Goal: Information Seeking & Learning: Learn about a topic

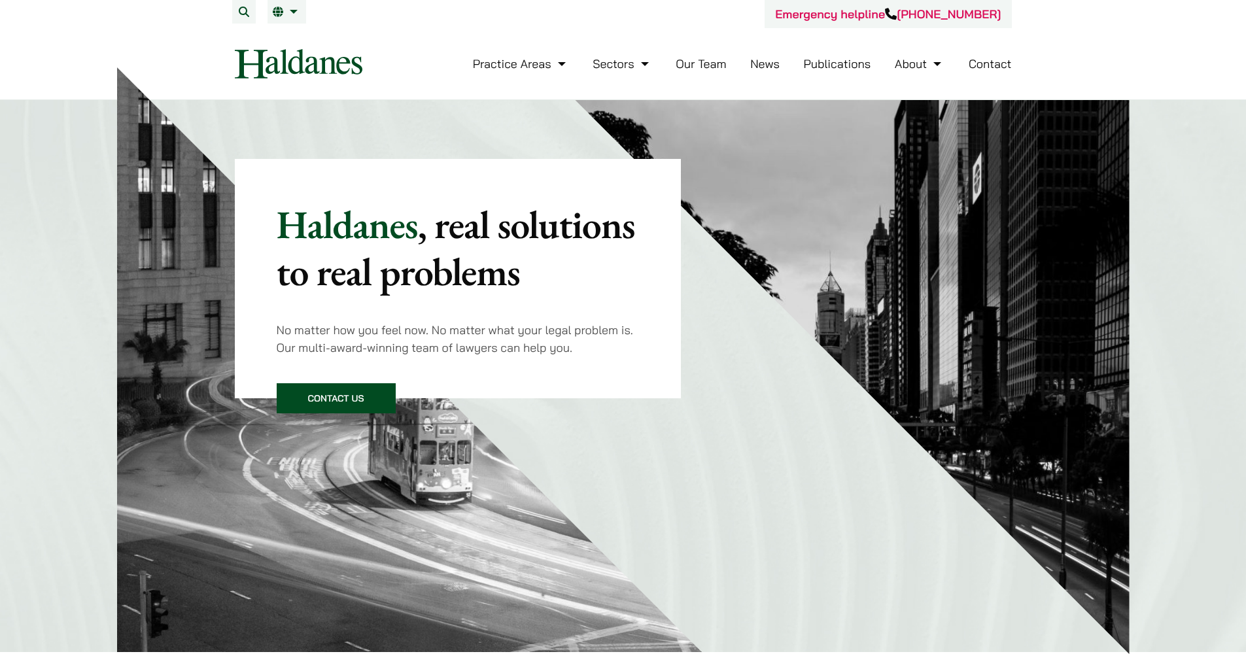
click at [689, 64] on link "Our Team" at bounding box center [701, 63] width 50 height 15
click at [695, 63] on link "Our Team" at bounding box center [701, 63] width 50 height 15
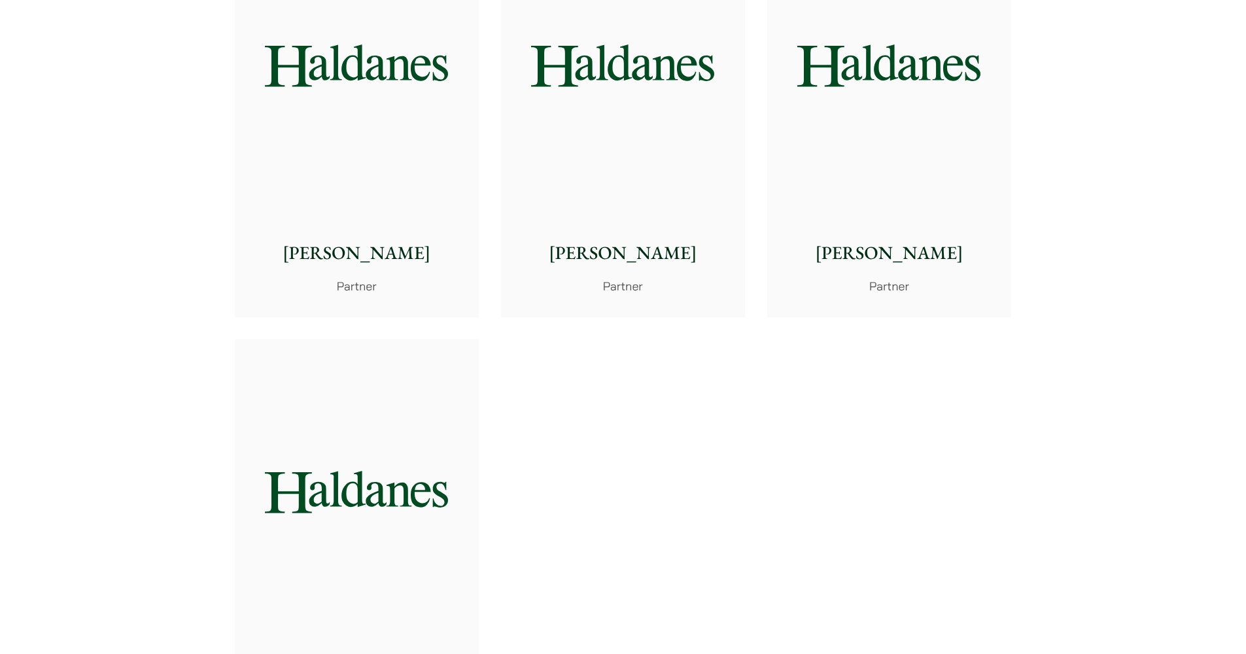
scroll to position [2221, 0]
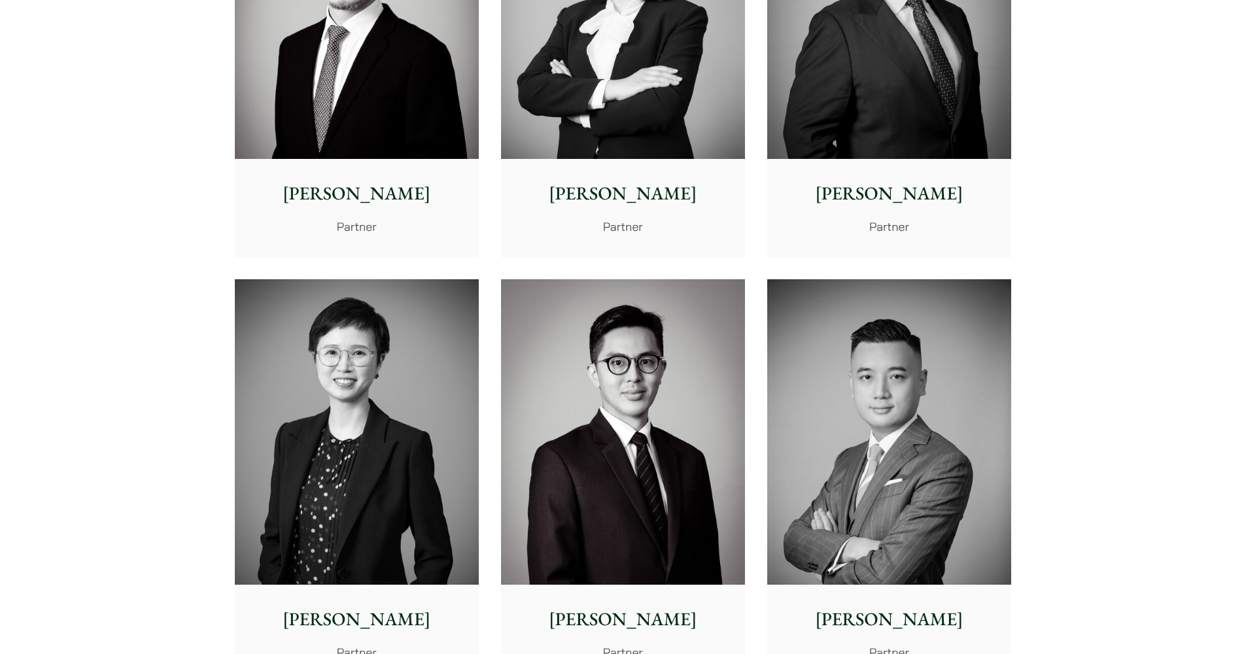
click at [343, 407] on img at bounding box center [357, 431] width 244 height 305
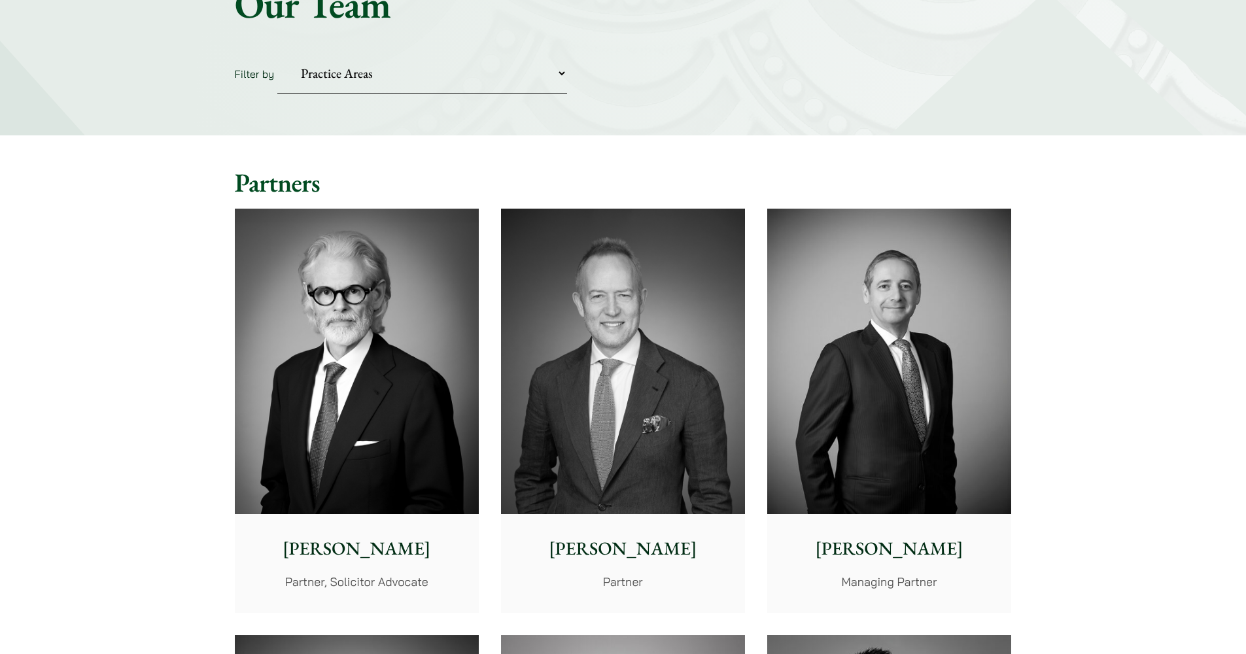
scroll to position [0, 0]
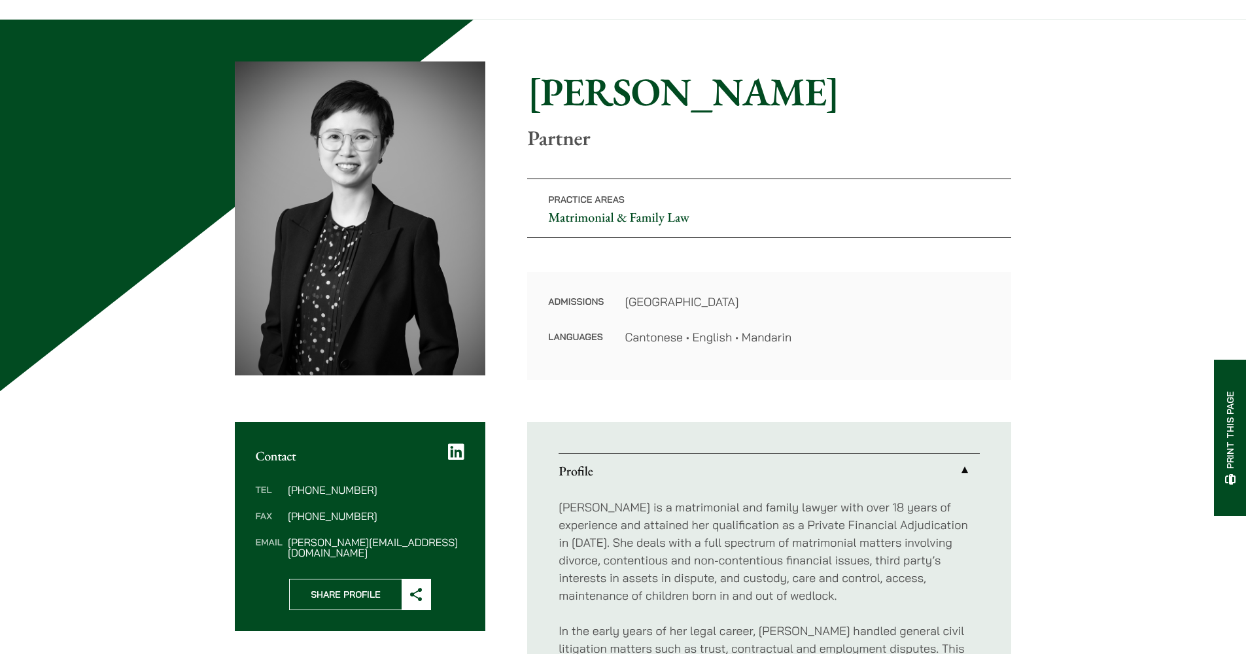
scroll to position [232, 0]
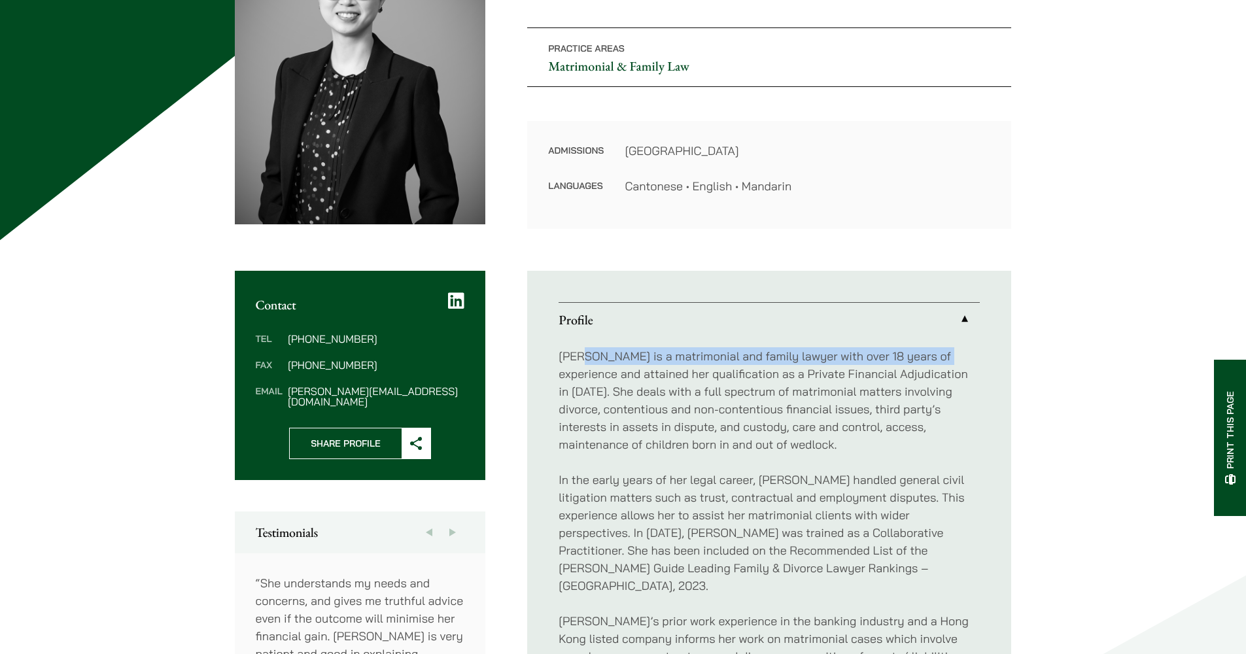
drag, startPoint x: 580, startPoint y: 356, endPoint x: 579, endPoint y: 381, distance: 24.9
click at [579, 381] on p "Elaine Sum is a matrimonial and family lawyer with over 18 years of experience …" at bounding box center [769, 400] width 421 height 106
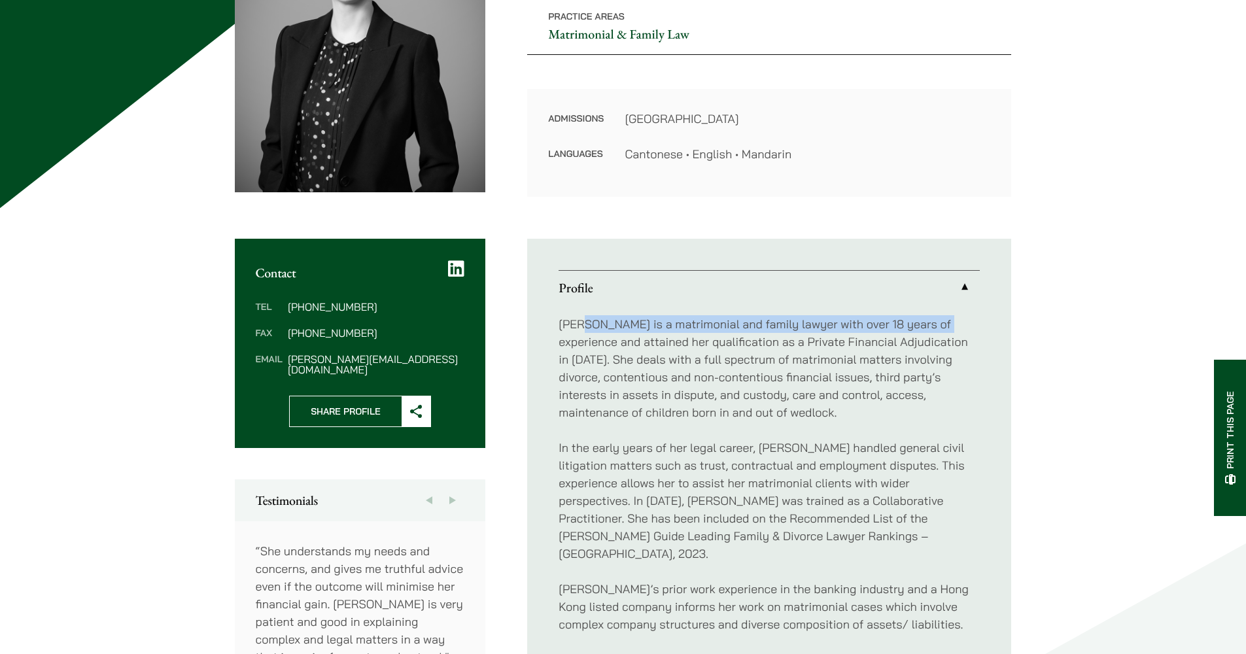
scroll to position [266, 0]
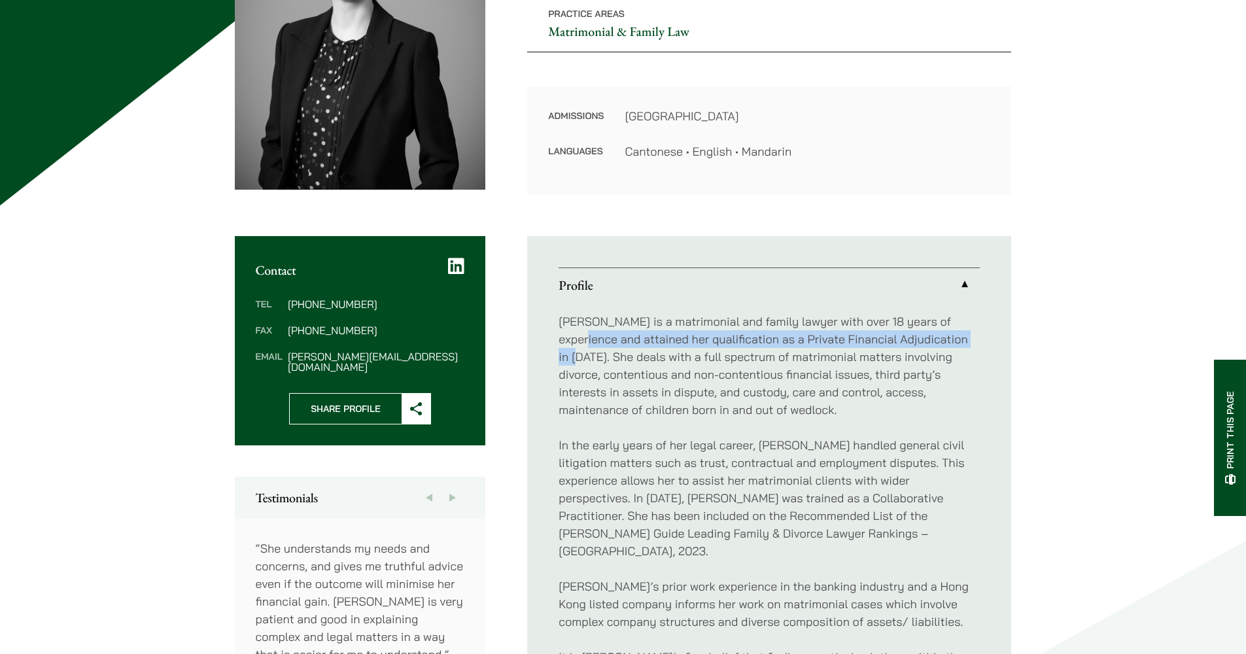
drag, startPoint x: 602, startPoint y: 337, endPoint x: 599, endPoint y: 363, distance: 25.7
click at [599, 363] on p "Elaine Sum is a matrimonial and family lawyer with over 18 years of experience …" at bounding box center [769, 366] width 421 height 106
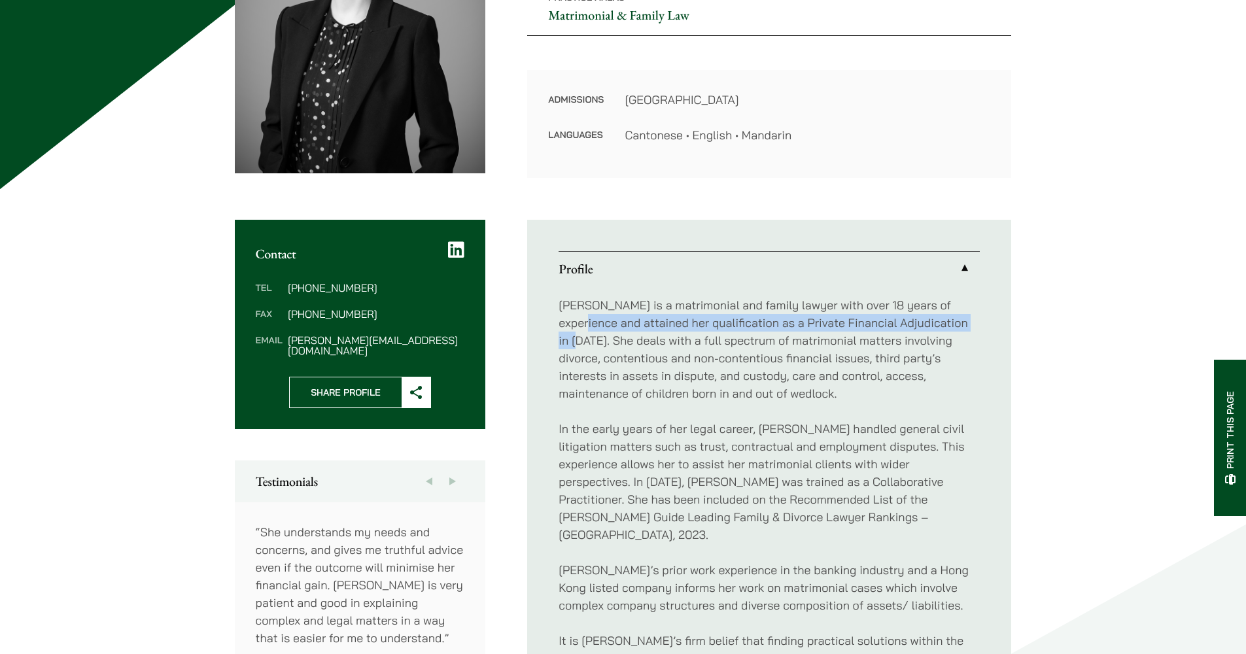
scroll to position [288, 0]
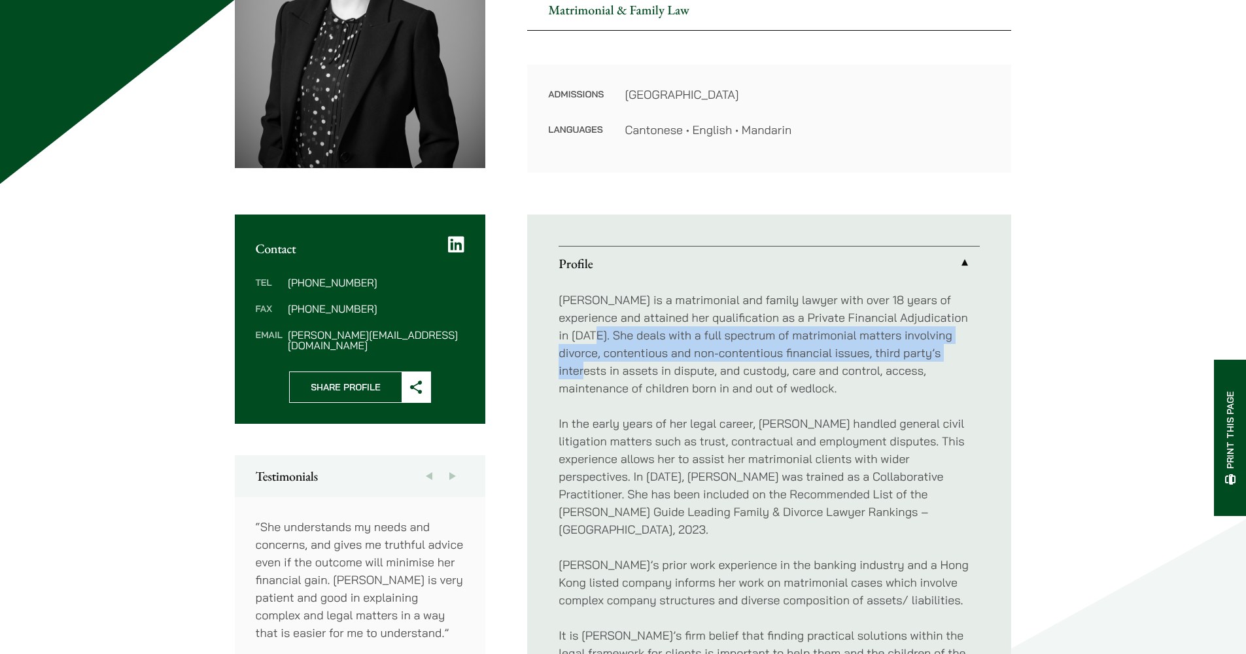
drag, startPoint x: 611, startPoint y: 336, endPoint x: 609, endPoint y: 371, distance: 36.1
click at [609, 371] on p "Elaine Sum is a matrimonial and family lawyer with over 18 years of experience …" at bounding box center [769, 344] width 421 height 106
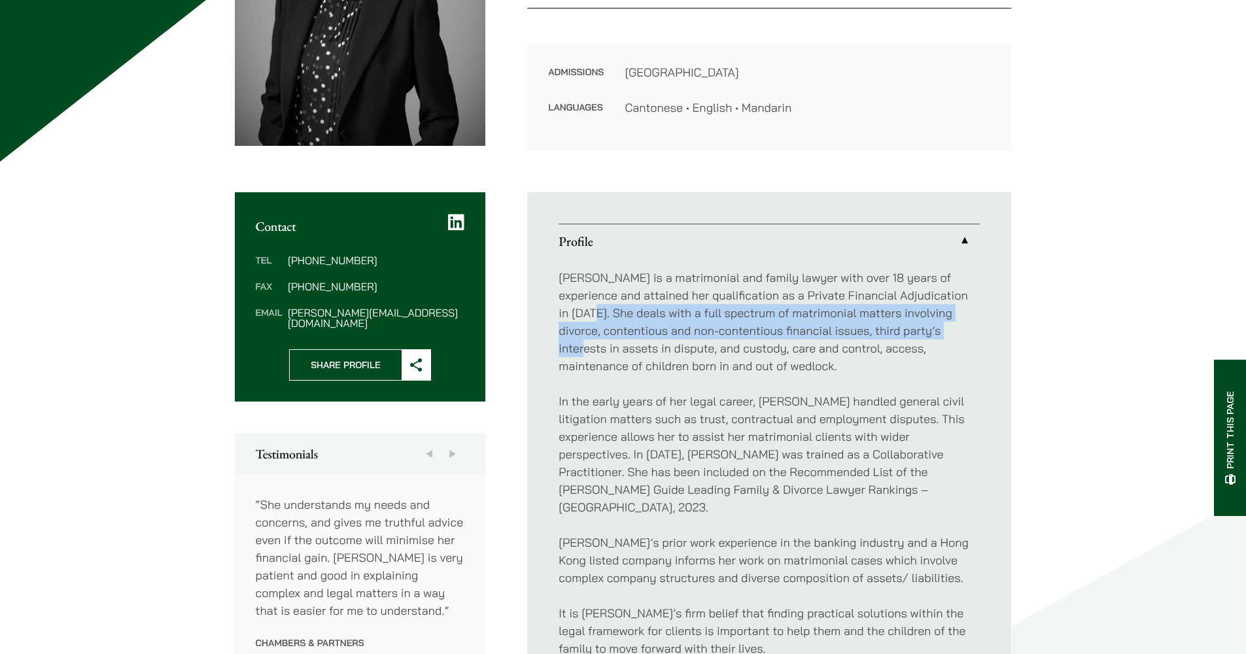
scroll to position [443, 0]
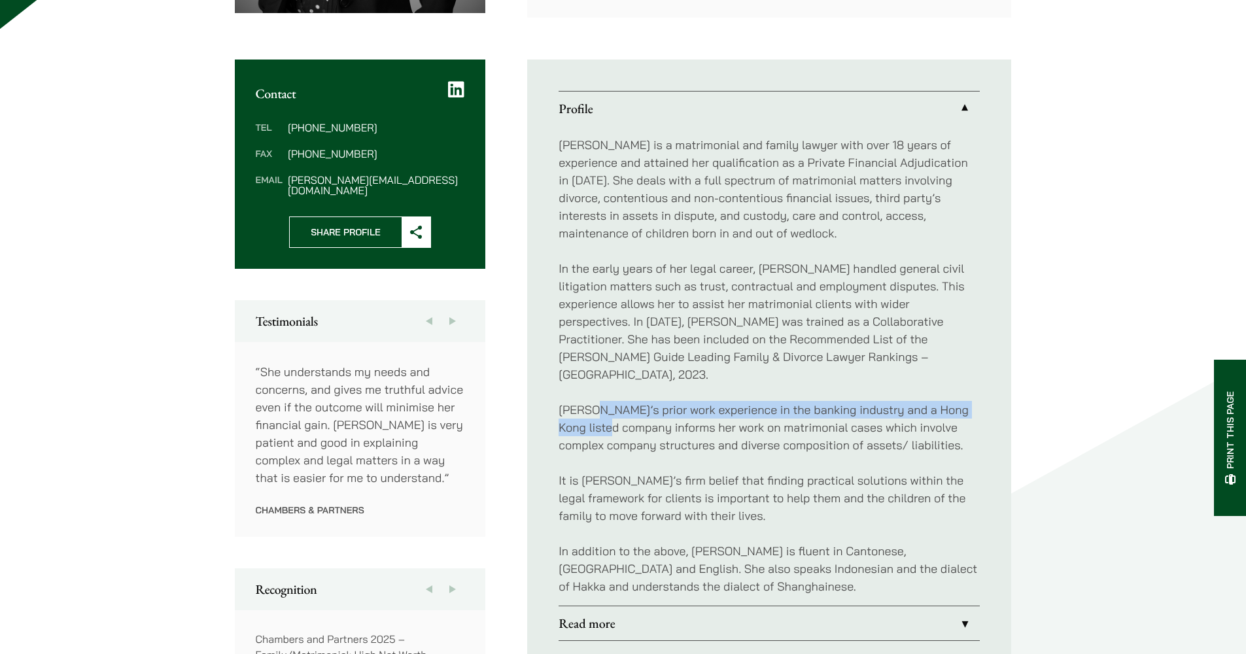
drag, startPoint x: 593, startPoint y: 392, endPoint x: 593, endPoint y: 417, distance: 24.2
click at [593, 417] on p "Elaine’s prior work experience in the banking industry and a Hong Kong listed c…" at bounding box center [769, 427] width 421 height 53
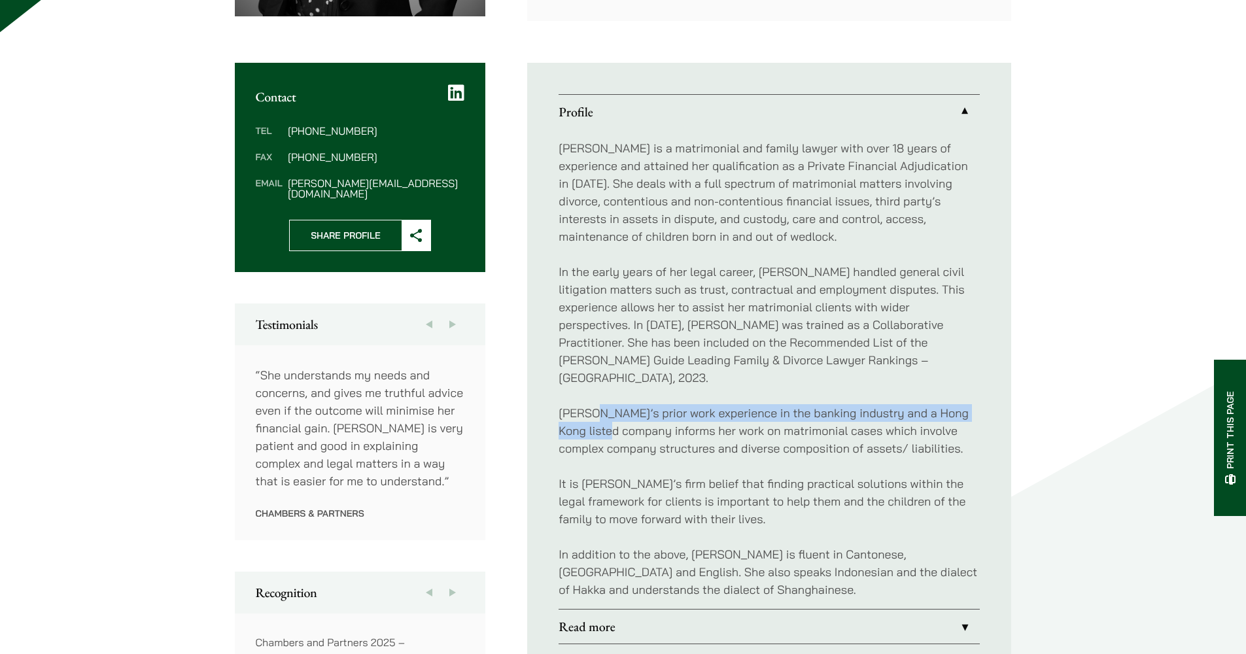
scroll to position [0, 0]
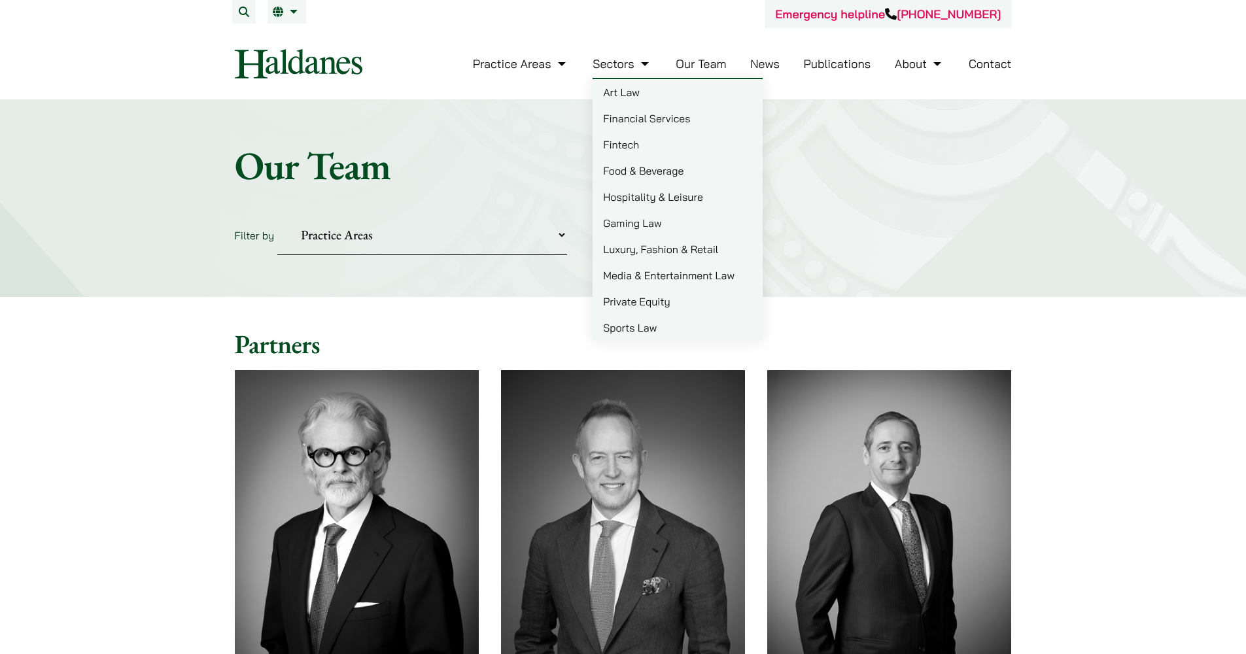
click at [633, 250] on link "Luxury, Fashion & Retail" at bounding box center [678, 249] width 170 height 26
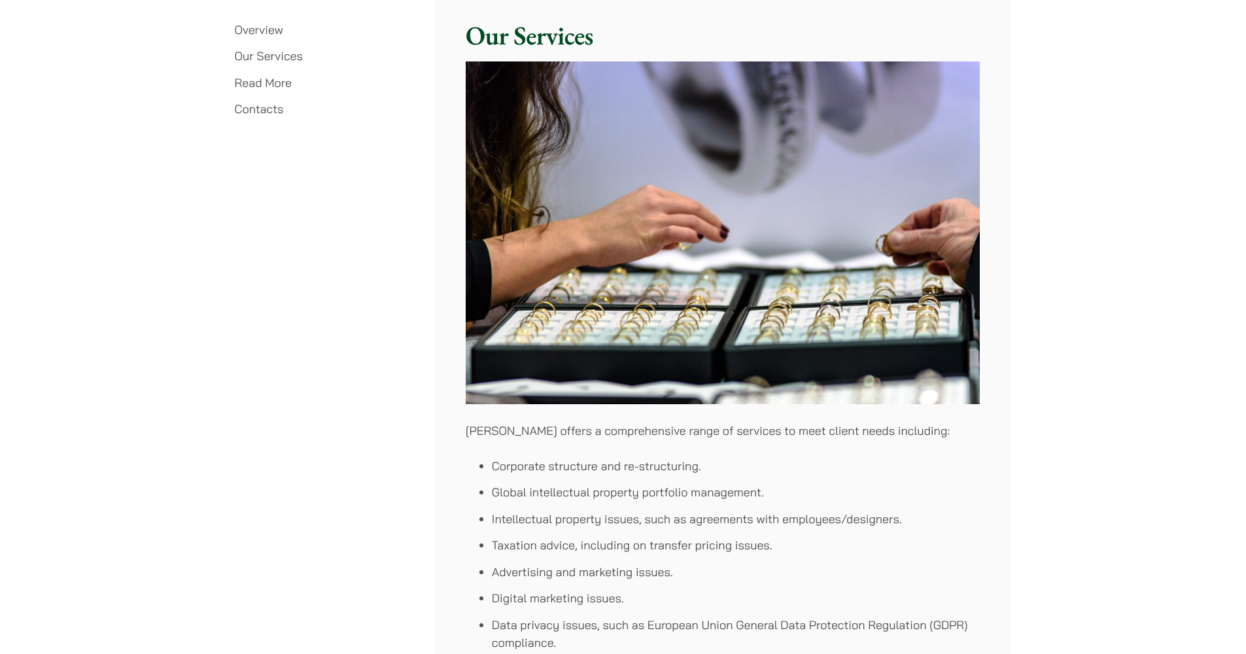
scroll to position [957, 0]
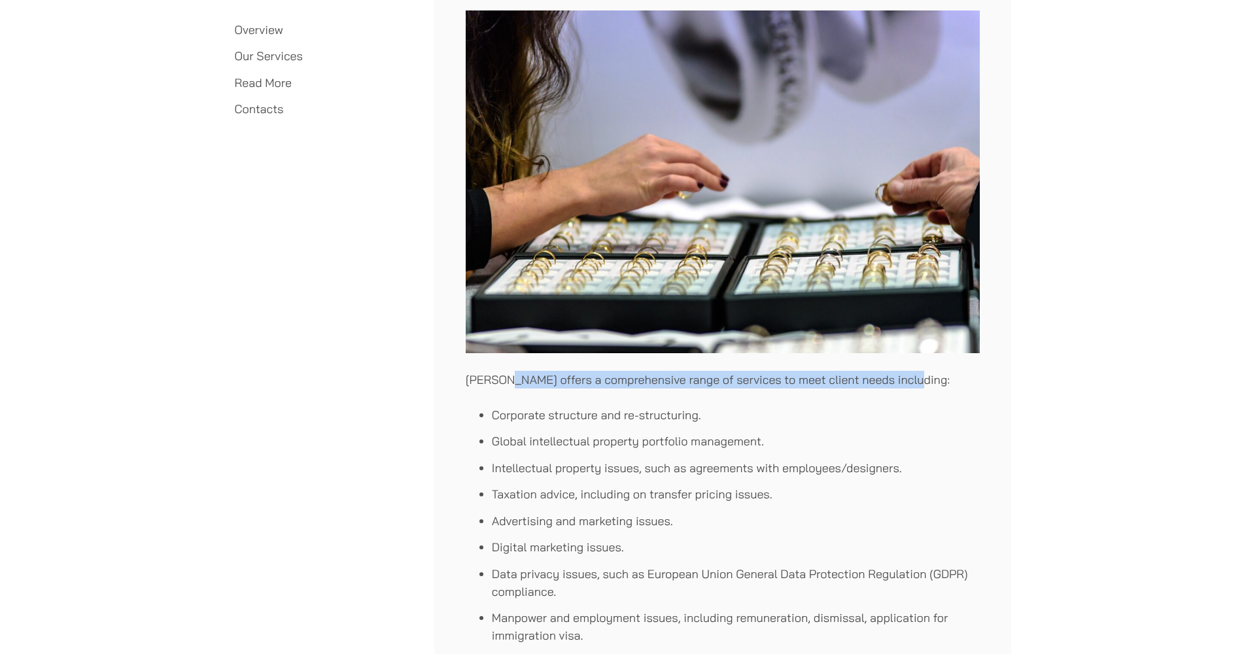
drag, startPoint x: 508, startPoint y: 385, endPoint x: 910, endPoint y: 385, distance: 401.6
click at [910, 385] on p "[PERSON_NAME] offers a comprehensive range of services to meet client needs inc…" at bounding box center [723, 380] width 514 height 18
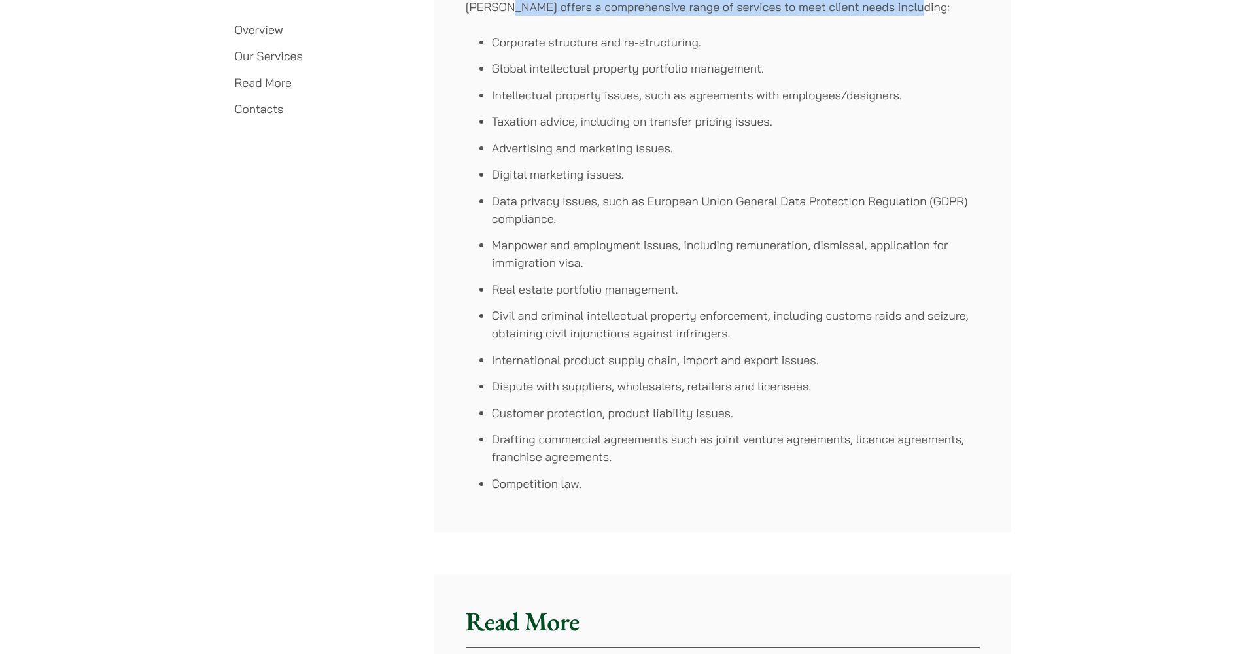
scroll to position [1691, 0]
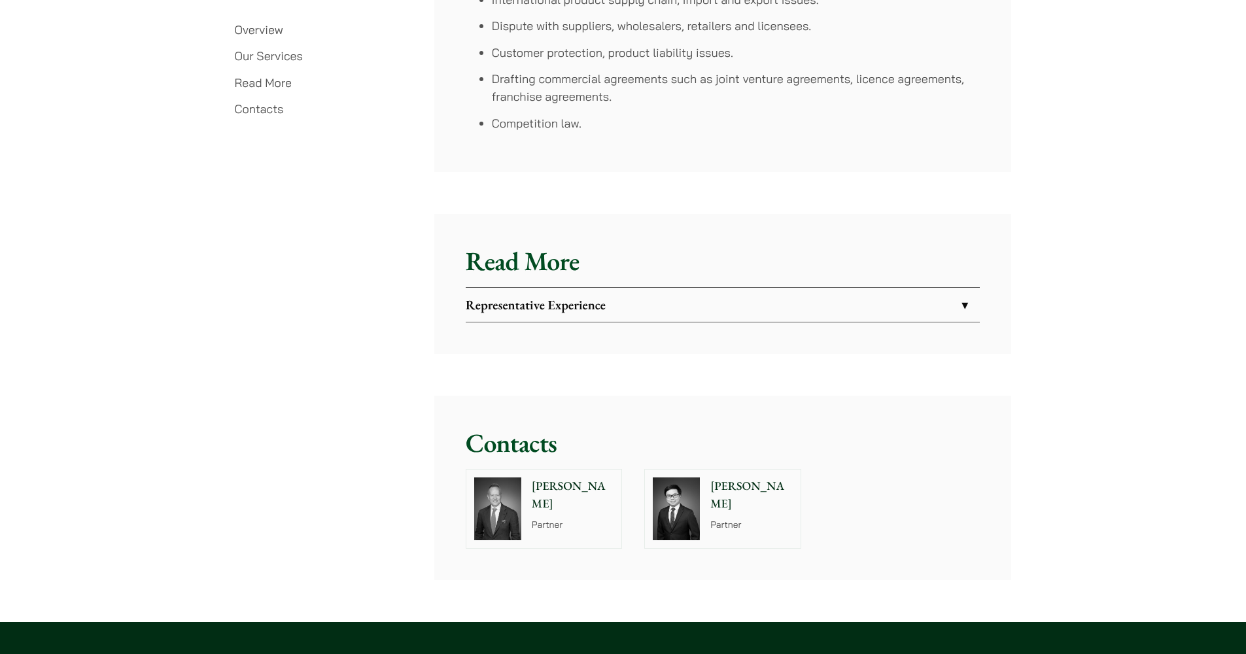
click at [681, 306] on link "Representative Experience" at bounding box center [723, 305] width 514 height 34
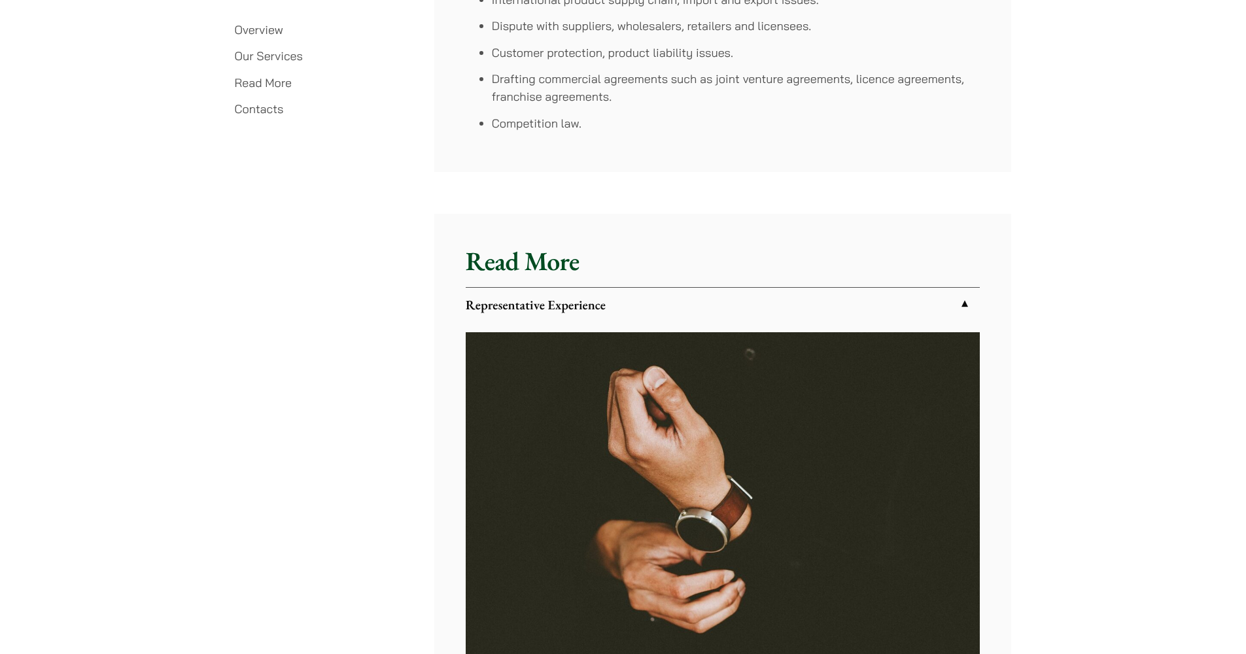
scroll to position [2028, 0]
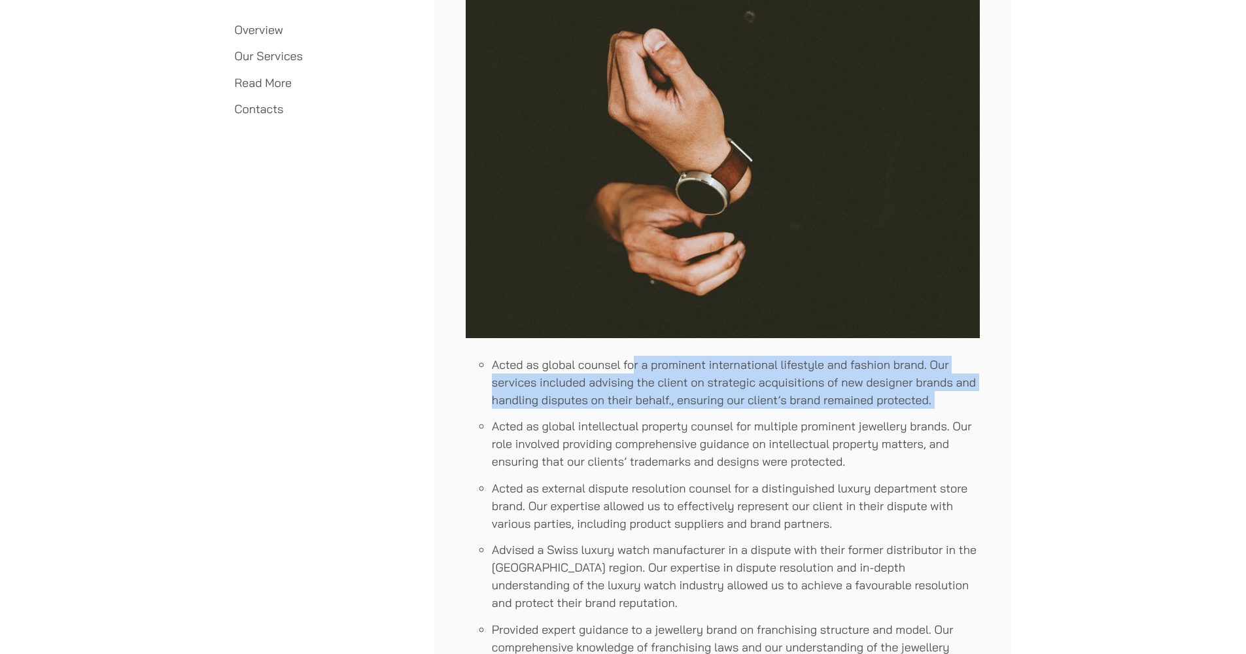
drag, startPoint x: 634, startPoint y: 375, endPoint x: 630, endPoint y: 417, distance: 42.0
click at [630, 417] on ul "Acted as global counsel for a prominent international lifestyle and fashion bra…" at bounding box center [723, 652] width 514 height 592
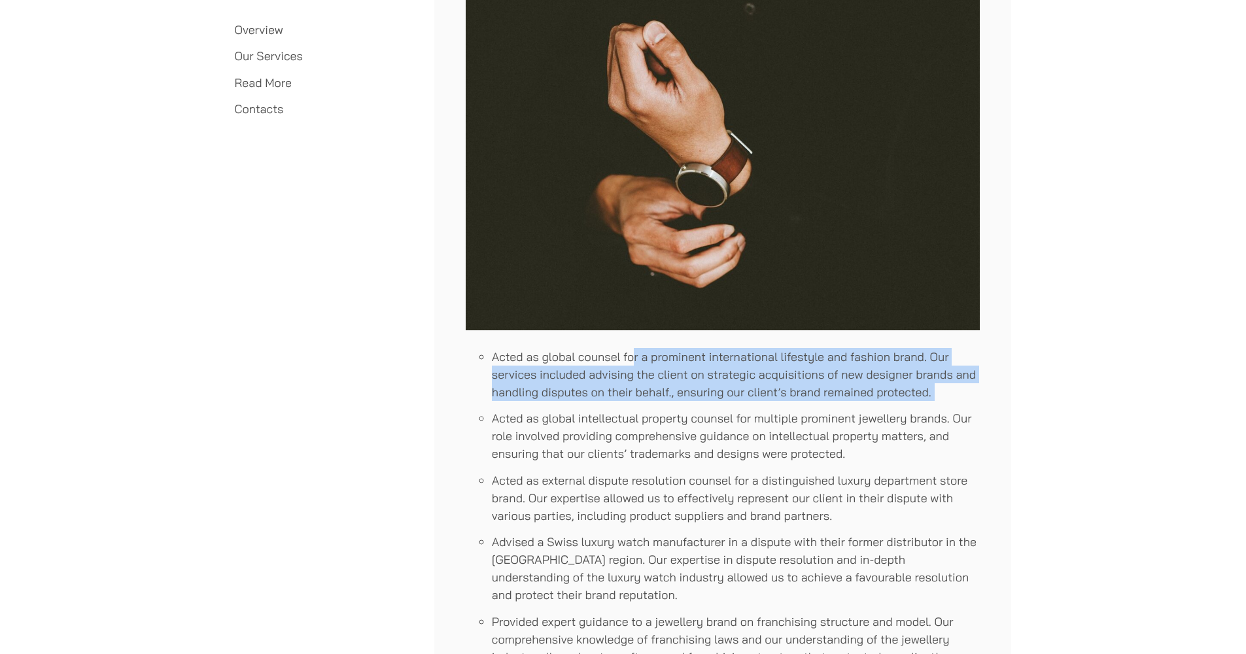
scroll to position [2039, 0]
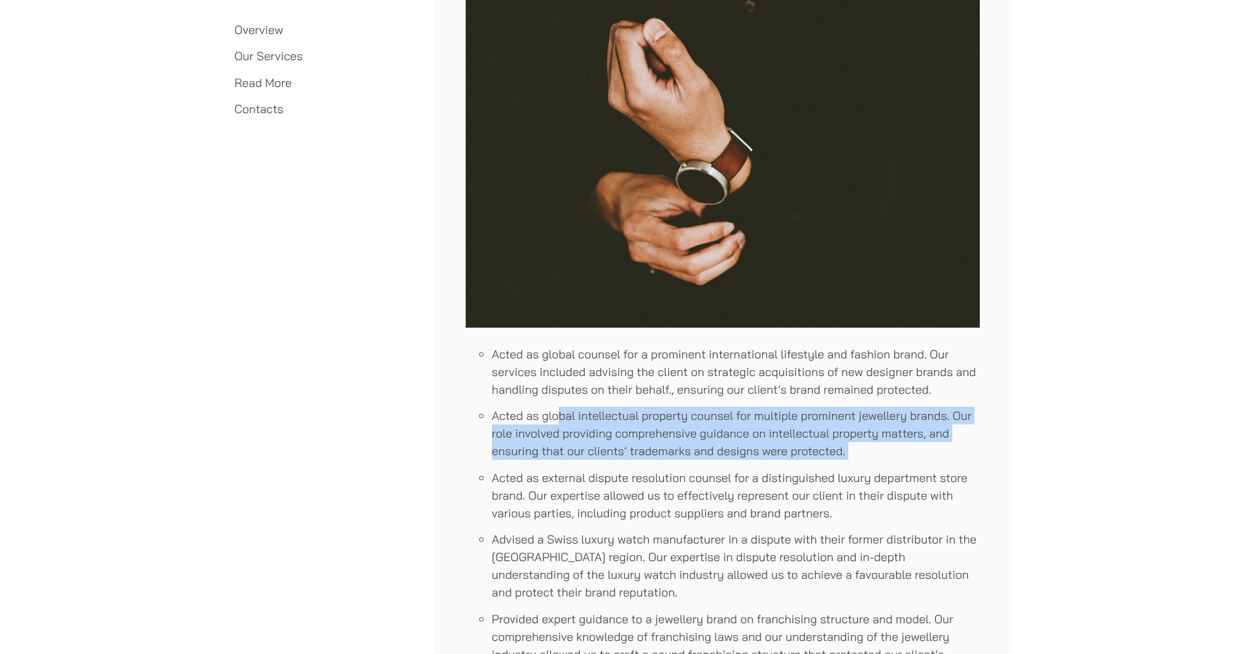
drag, startPoint x: 556, startPoint y: 415, endPoint x: 565, endPoint y: 467, distance: 52.5
click at [565, 467] on ul "Acted as global counsel for a prominent international lifestyle and fashion bra…" at bounding box center [723, 641] width 514 height 592
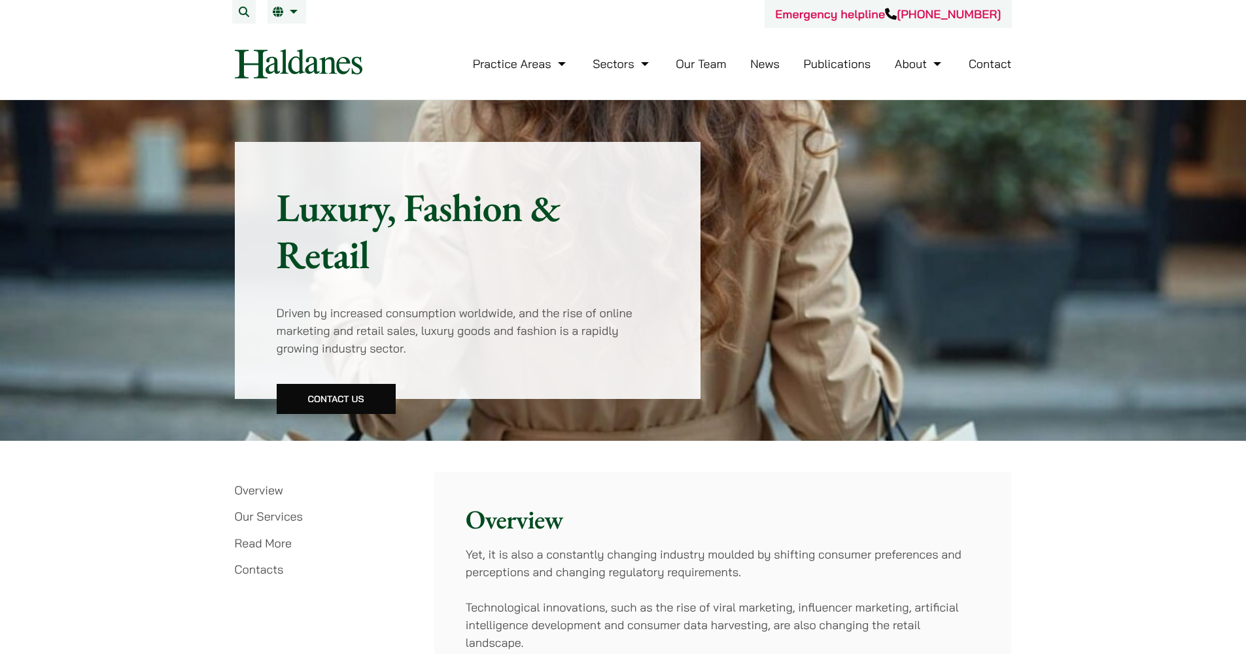
scroll to position [379, 0]
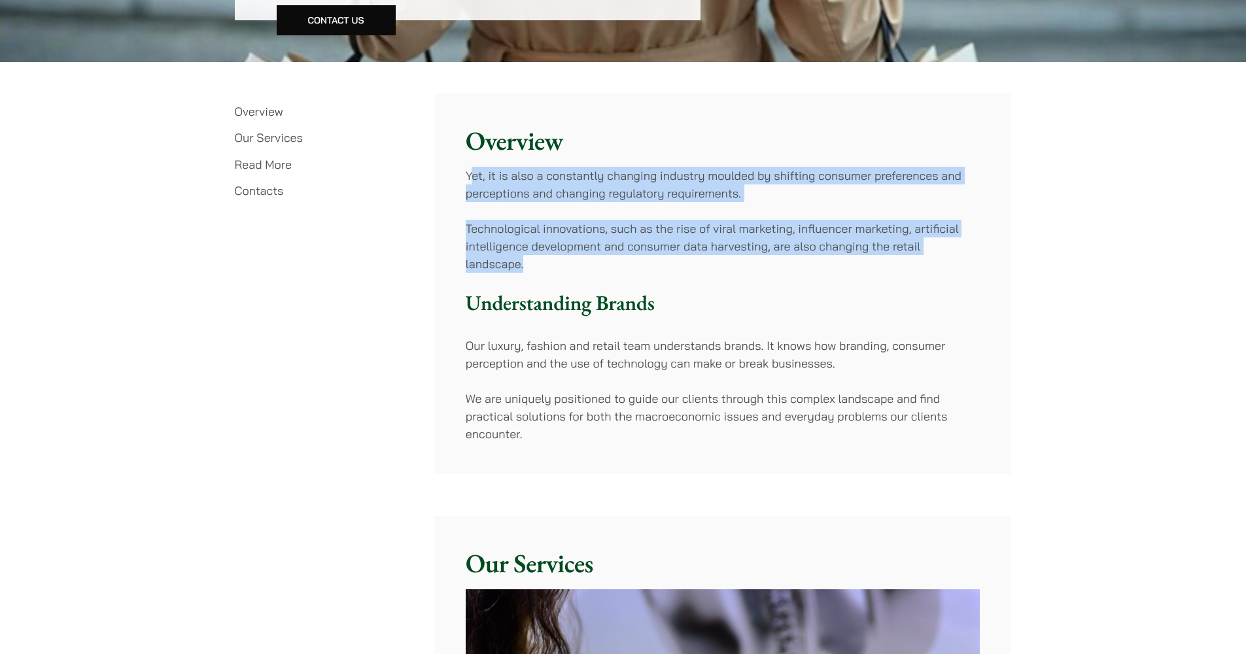
drag, startPoint x: 470, startPoint y: 175, endPoint x: 516, endPoint y: 272, distance: 107.9
click at [516, 272] on div "Overview Yet, it is also a constantly changing industry moulded by shifting con…" at bounding box center [722, 284] width 577 height 380
click at [749, 192] on p "Yet, it is also a constantly changing industry moulded by shifting consumer pre…" at bounding box center [723, 184] width 514 height 35
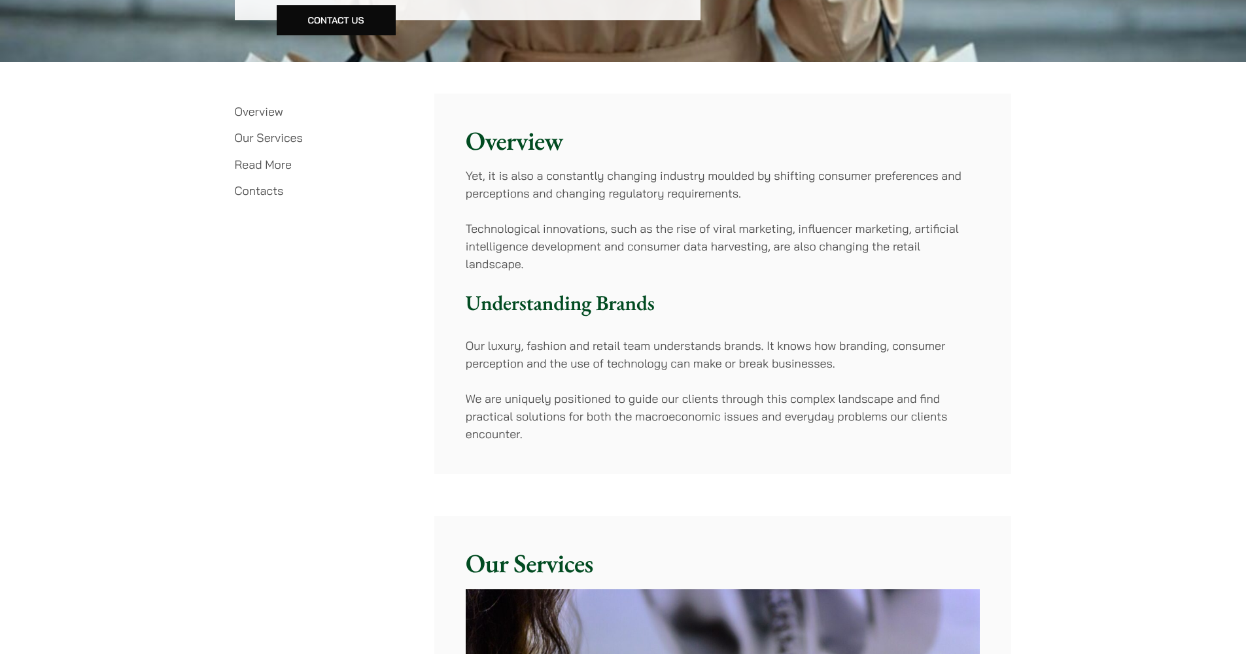
scroll to position [0, 0]
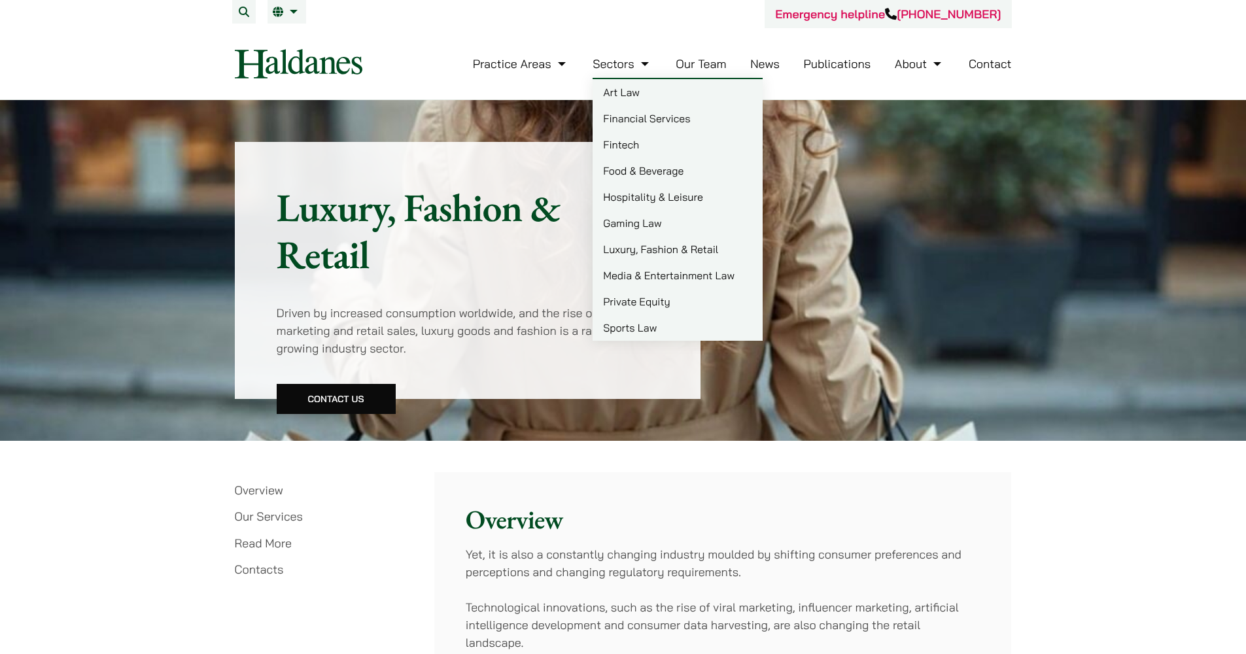
click at [657, 250] on link "Luxury, Fashion & Retail" at bounding box center [678, 249] width 170 height 26
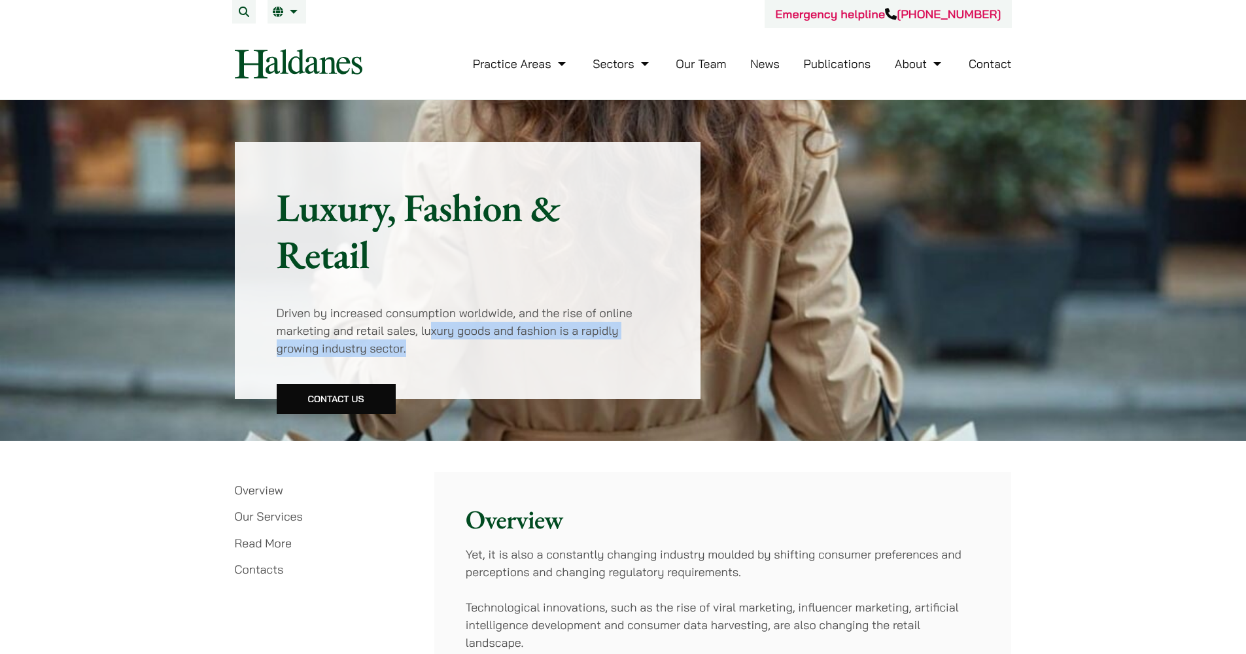
drag, startPoint x: 434, startPoint y: 327, endPoint x: 439, endPoint y: 350, distance: 23.6
click at [439, 350] on p "Driven by increased consumption worldwide, and the rise of online marketing and…" at bounding box center [468, 330] width 383 height 53
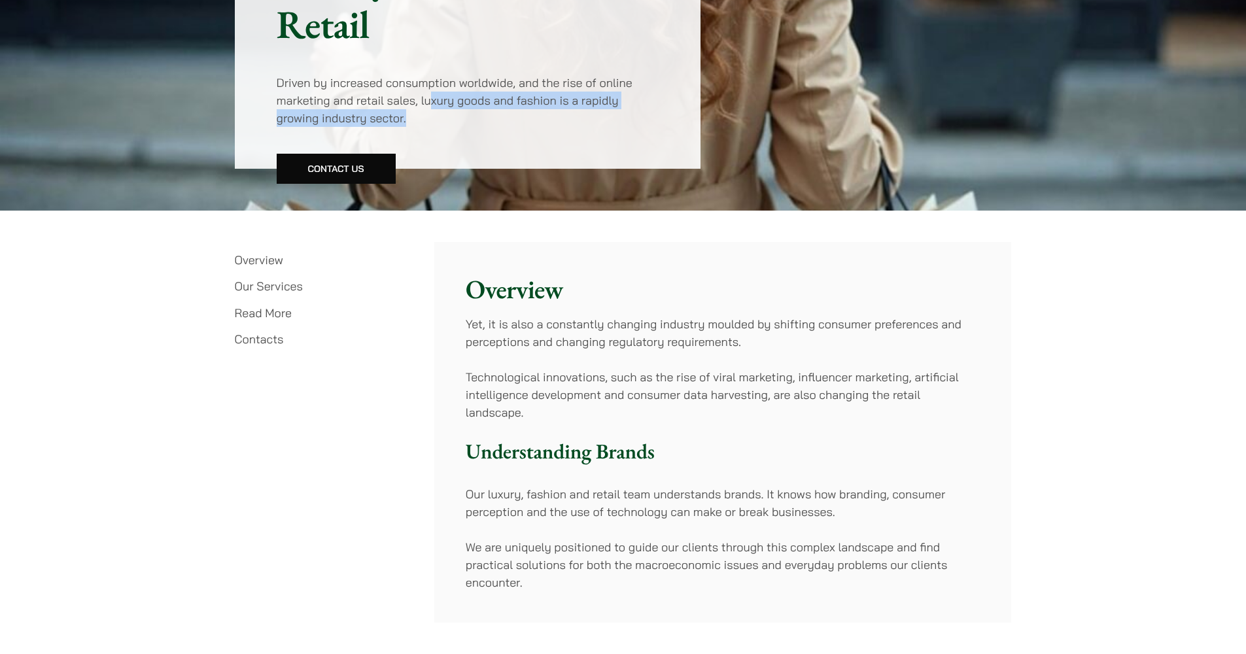
scroll to position [352, 0]
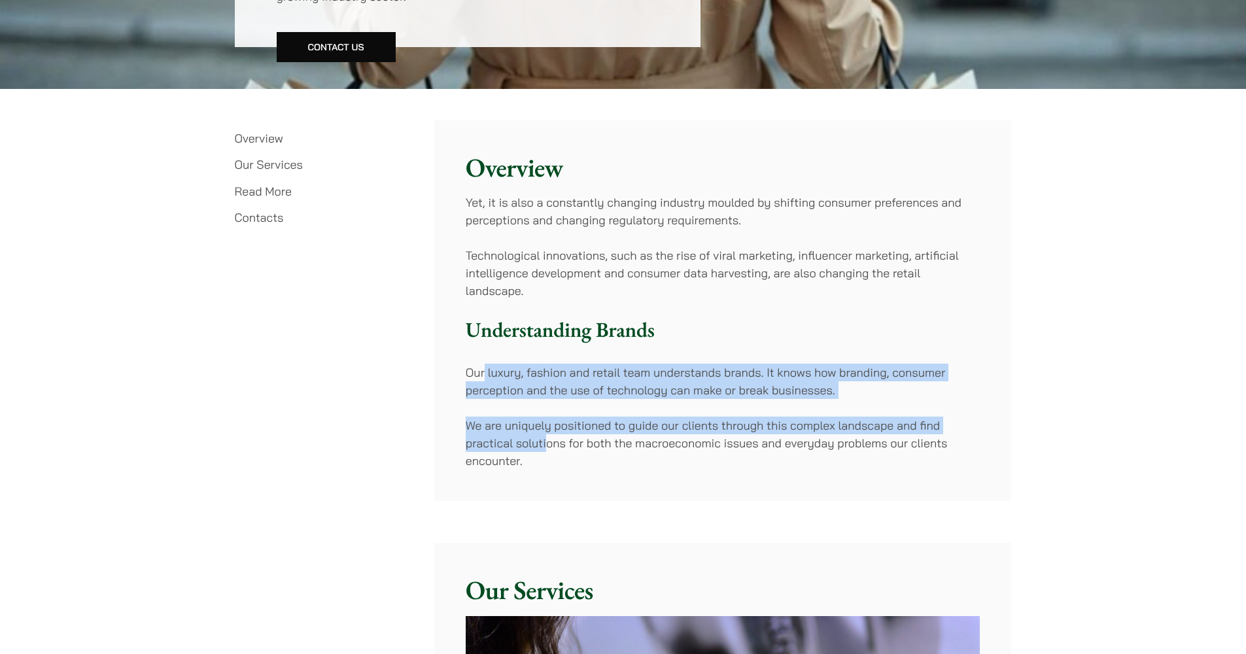
drag, startPoint x: 485, startPoint y: 373, endPoint x: 549, endPoint y: 436, distance: 89.3
click at [549, 436] on div "Overview Yet, it is also a constantly changing industry moulded by shifting con…" at bounding box center [722, 310] width 577 height 380
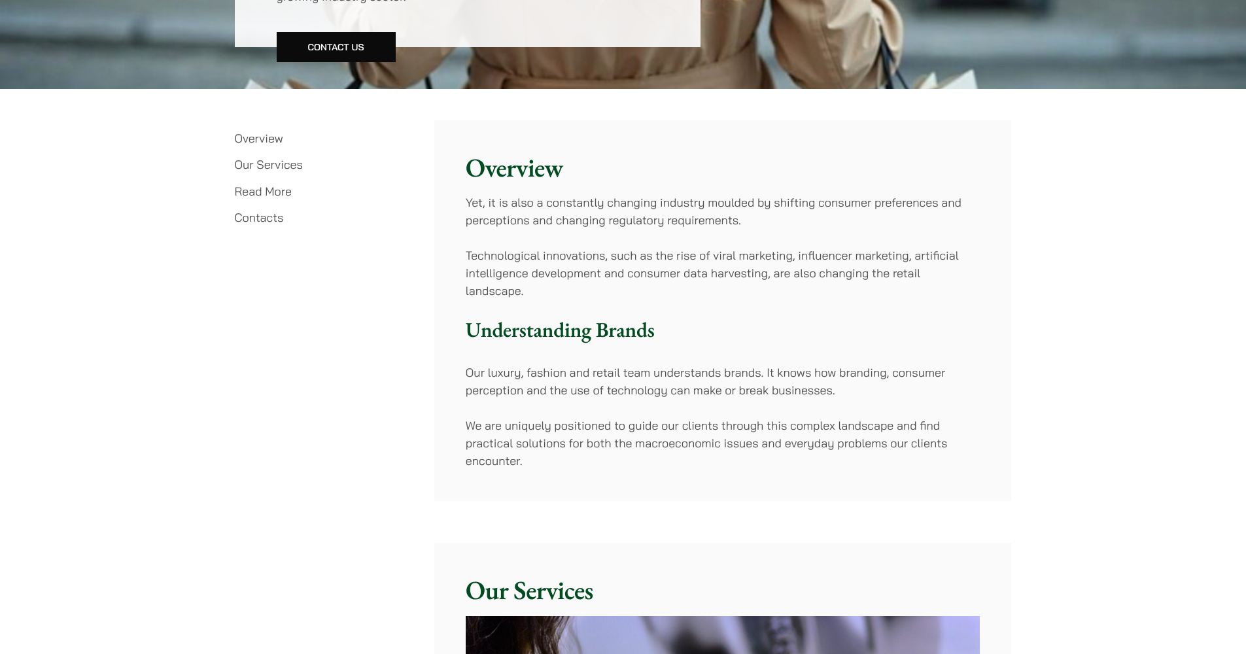
click at [562, 467] on p "We are uniquely positioned to guide our clients through this complex landscape …" at bounding box center [723, 443] width 514 height 53
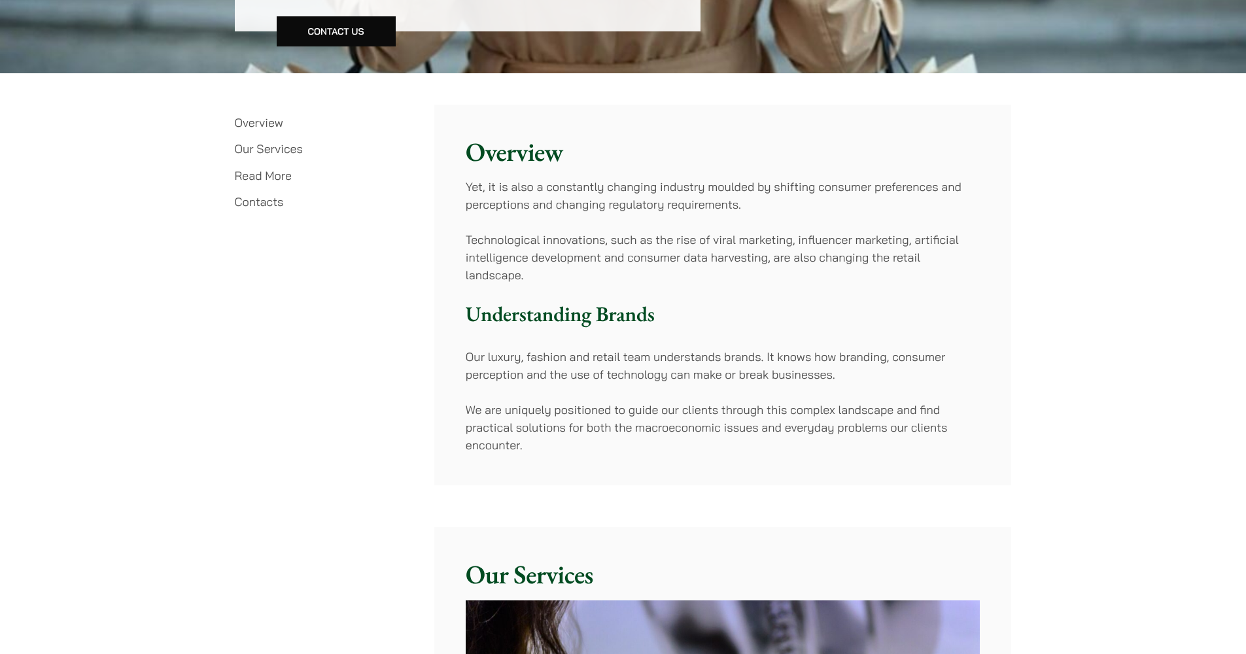
scroll to position [392, 0]
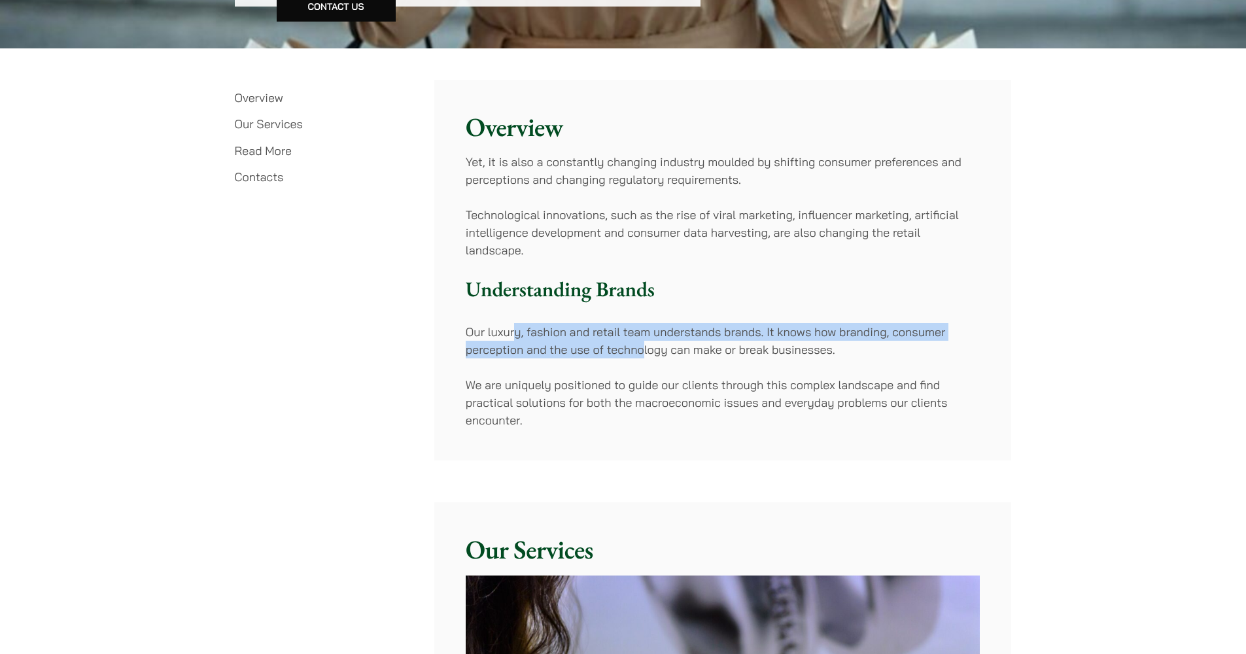
drag, startPoint x: 523, startPoint y: 338, endPoint x: 644, endPoint y: 339, distance: 121.0
click at [644, 339] on p "Our luxury, fashion and retail team understands brands. It knows how branding, …" at bounding box center [723, 340] width 514 height 35
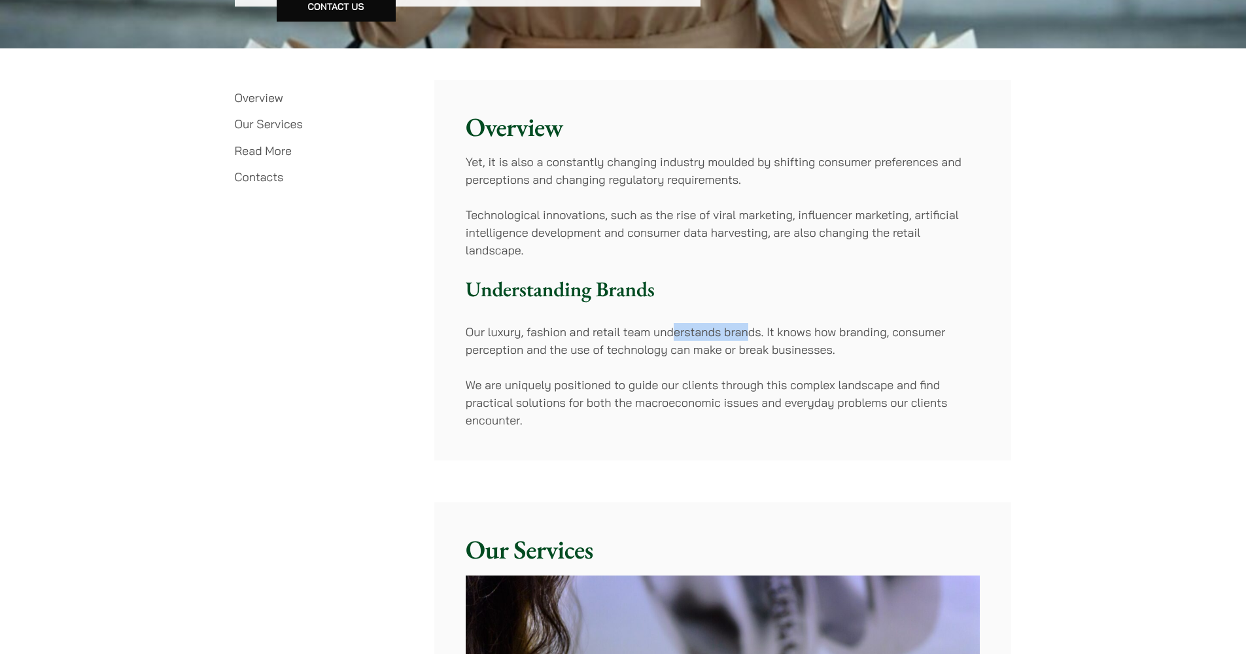
drag, startPoint x: 676, startPoint y: 328, endPoint x: 745, endPoint y: 328, distance: 68.7
click at [745, 328] on p "Our luxury, fashion and retail team understands brands. It knows how branding, …" at bounding box center [723, 340] width 514 height 35
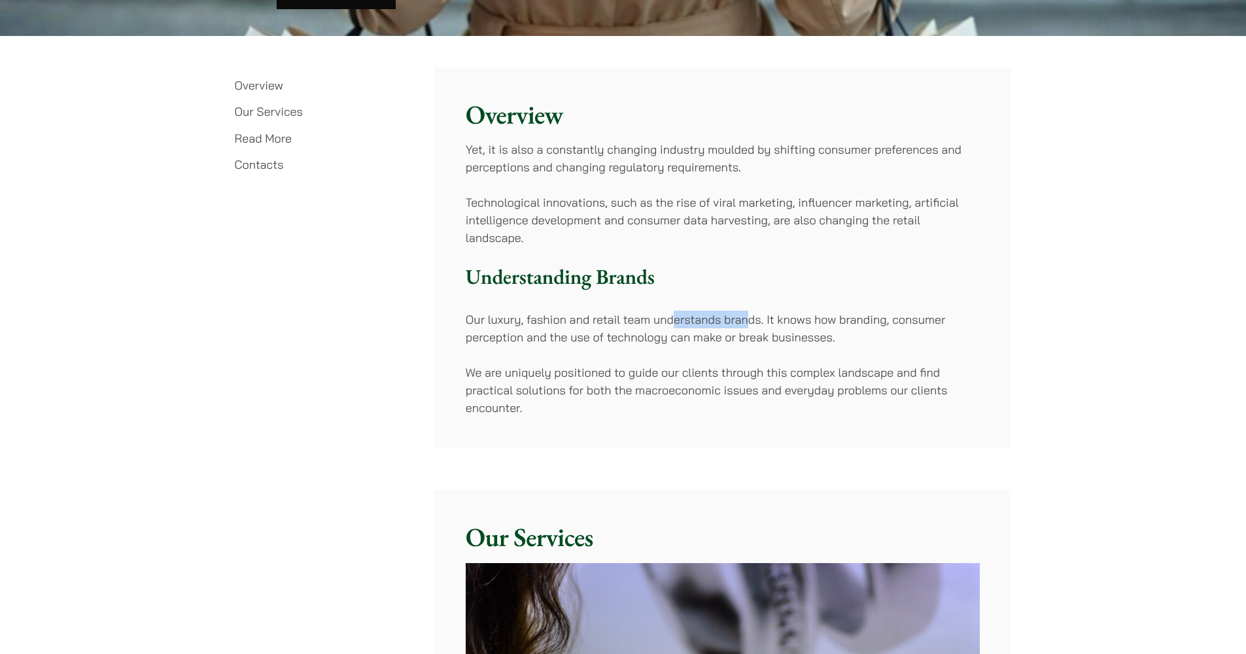
scroll to position [426, 0]
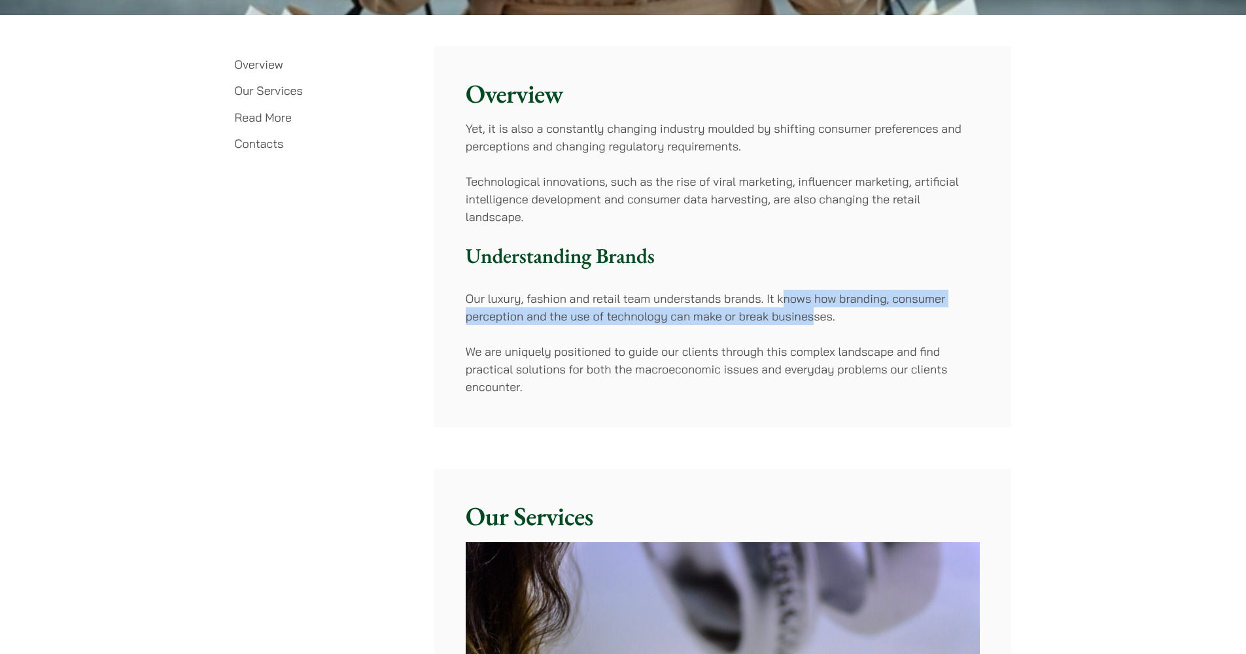
drag, startPoint x: 791, startPoint y: 295, endPoint x: 812, endPoint y: 314, distance: 28.2
click at [812, 314] on p "Our luxury, fashion and retail team understands brands. It knows how branding, …" at bounding box center [723, 307] width 514 height 35
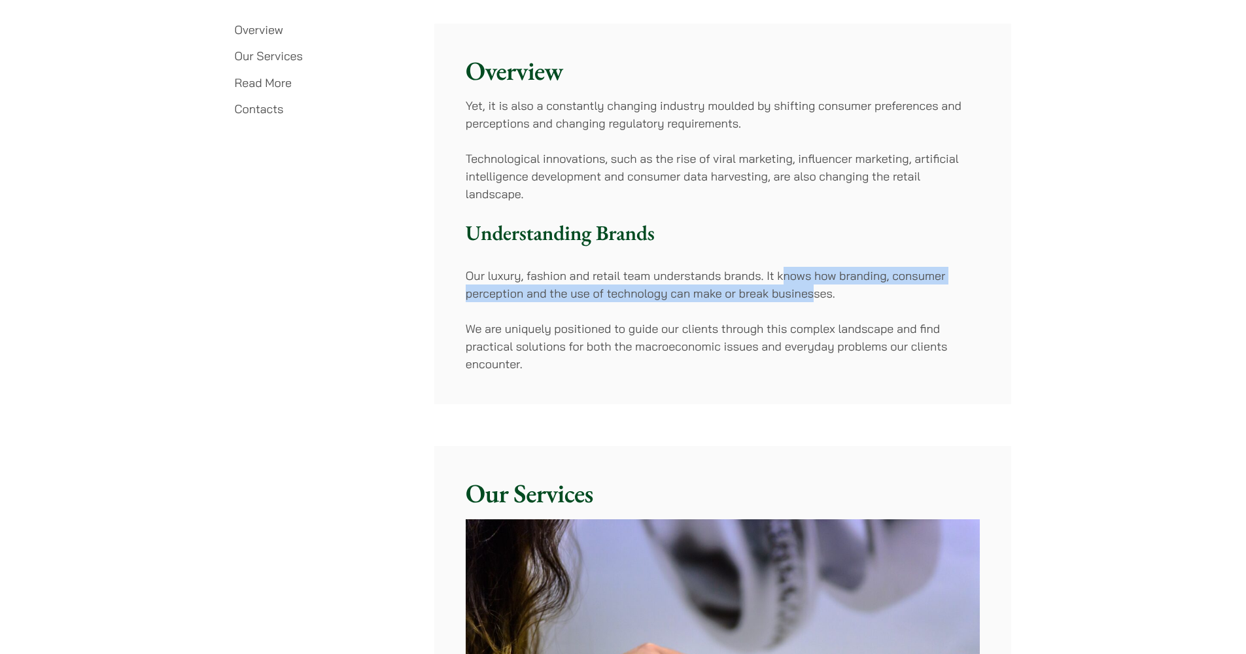
scroll to position [471, 0]
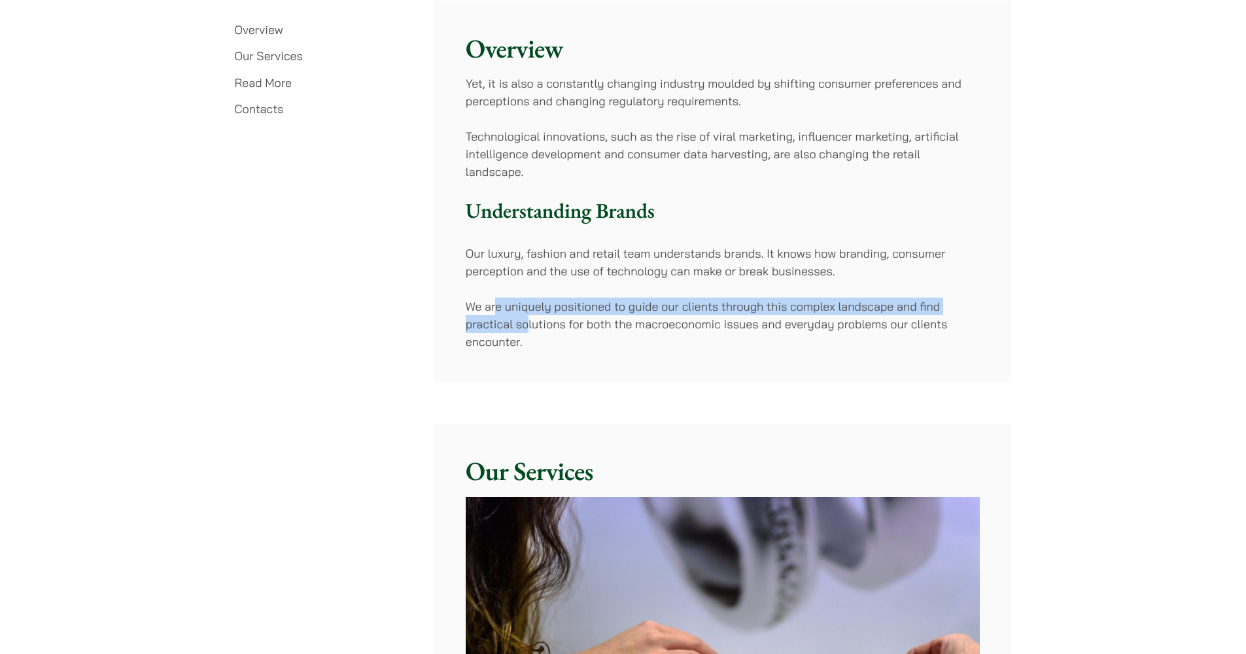
drag, startPoint x: 497, startPoint y: 306, endPoint x: 530, endPoint y: 314, distance: 33.6
click at [530, 314] on p "We are uniquely positioned to guide our clients through this complex landscape …" at bounding box center [723, 324] width 514 height 53
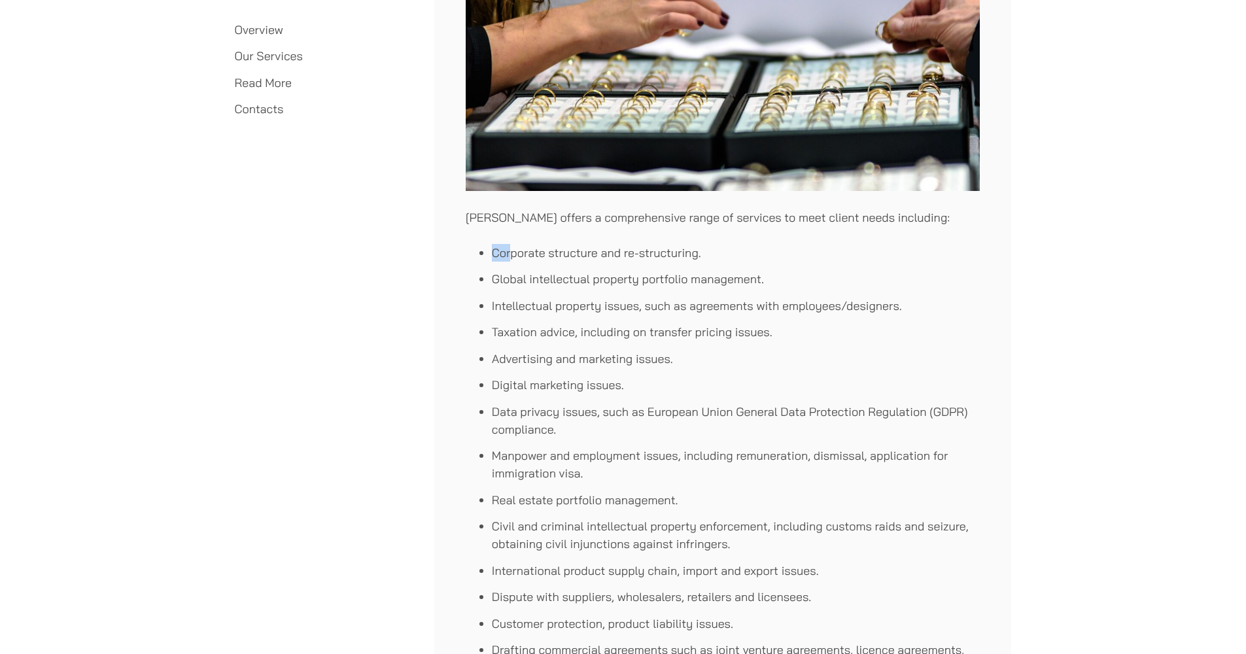
drag, startPoint x: 488, startPoint y: 231, endPoint x: 510, endPoint y: 249, distance: 28.8
click at [510, 249] on div "Our Services Haldanes offers a comprehensive range of services to meet client n…" at bounding box center [722, 259] width 577 height 969
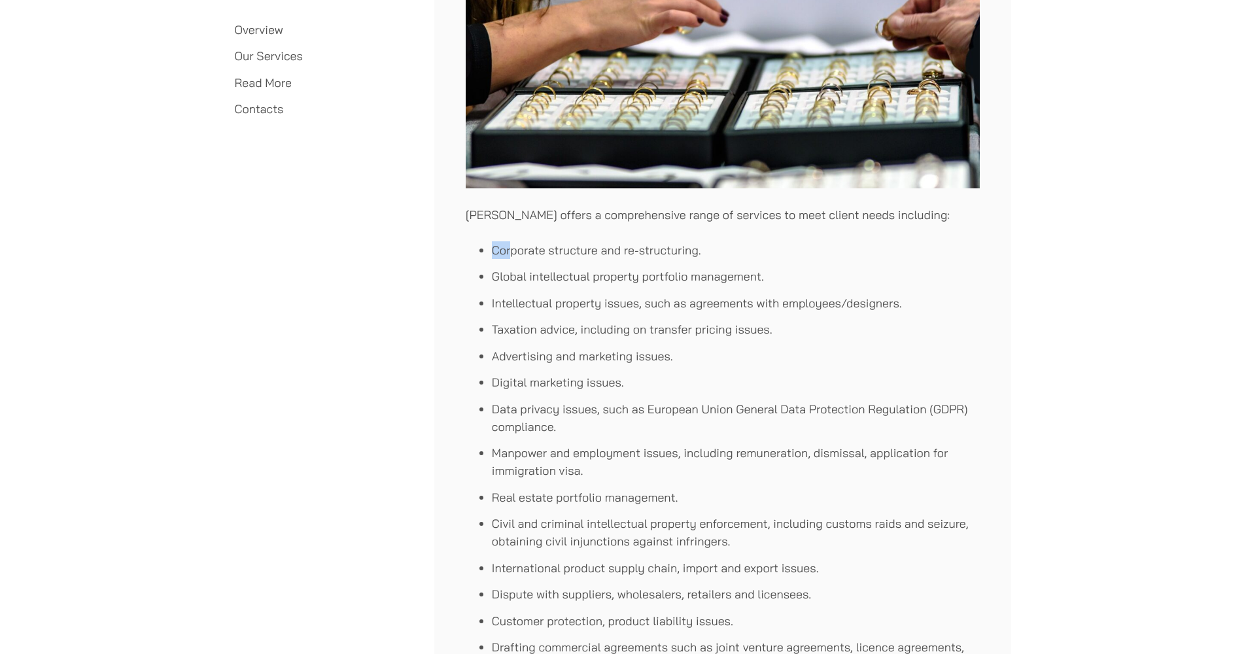
scroll to position [1125, 0]
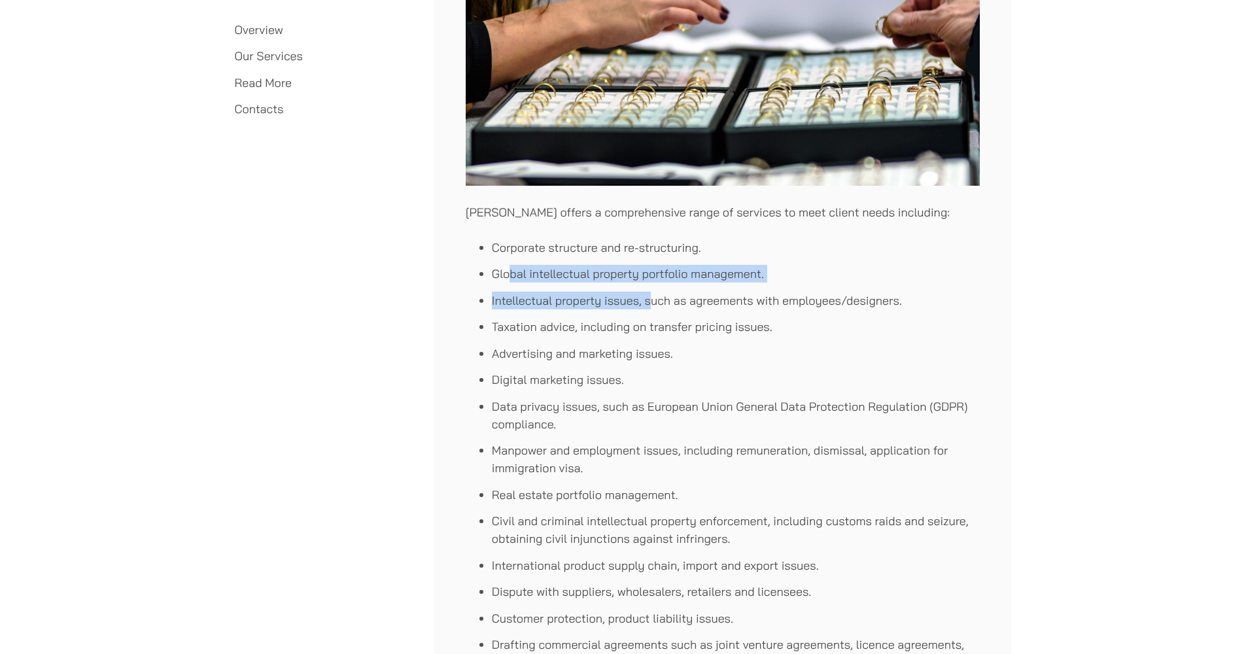
drag, startPoint x: 507, startPoint y: 273, endPoint x: 651, endPoint y: 301, distance: 146.7
click at [651, 301] on ul "Corporate structure and re-structuring. Global intellectual property portfolio …" at bounding box center [723, 468] width 514 height 459
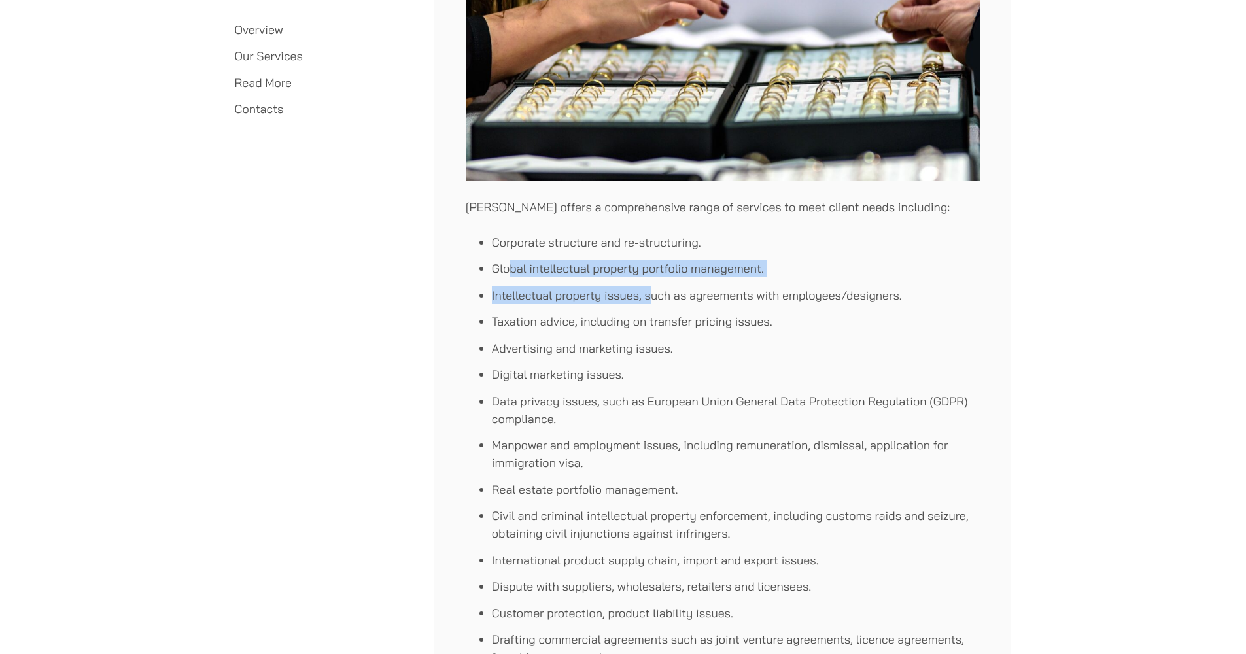
scroll to position [1133, 0]
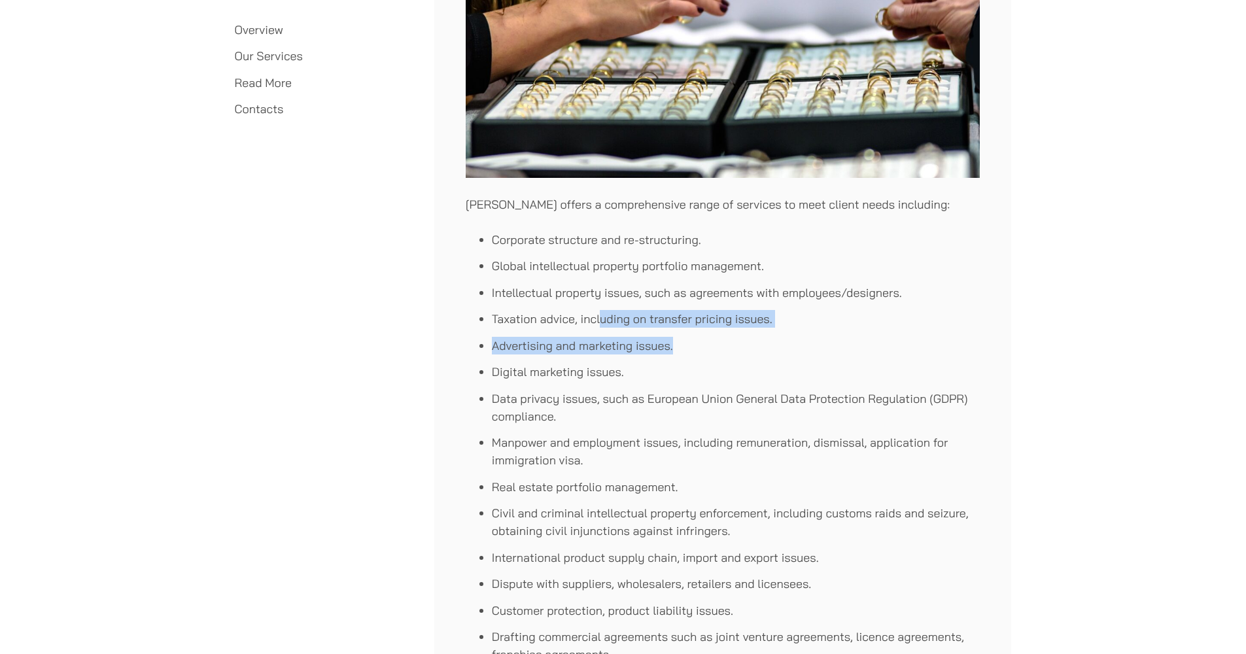
drag, startPoint x: 598, startPoint y: 317, endPoint x: 680, endPoint y: 346, distance: 86.3
click at [680, 346] on ul "Corporate structure and re-structuring. Global intellectual property portfolio …" at bounding box center [723, 460] width 514 height 459
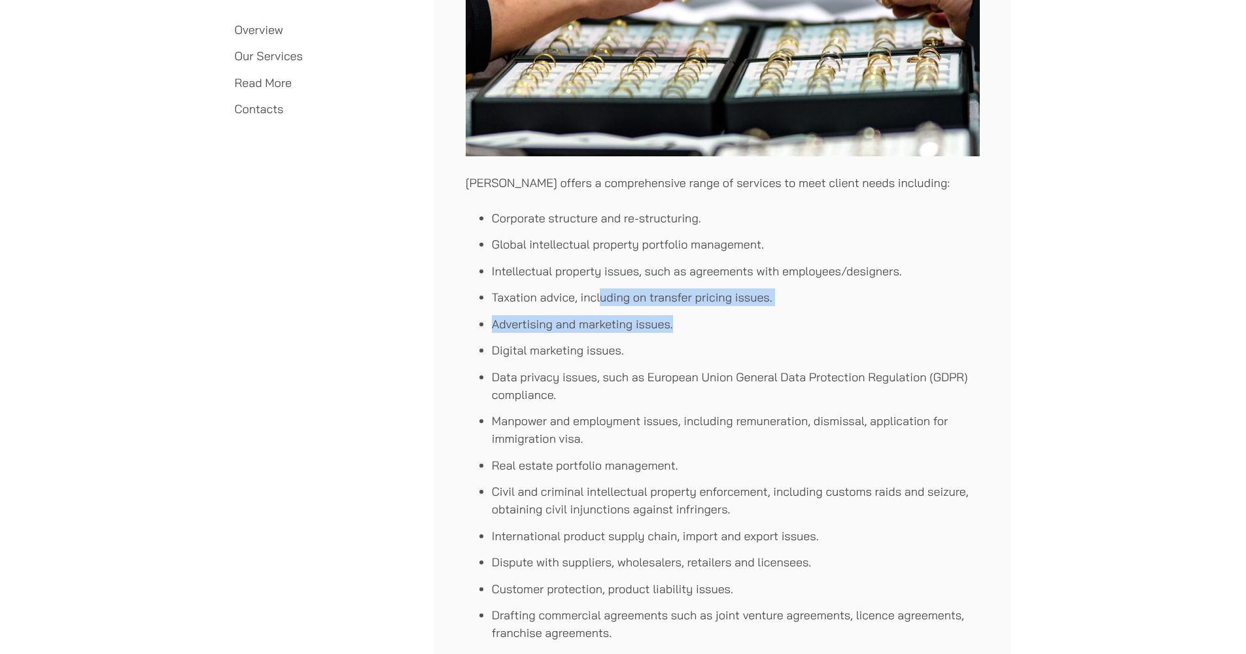
scroll to position [1157, 0]
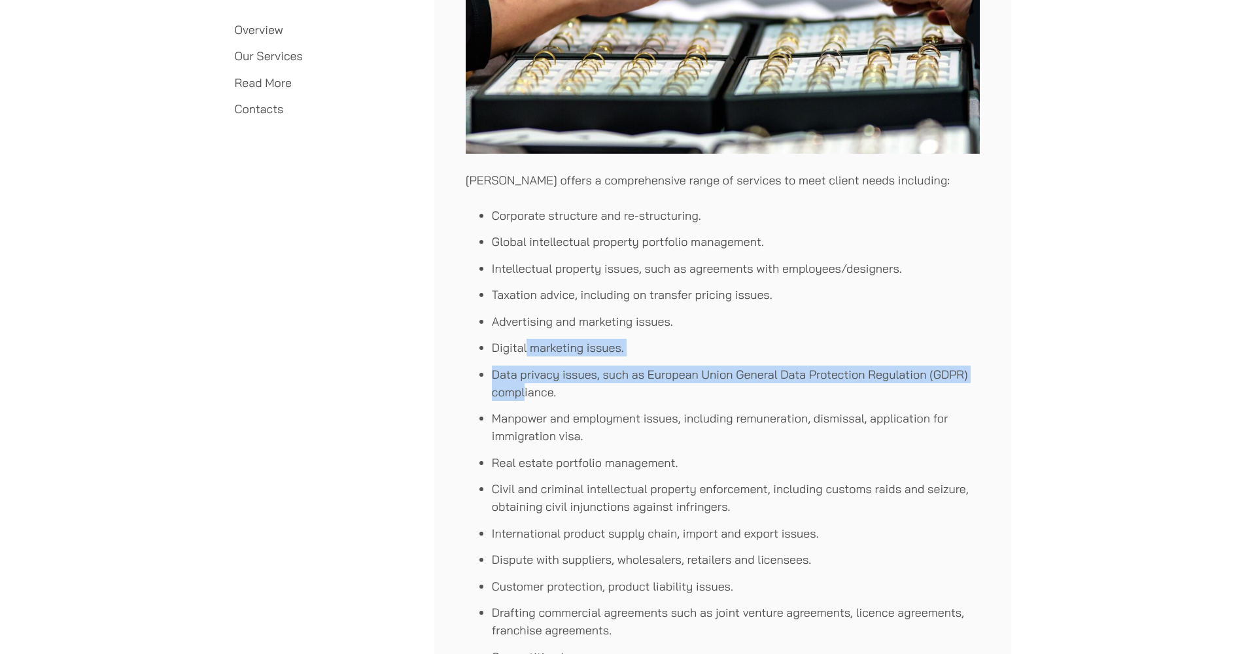
drag, startPoint x: 525, startPoint y: 350, endPoint x: 525, endPoint y: 390, distance: 40.6
click at [525, 390] on ul "Corporate structure and re-structuring. Global intellectual property portfolio …" at bounding box center [723, 436] width 514 height 459
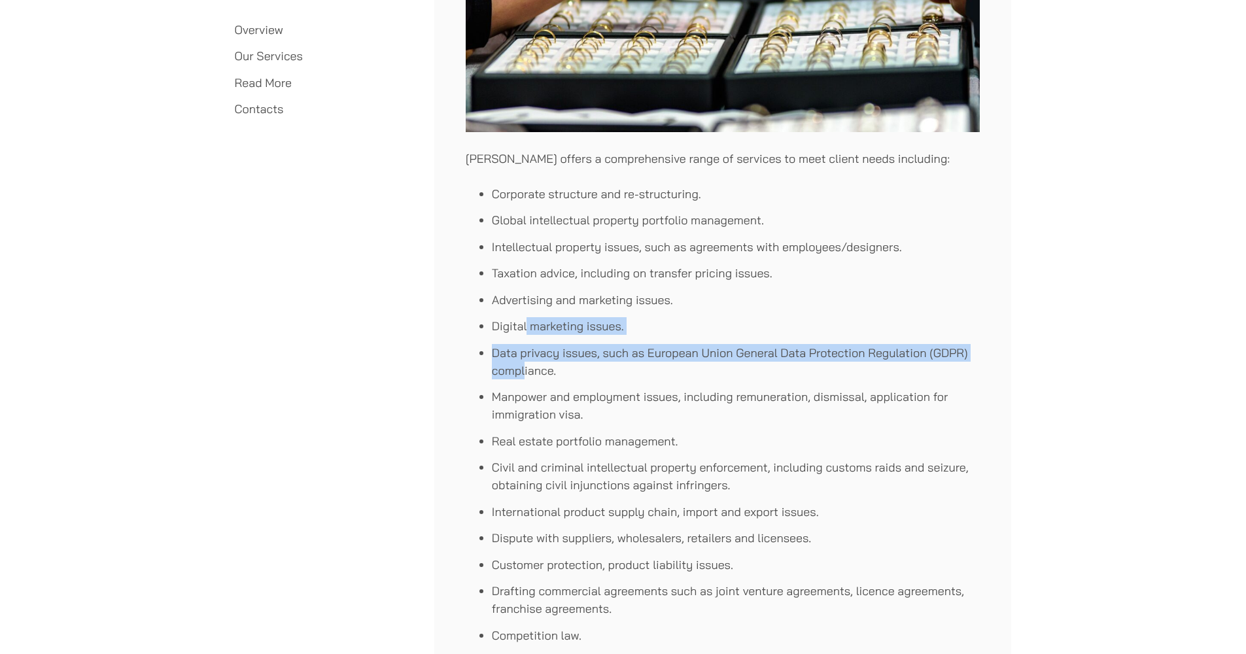
scroll to position [1202, 0]
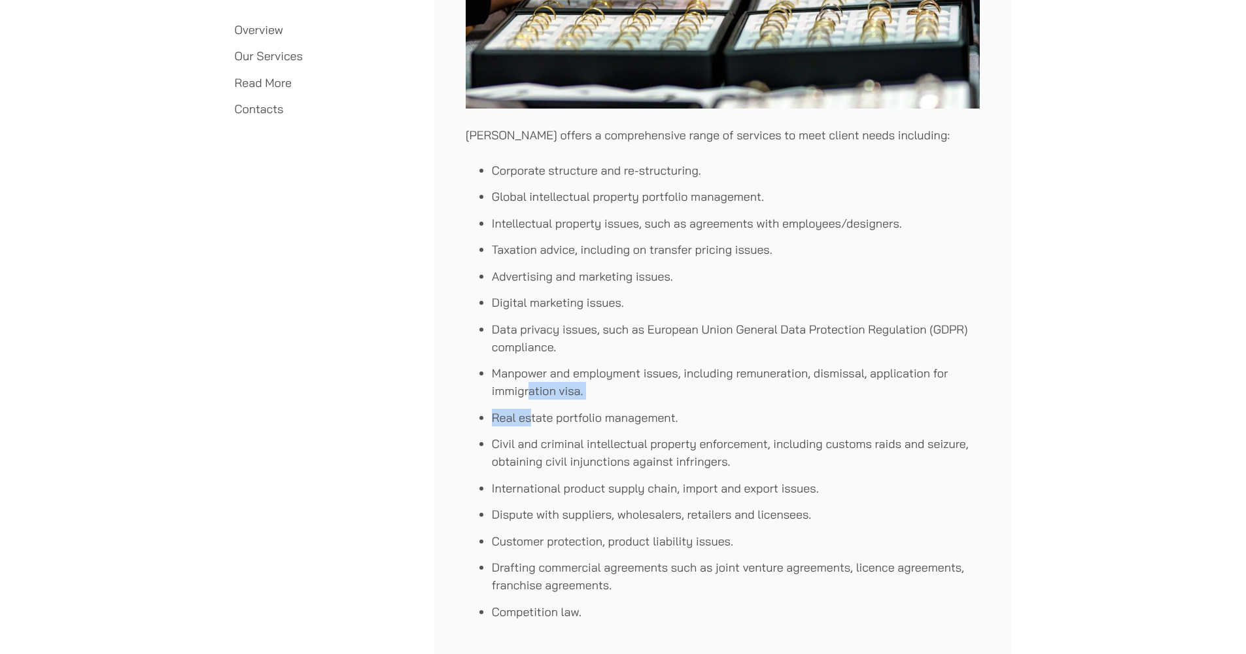
drag, startPoint x: 527, startPoint y: 391, endPoint x: 528, endPoint y: 418, distance: 26.8
click at [528, 418] on ul "Corporate structure and re-structuring. Global intellectual property portfolio …" at bounding box center [723, 391] width 514 height 459
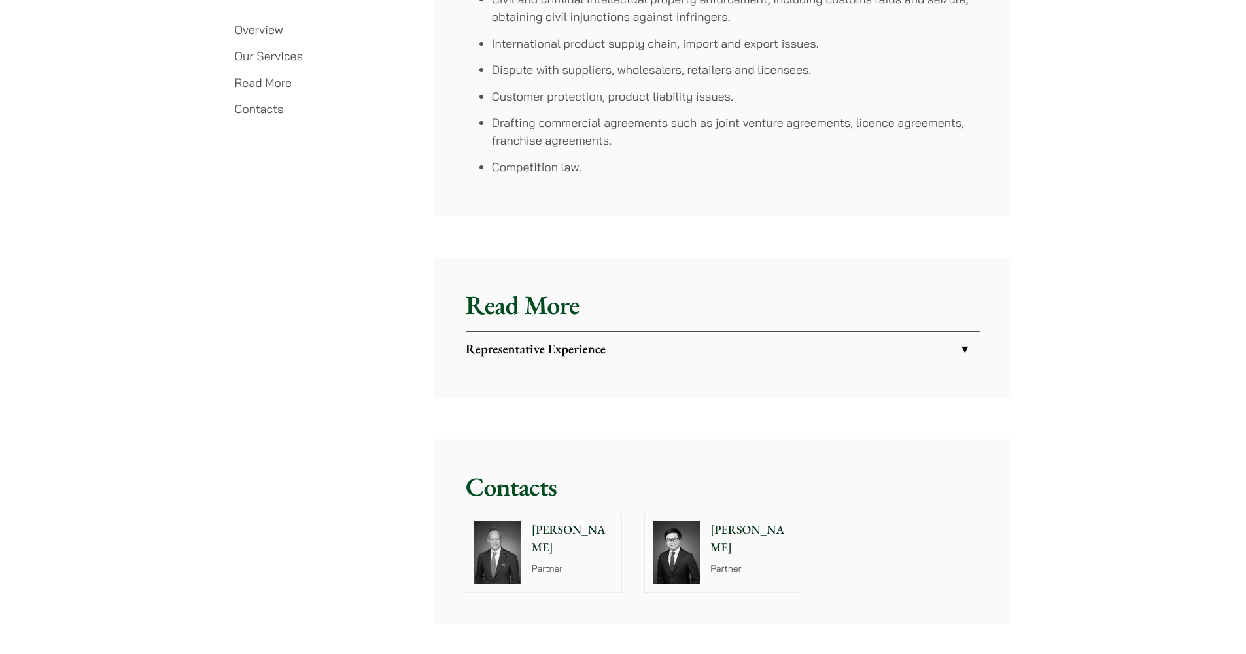
scroll to position [1799, 0]
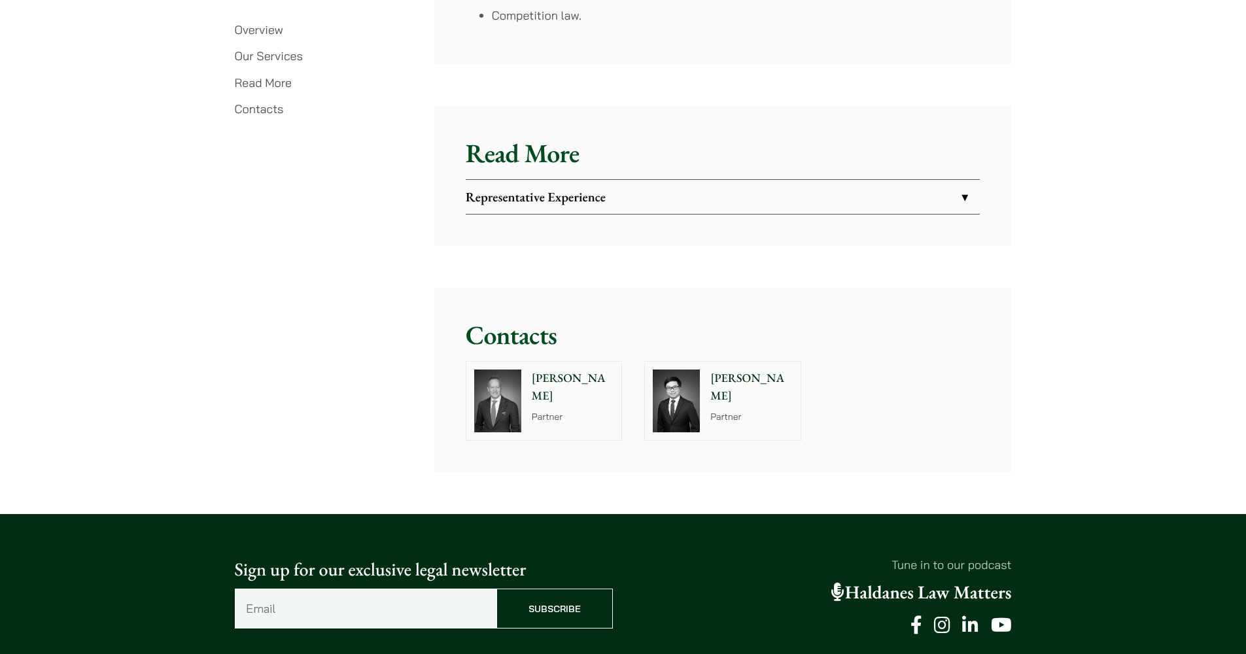
click at [580, 197] on strong "Representative Experience" at bounding box center [536, 196] width 140 height 17
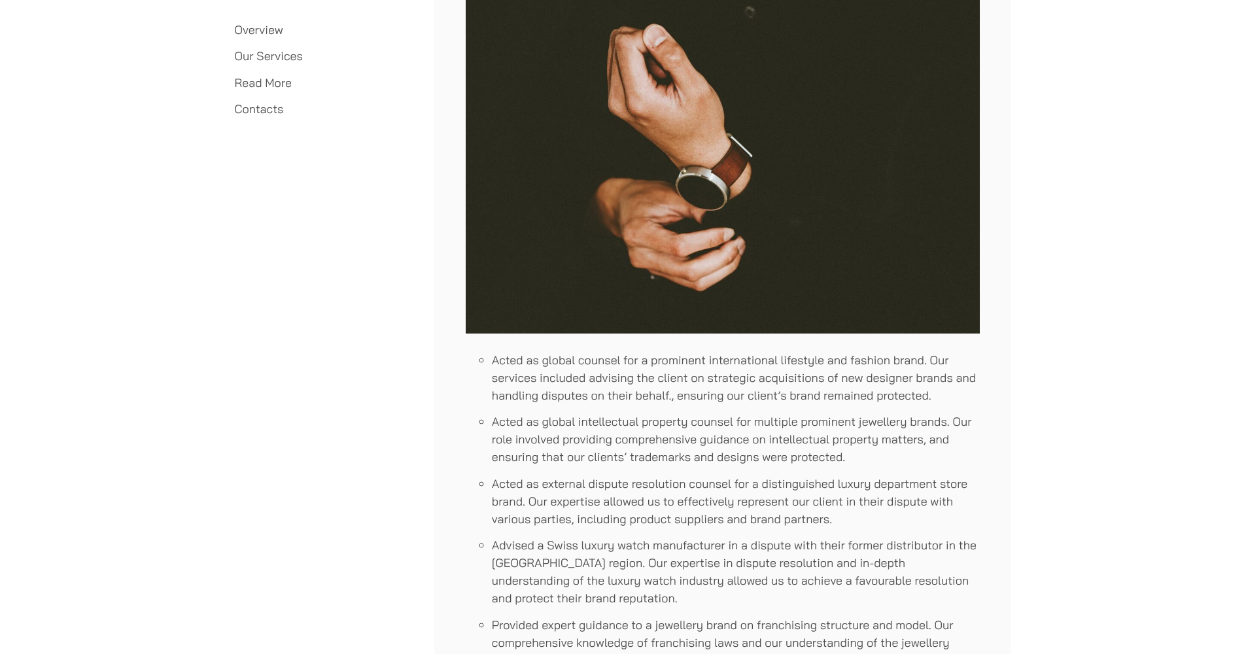
scroll to position [2171, 0]
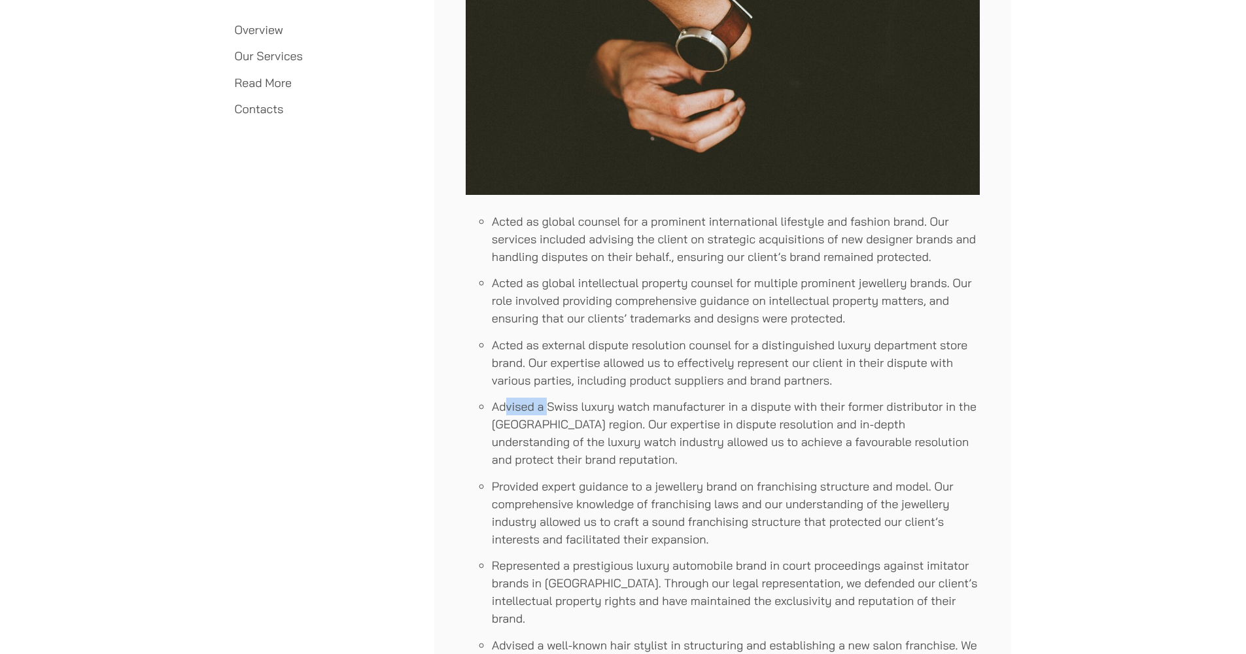
drag, startPoint x: 505, startPoint y: 407, endPoint x: 549, endPoint y: 407, distance: 44.5
click at [549, 407] on li "Advised a Swiss luxury watch manufacturer in a dispute with their former distri…" at bounding box center [736, 433] width 488 height 71
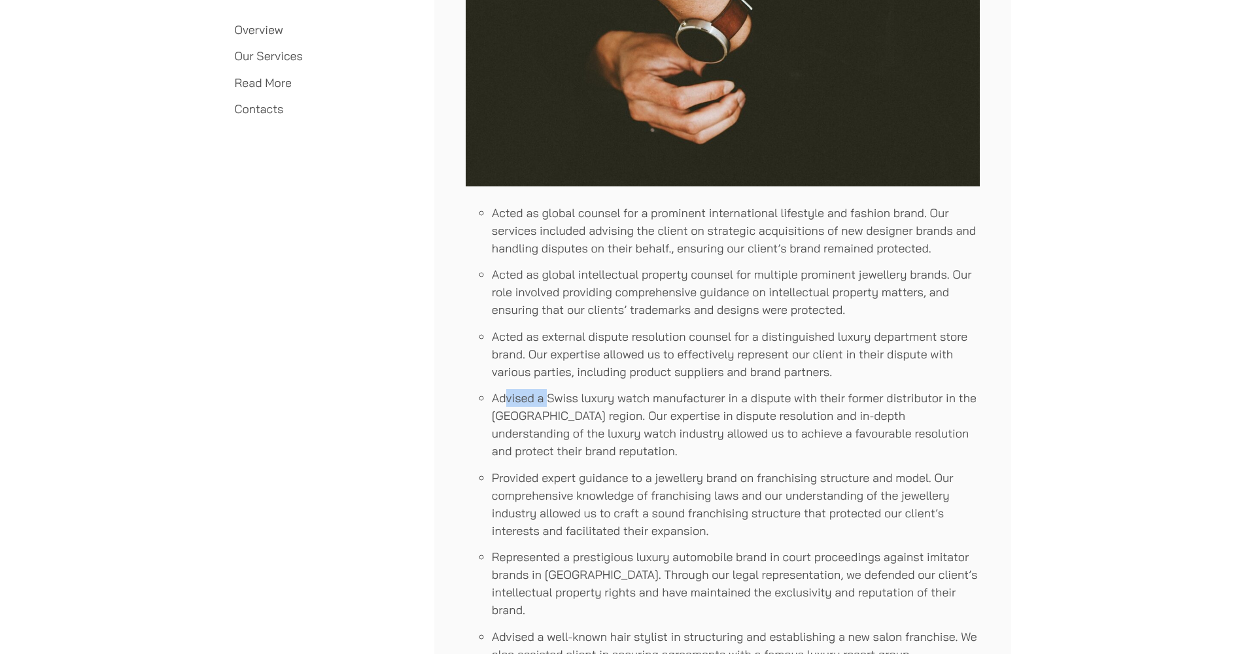
scroll to position [2182, 0]
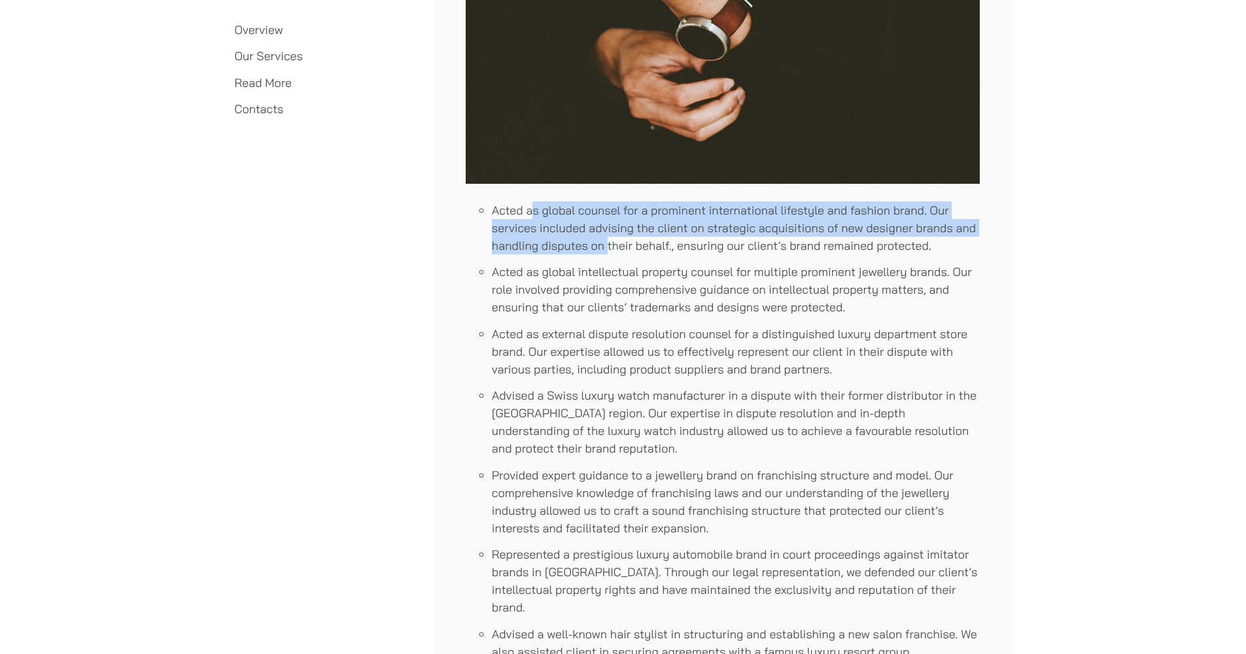
drag, startPoint x: 536, startPoint y: 212, endPoint x: 608, endPoint y: 247, distance: 79.9
click at [608, 247] on li "Acted as global counsel for a prominent international lifestyle and fashion bra…" at bounding box center [736, 227] width 488 height 53
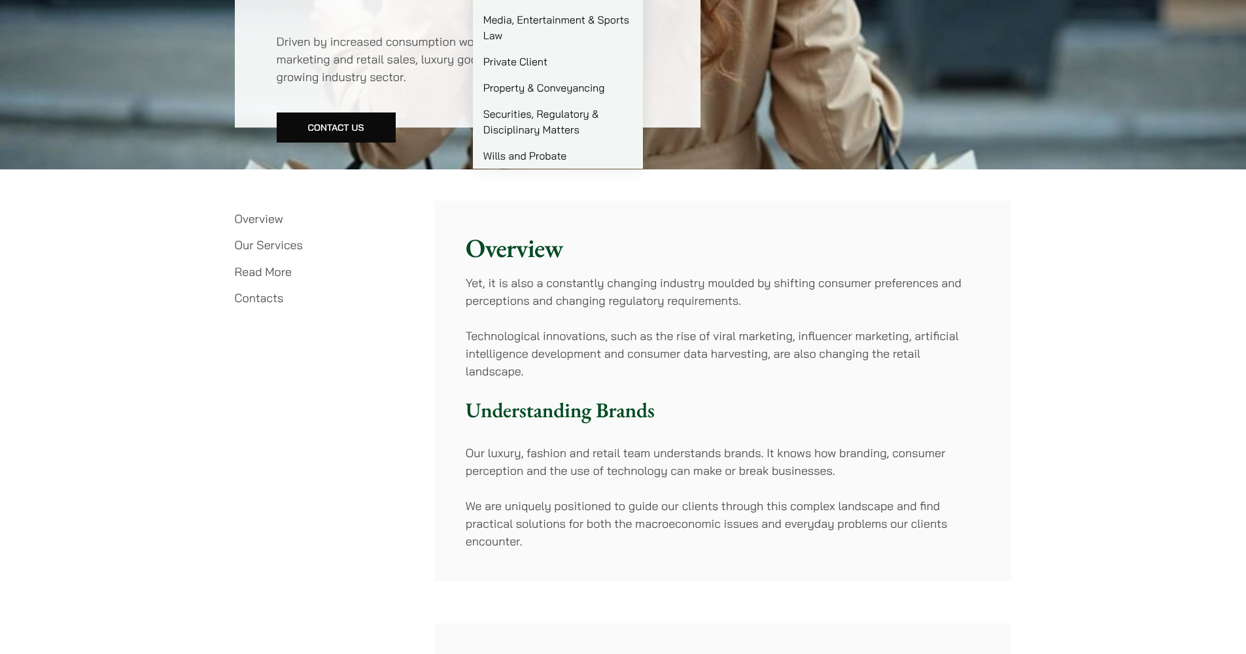
scroll to position [0, 0]
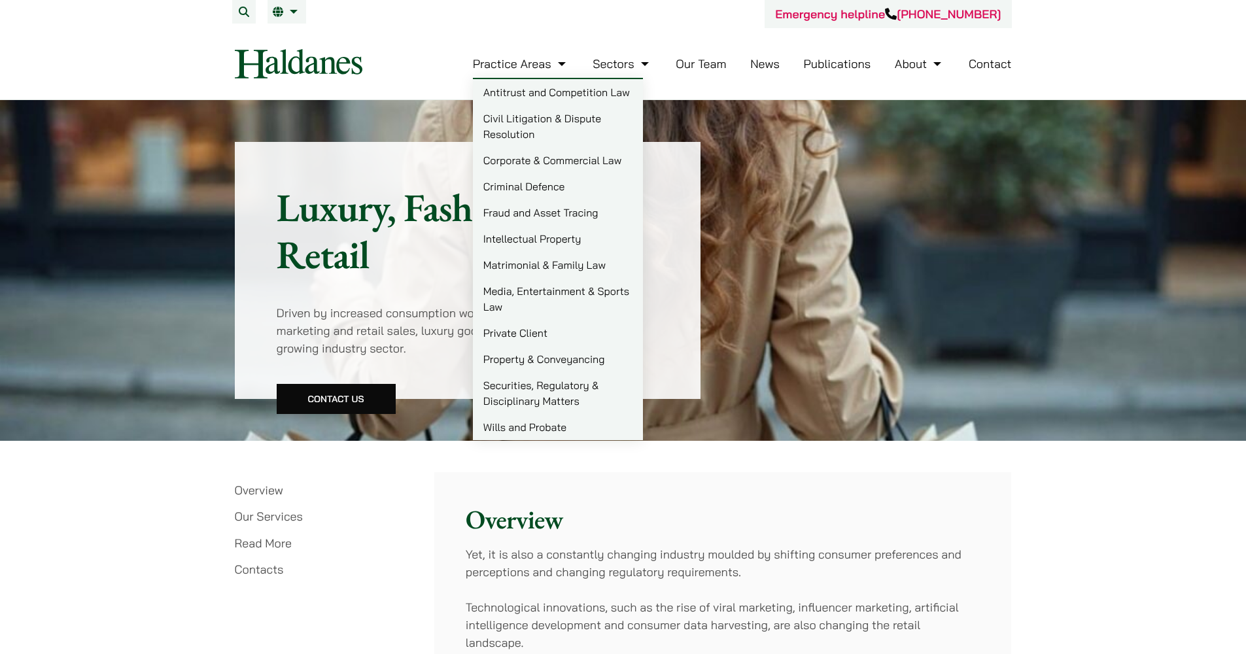
click at [281, 69] on img at bounding box center [299, 63] width 128 height 29
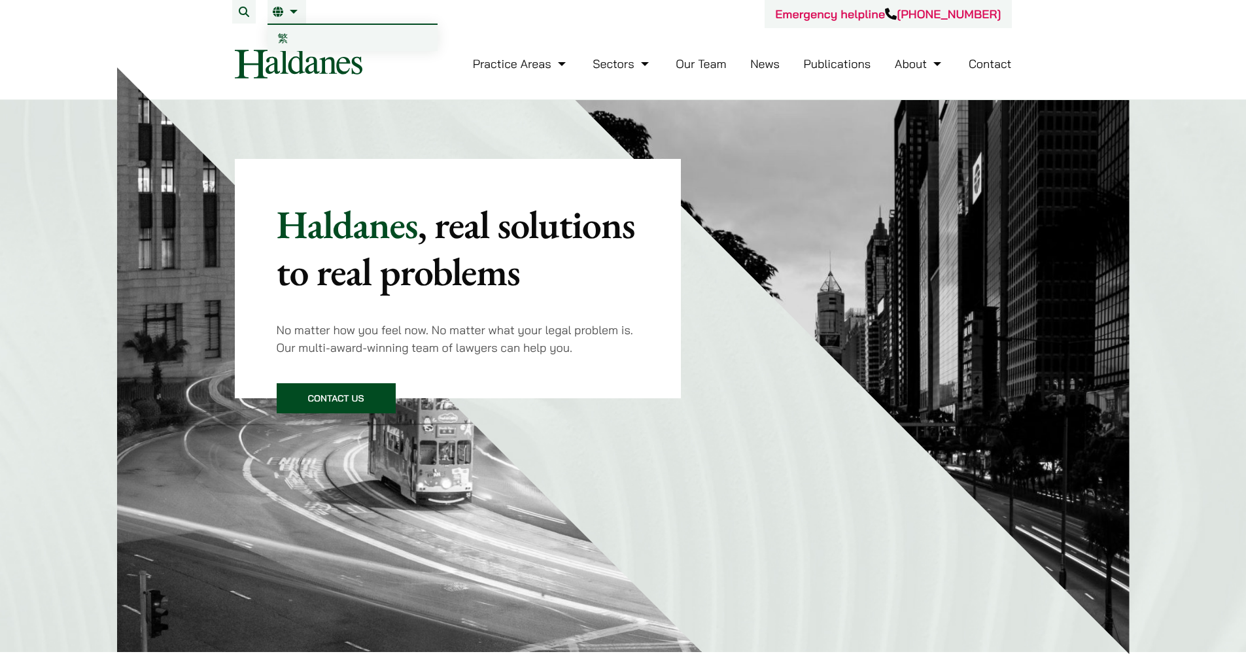
click at [292, 34] on link "繁" at bounding box center [352, 38] width 170 height 26
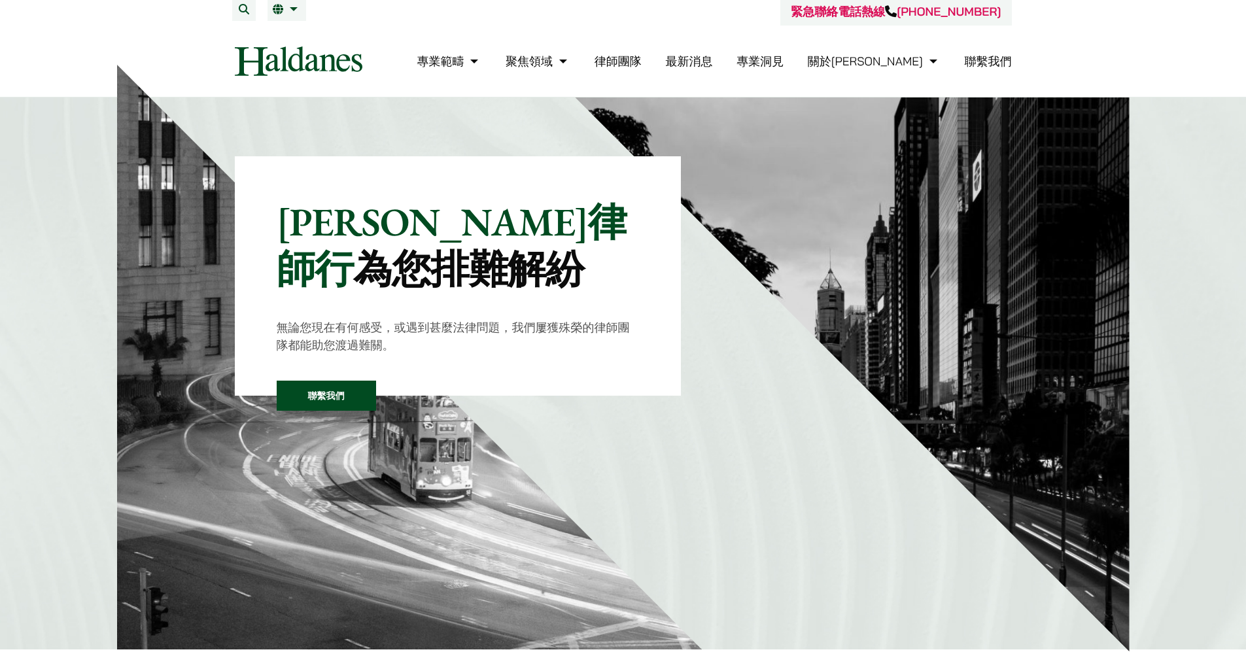
scroll to position [5, 0]
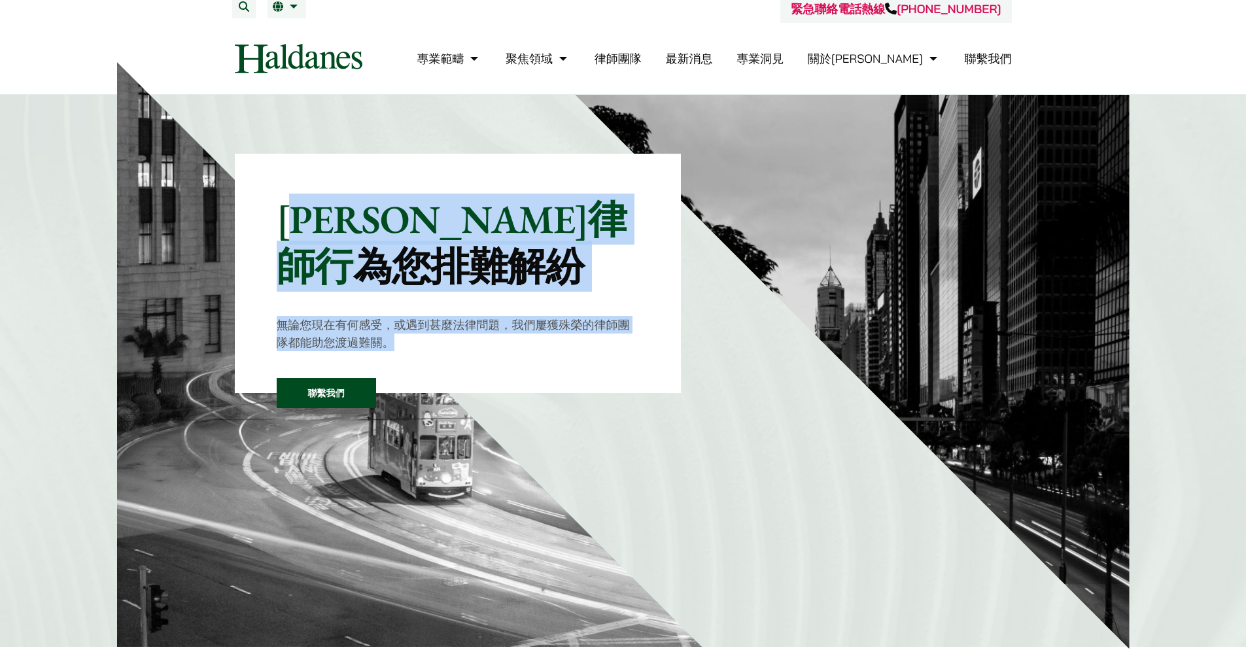
drag, startPoint x: 296, startPoint y: 221, endPoint x: 457, endPoint y: 338, distance: 199.0
click at [457, 338] on div "何敦律師行 為您排難解紛 無論您現在有何感受，或遇到甚麼法律問題，我們屢獲殊榮的律師團隊都能助您渡過難關。 聯繫我們" at bounding box center [458, 274] width 363 height 156
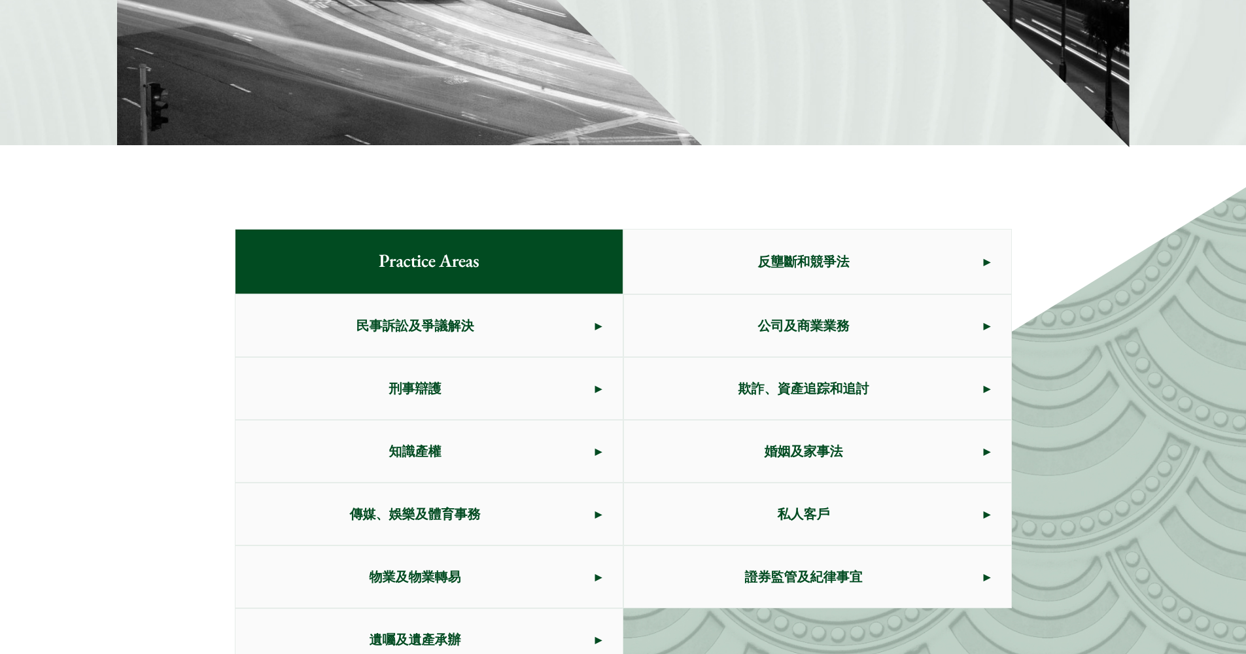
scroll to position [572, 0]
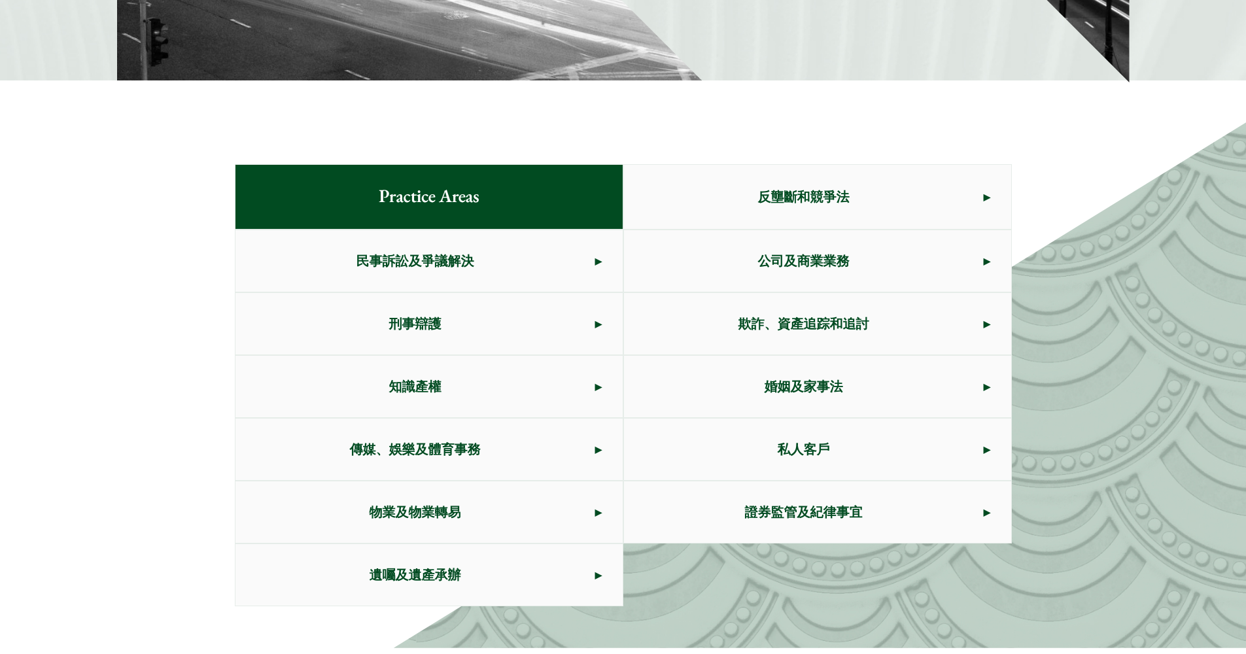
click at [990, 262] on link "公司及商業業務" at bounding box center [817, 260] width 387 height 61
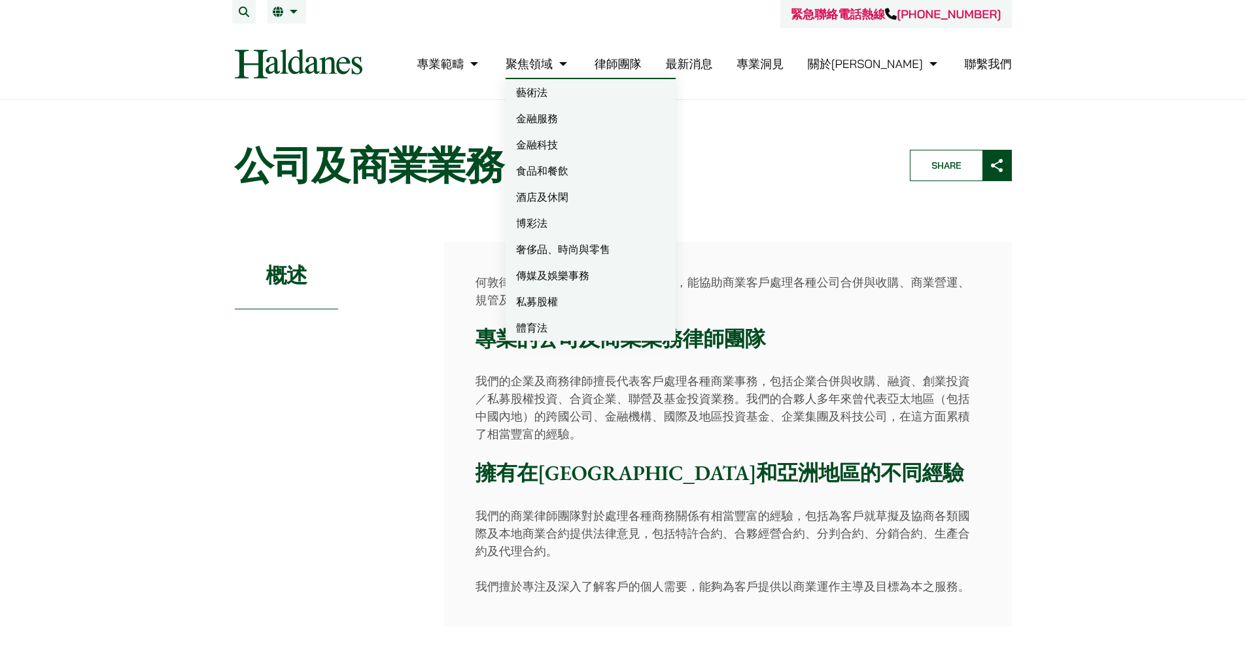
click at [621, 249] on link "奢侈品、時尚與零售" at bounding box center [591, 249] width 170 height 26
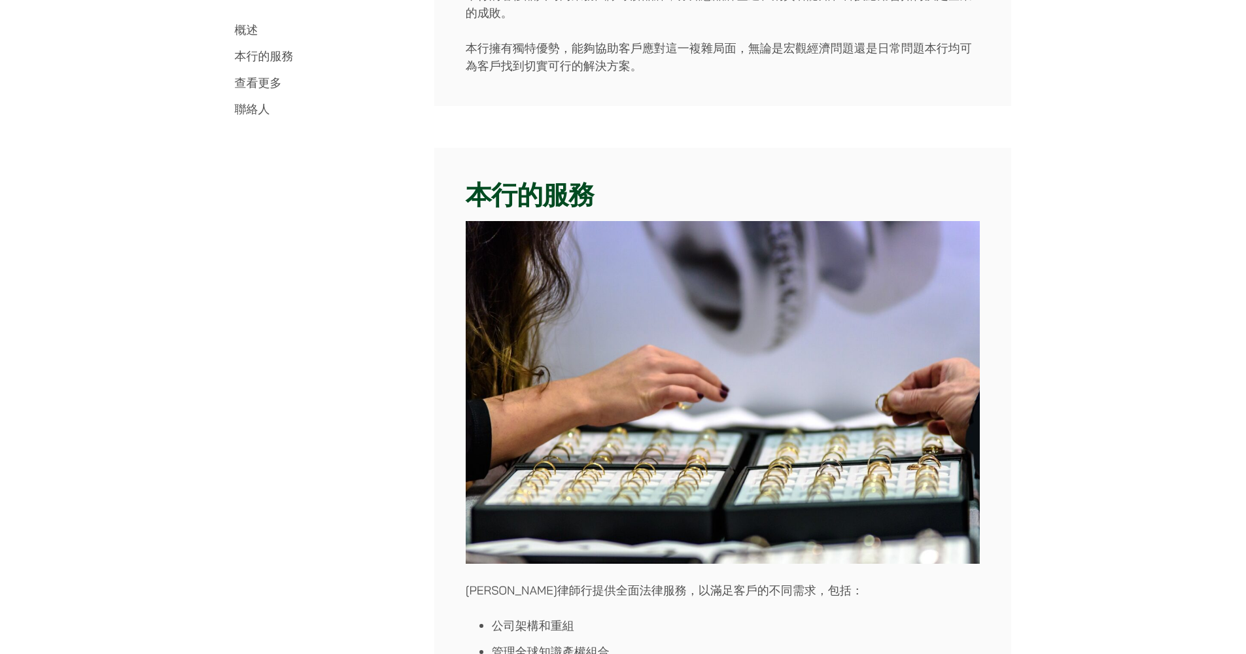
scroll to position [972, 0]
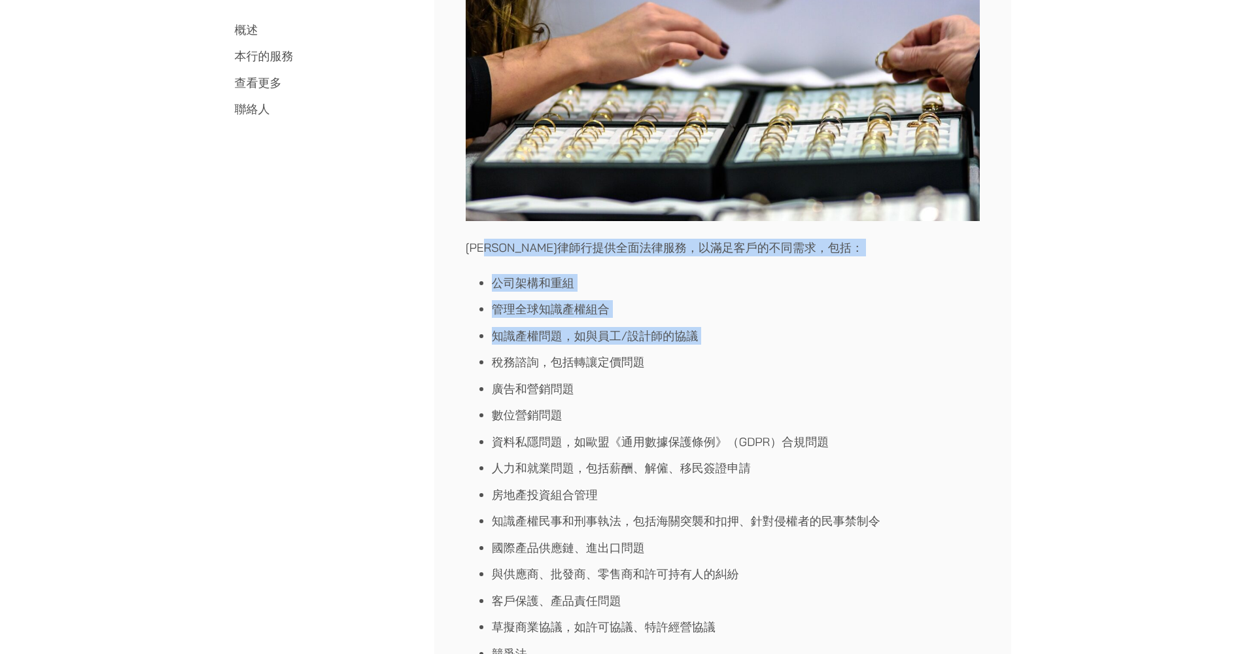
drag, startPoint x: 504, startPoint y: 246, endPoint x: 518, endPoint y: 347, distance: 102.4
click at [518, 347] on div "本行的服務 何敦律師行提供全面法律服務，以滿足客戶的不同需求，包括： 公司架構和重組 管理全球知識產權組合 知識產權問題，如與員工/設計師的協議 稅務諮詢，包…" at bounding box center [722, 254] width 577 height 898
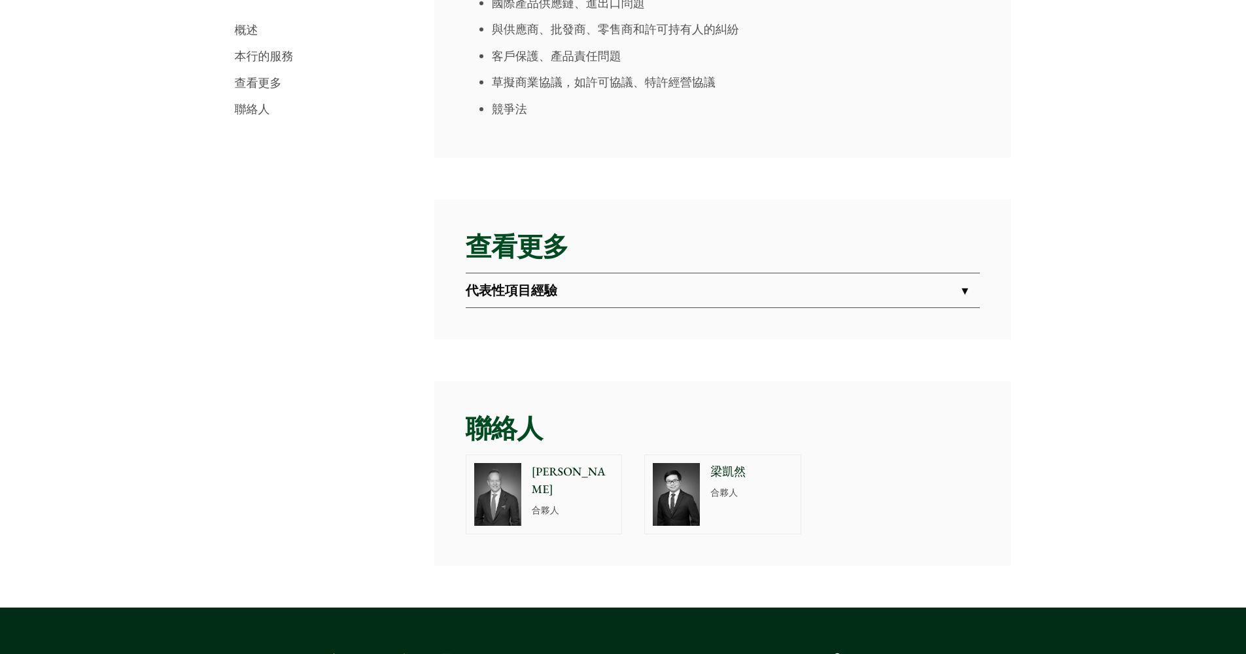
scroll to position [1602, 0]
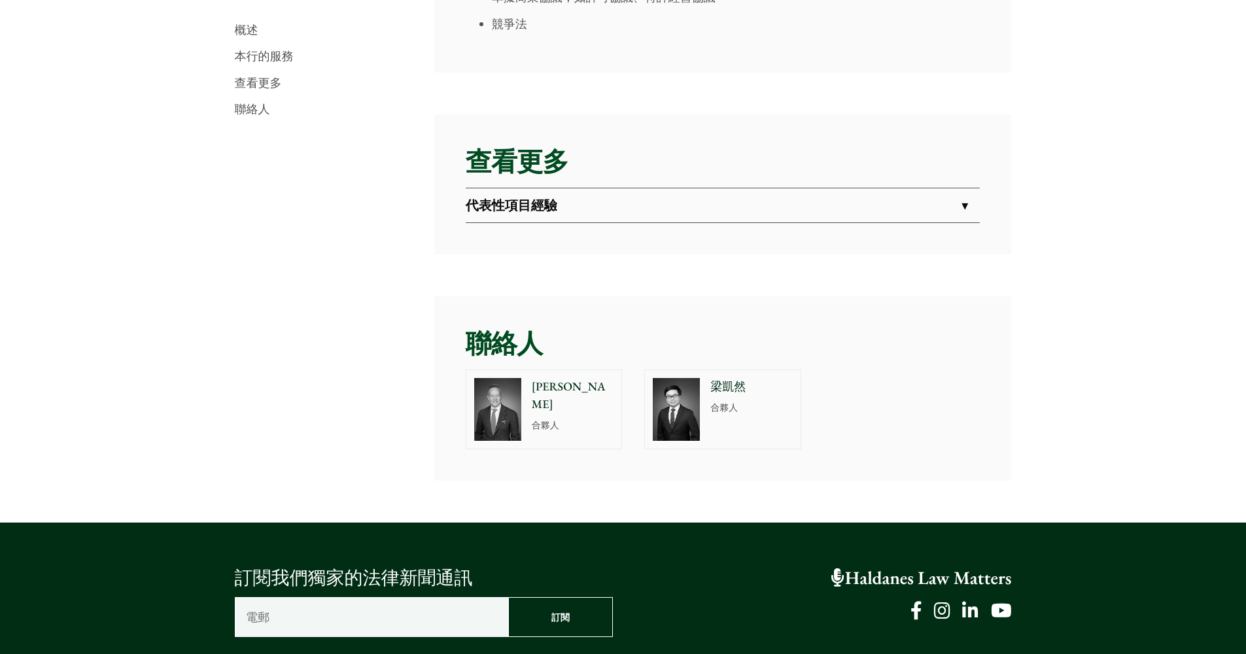
click at [534, 205] on strong "代表性項目經驗" at bounding box center [512, 205] width 92 height 17
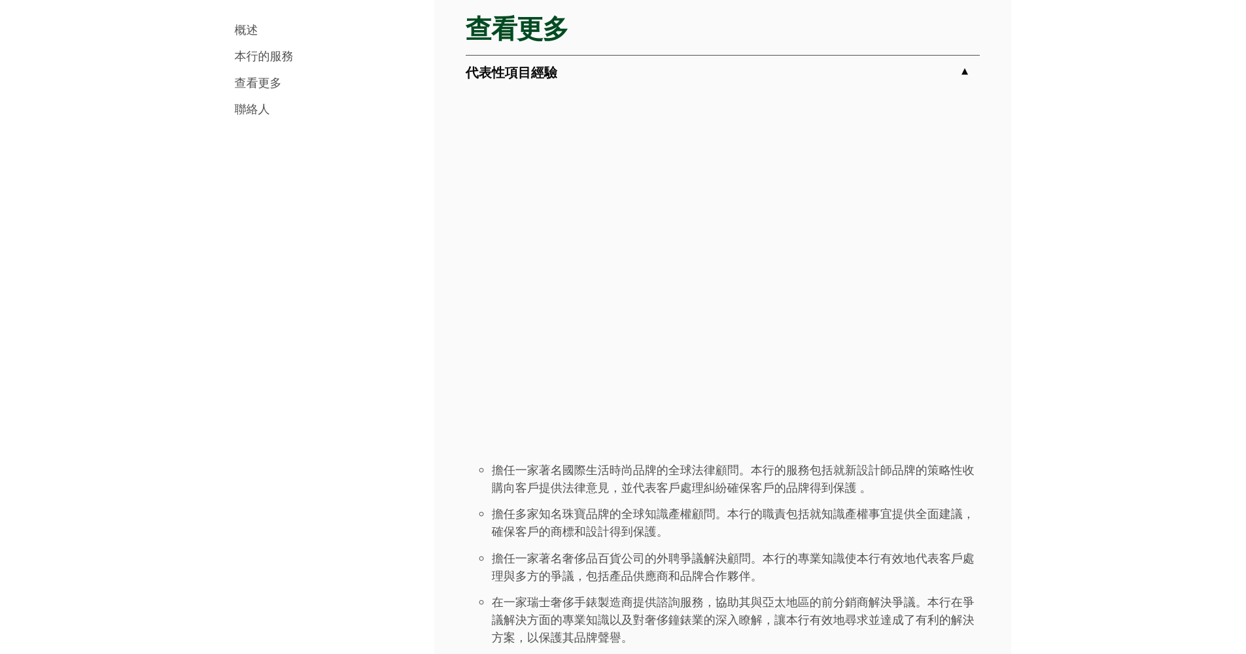
scroll to position [1922, 0]
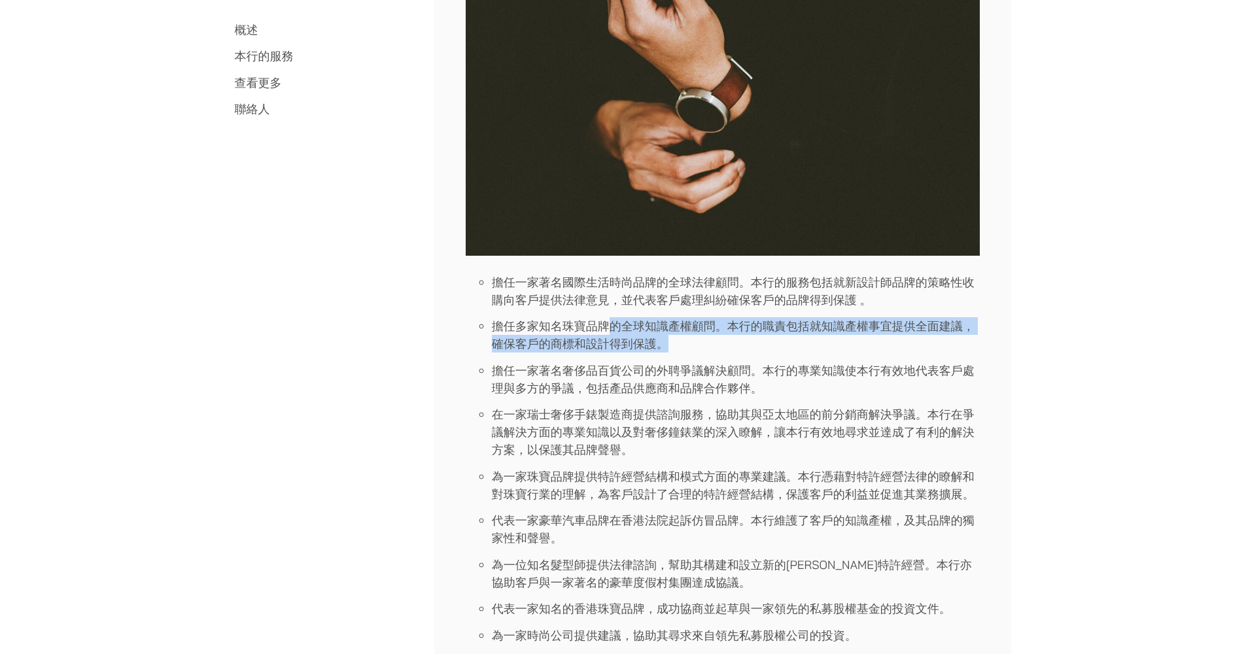
drag, startPoint x: 844, startPoint y: 344, endPoint x: 611, endPoint y: 326, distance: 234.1
click at [611, 326] on li "擔任多家知名珠寶品牌的全球知識產權顧問。本行的職責包括就知識產權事宜提供全面建議，確保客戶的商標和設計得到保護。" at bounding box center [736, 334] width 488 height 35
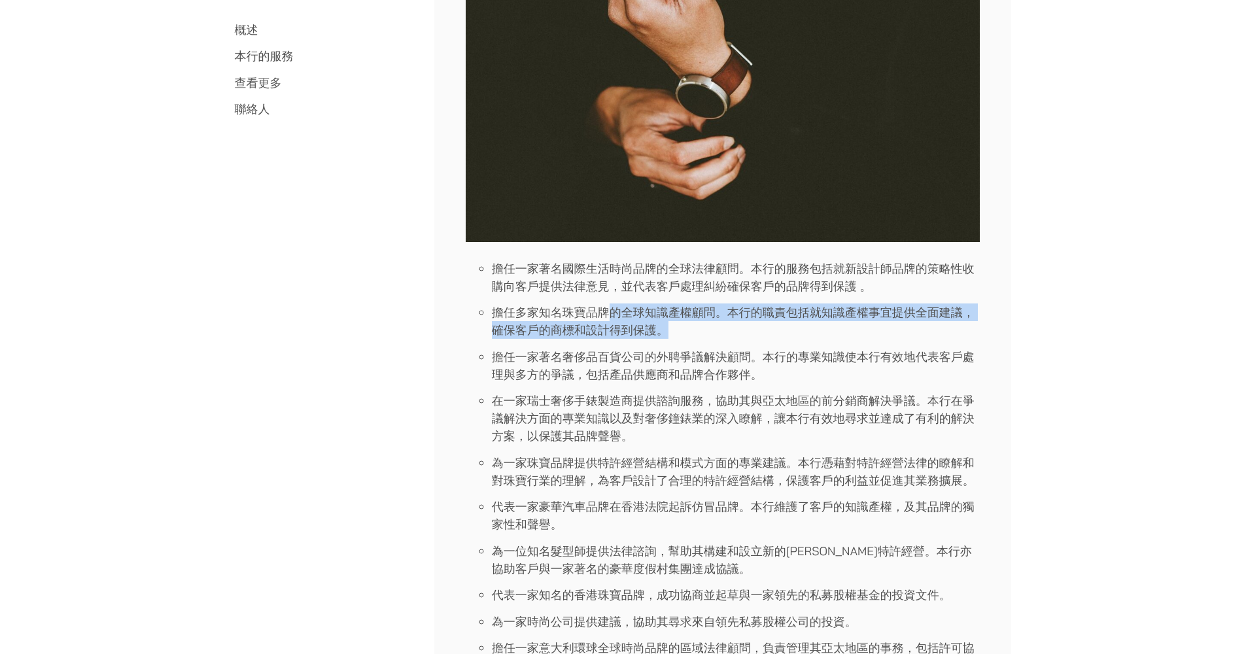
scroll to position [1950, 0]
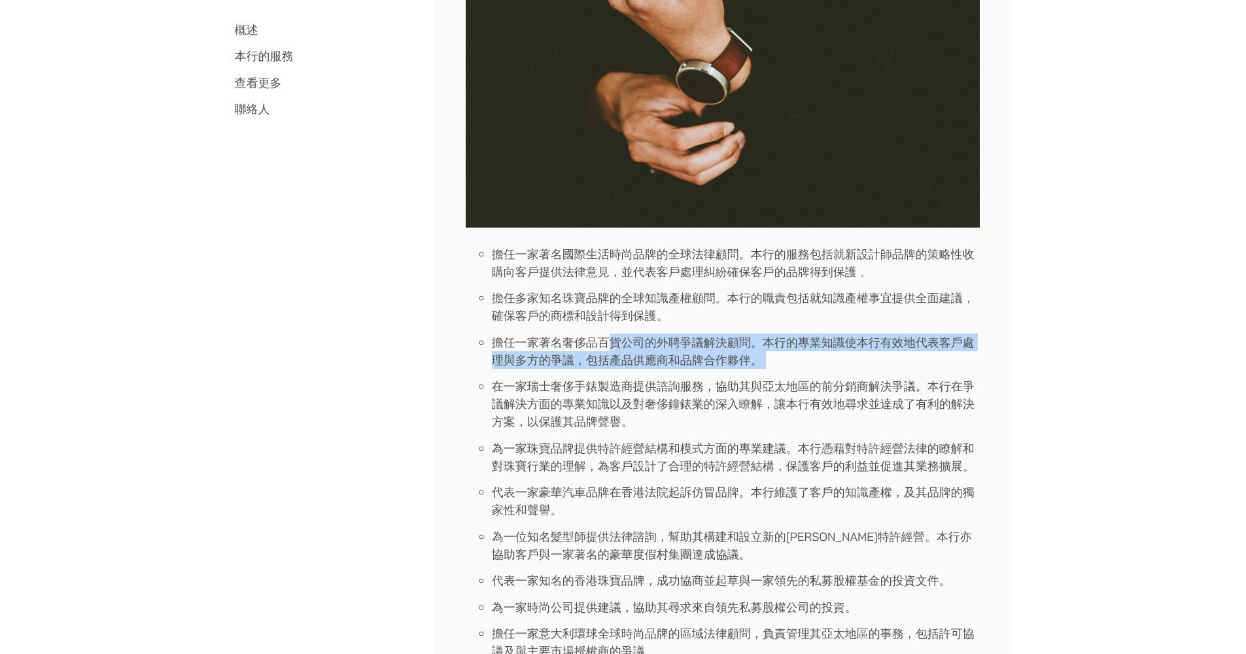
drag, startPoint x: 611, startPoint y: 334, endPoint x: 625, endPoint y: 368, distance: 37.0
click at [625, 368] on ul "擔任一家著名國際生活時尚品牌的全球法律顧問。本行的服務包括就新設計師品牌的策略性收購向客戶提供法律意見，並代表客戶處理糾紛確保客戶的品牌得到保護 。 擔任多家…" at bounding box center [723, 452] width 514 height 415
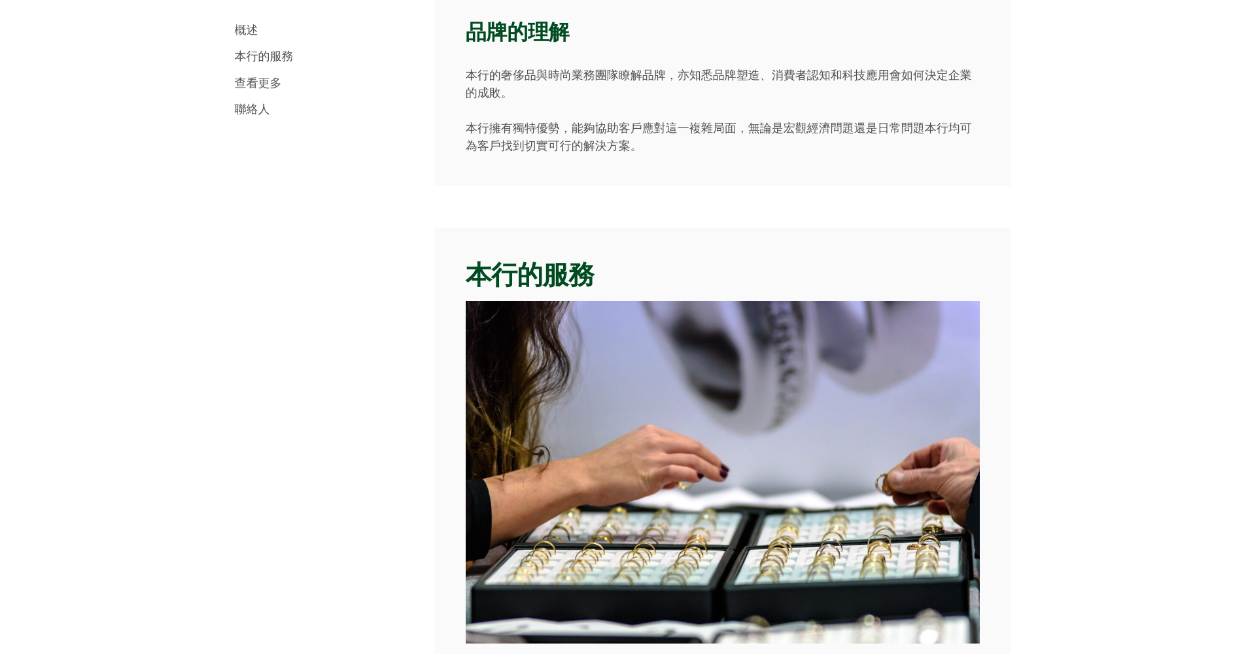
scroll to position [322, 0]
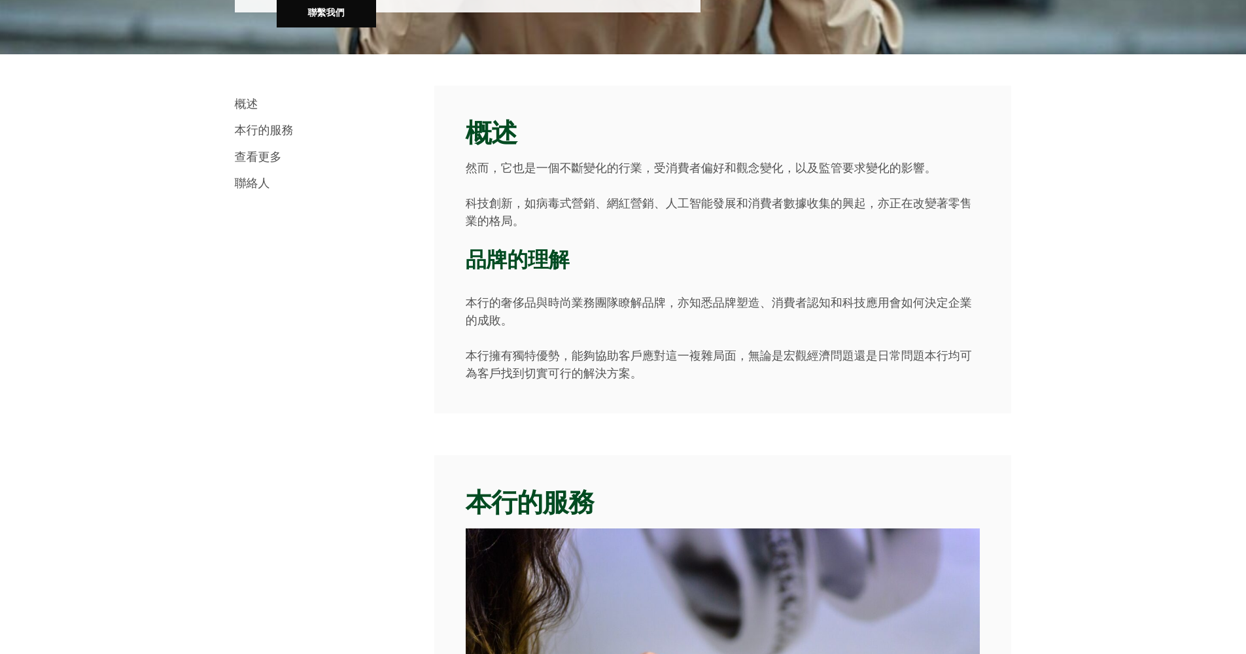
click at [252, 160] on link "查看更多" at bounding box center [258, 156] width 47 height 15
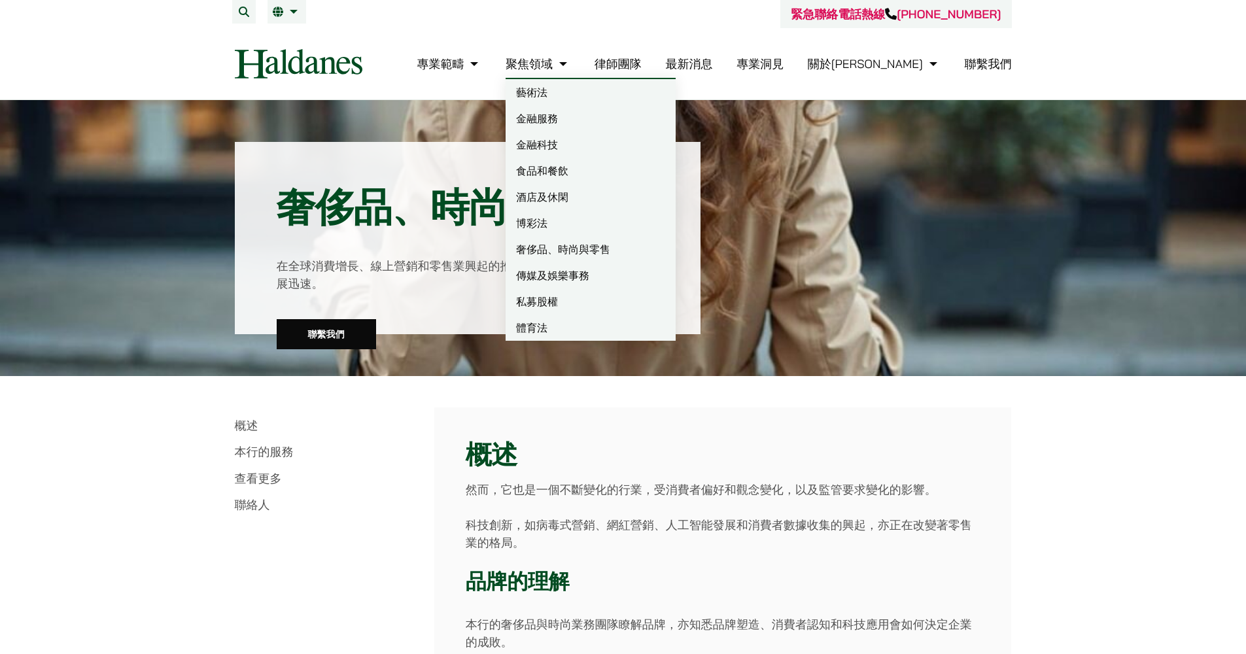
click at [616, 224] on link "博彩法" at bounding box center [591, 223] width 170 height 26
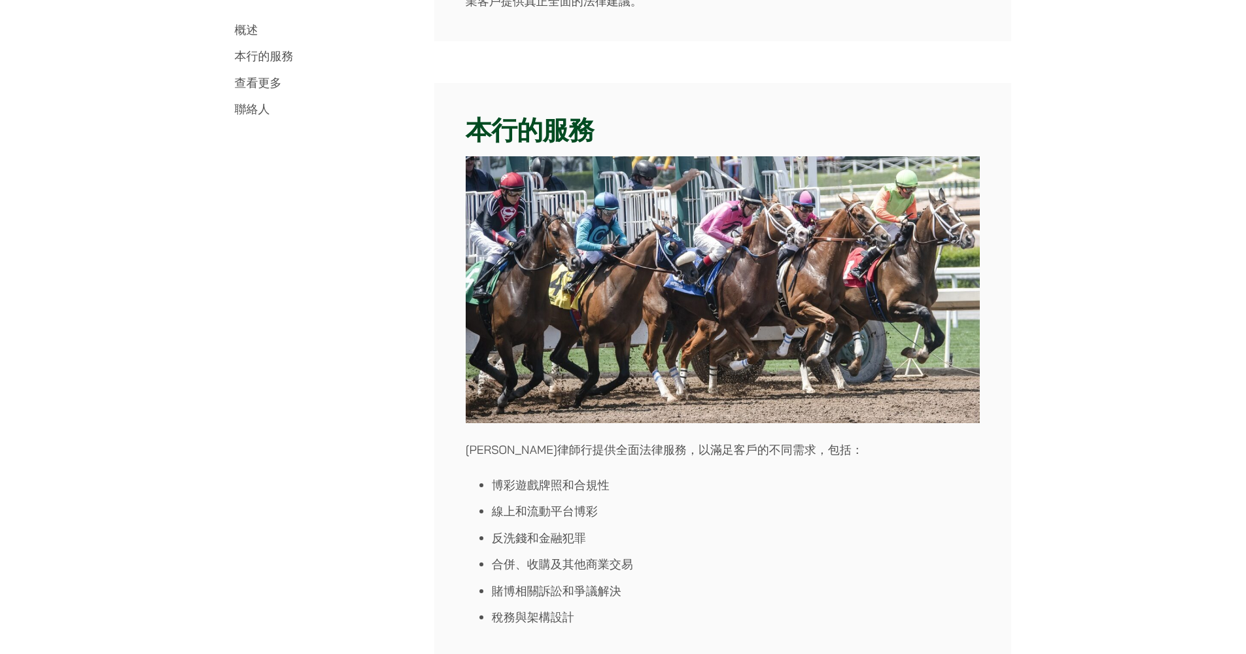
scroll to position [1593, 0]
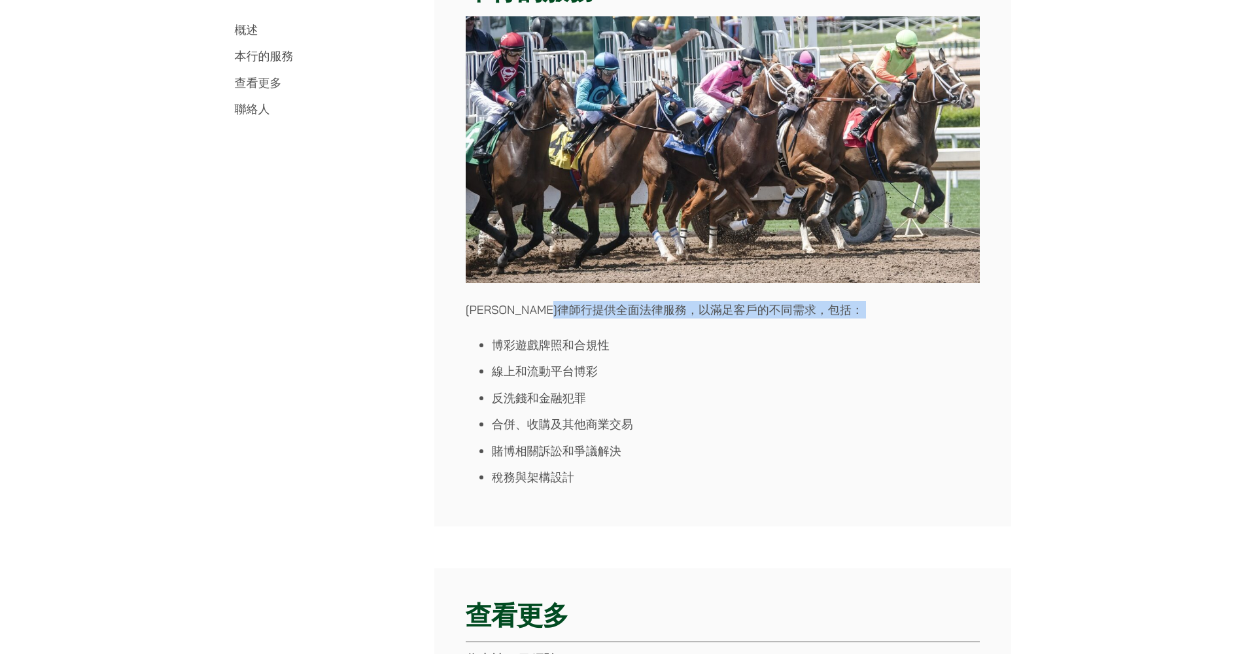
drag, startPoint x: 617, startPoint y: 317, endPoint x: 636, endPoint y: 327, distance: 22.2
click at [636, 328] on div "本行的服務 何敦律師行提供全面法律服務，以滿足客戶的不同需求，包括： 博彩遊戲牌照和合規性 線上和流動平台博彩 反洗錢和金融犯罪 合併、收購及其他商業交易 賭…" at bounding box center [722, 234] width 577 height 583
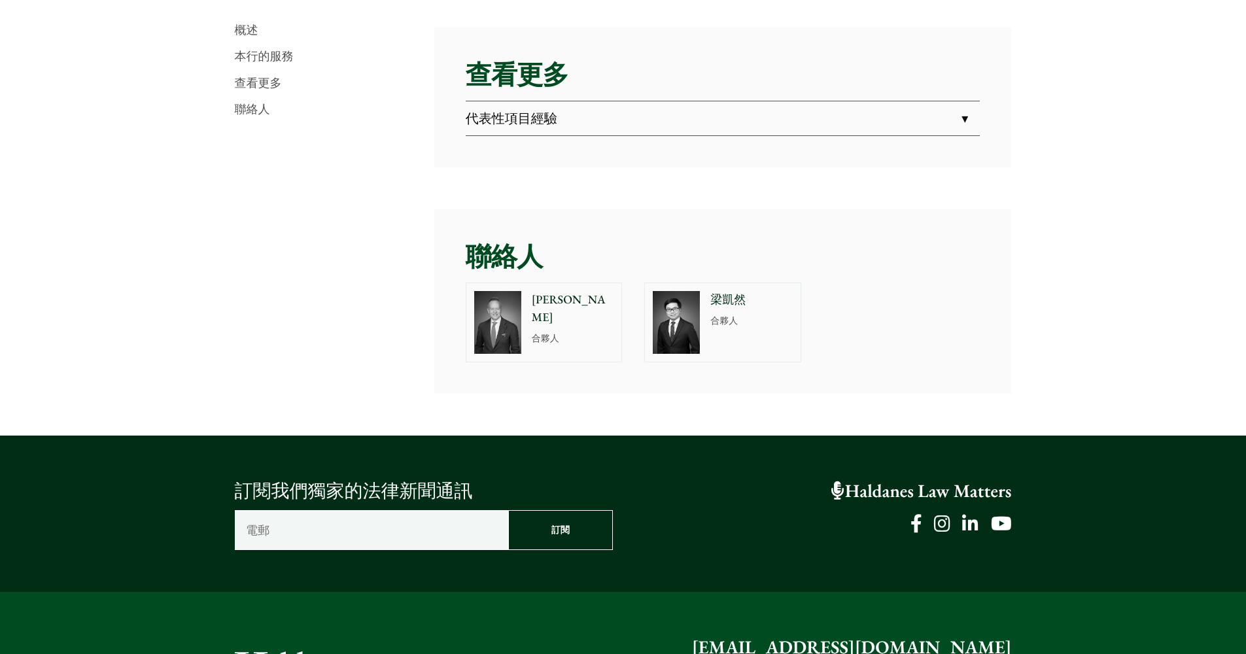
scroll to position [1818, 0]
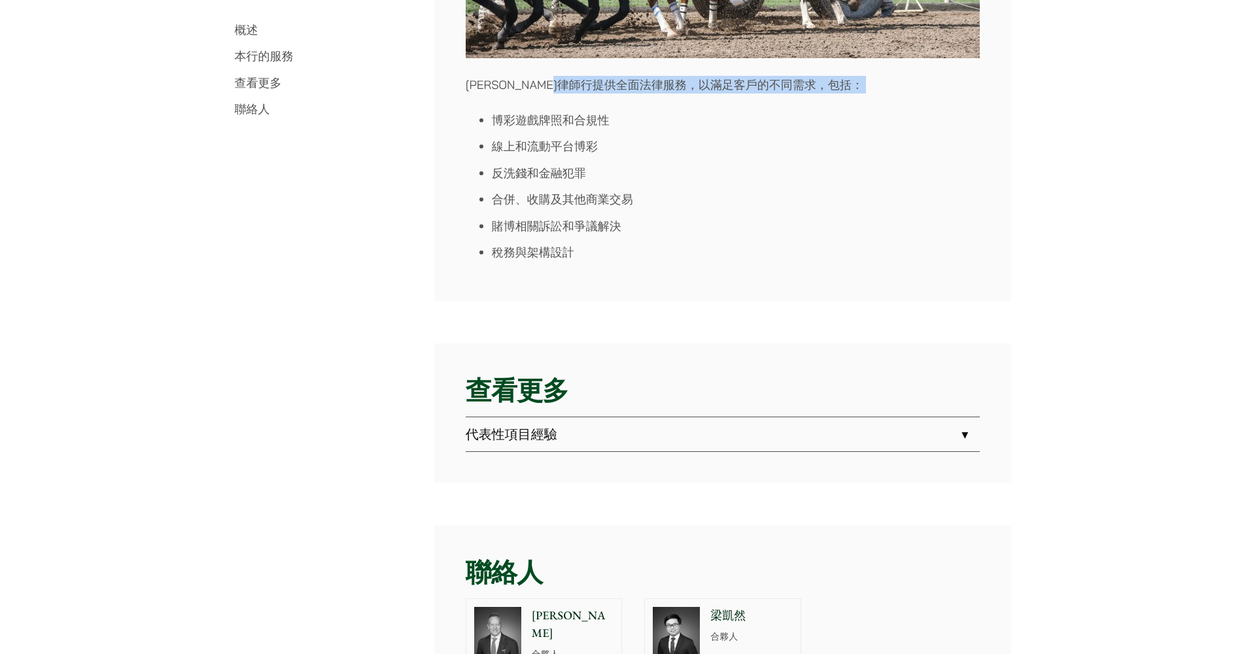
click at [599, 430] on link "代表性項目經驗" at bounding box center [723, 434] width 514 height 34
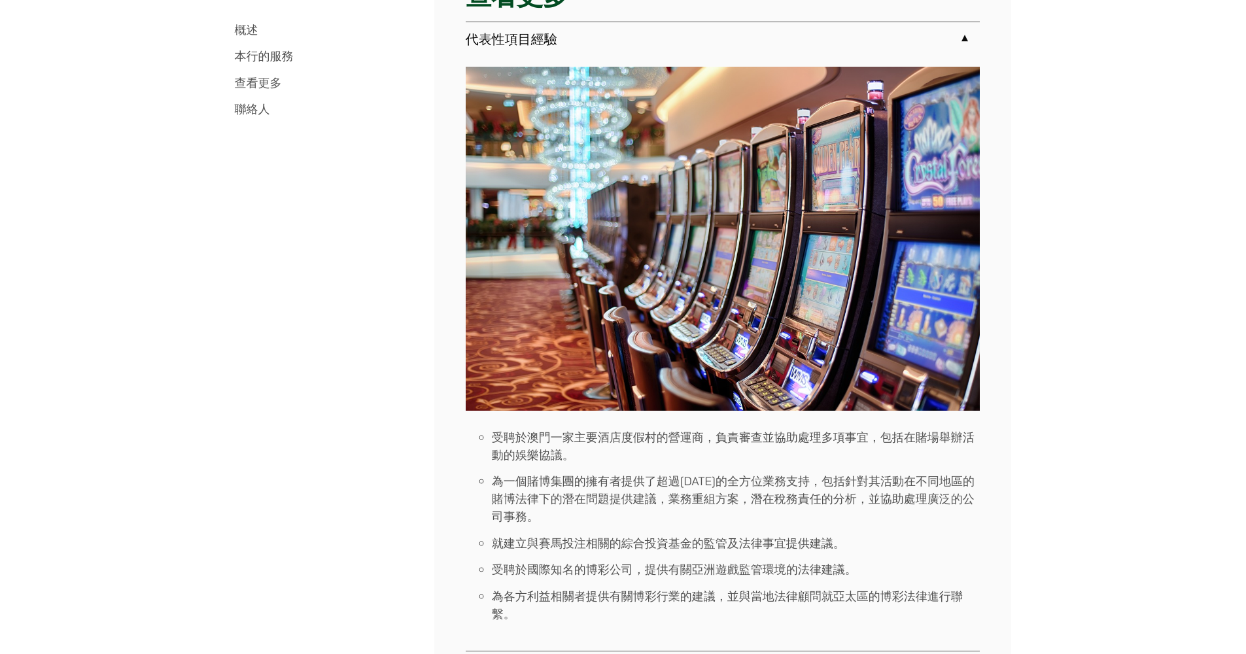
scroll to position [2218, 0]
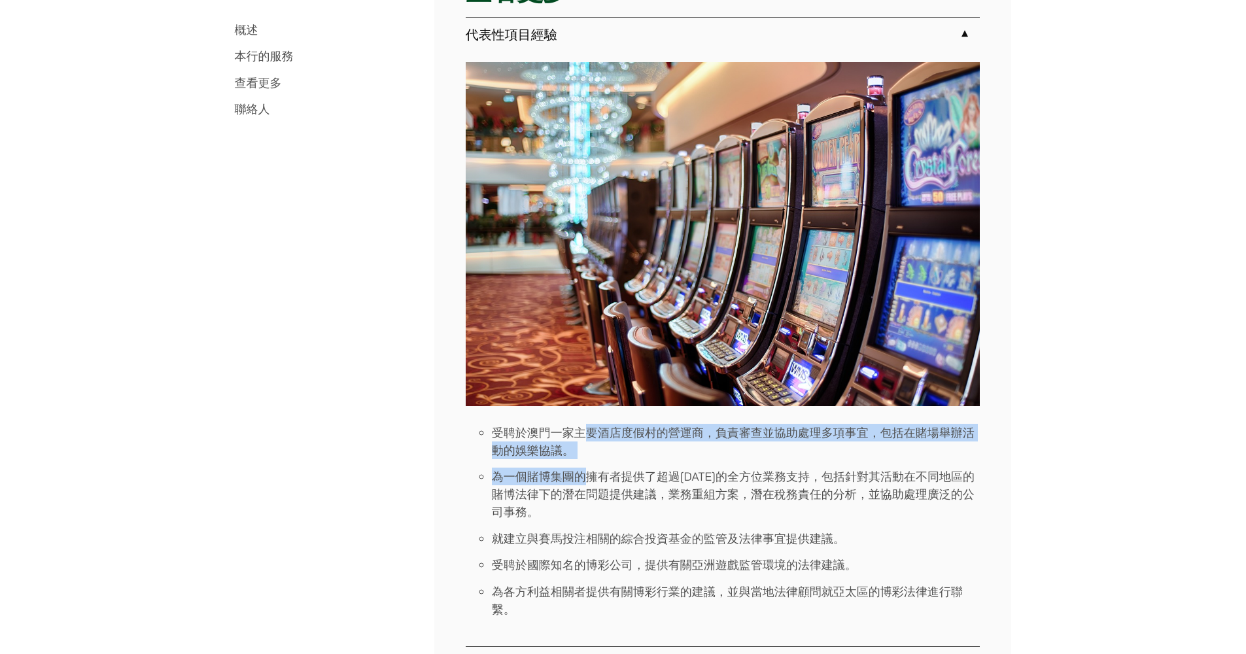
drag, startPoint x: 589, startPoint y: 437, endPoint x: 583, endPoint y: 481, distance: 44.2
click at [584, 481] on ul "受聘於澳門一家主要酒店度假村的營運商，負責審查並協助處理多項事宜，包括在賭場舉辦活動的娛樂協議。 為一個賭博集團的擁有者提供了超過20年的全方位業務支持，包括…" at bounding box center [723, 521] width 514 height 194
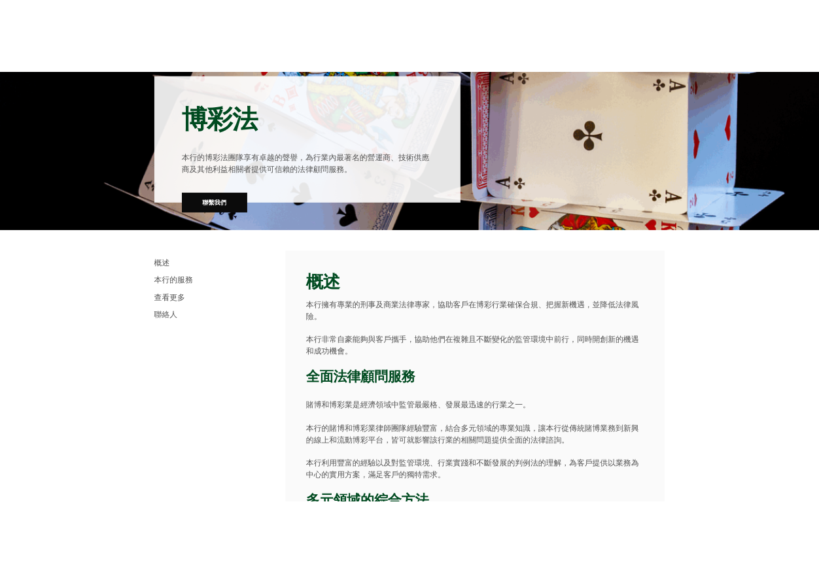
scroll to position [0, 0]
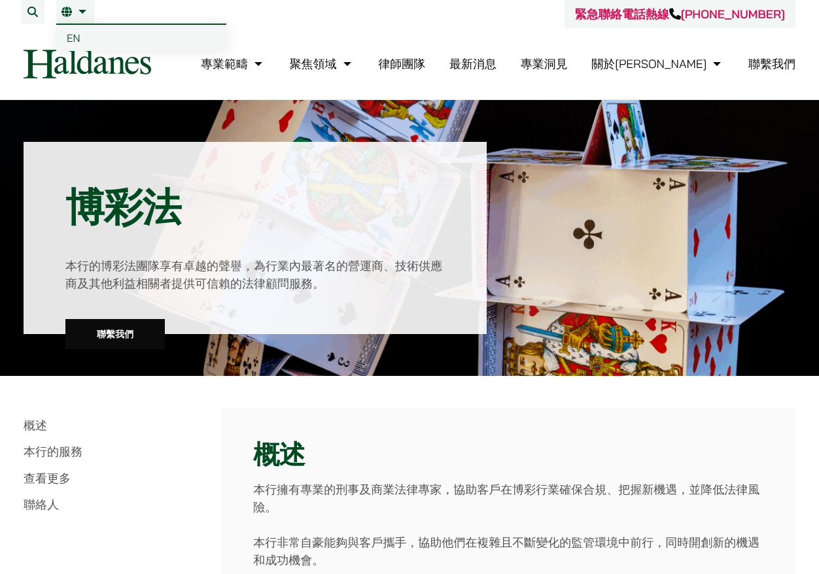
click at [92, 33] on link "EN" at bounding box center [141, 38] width 170 height 26
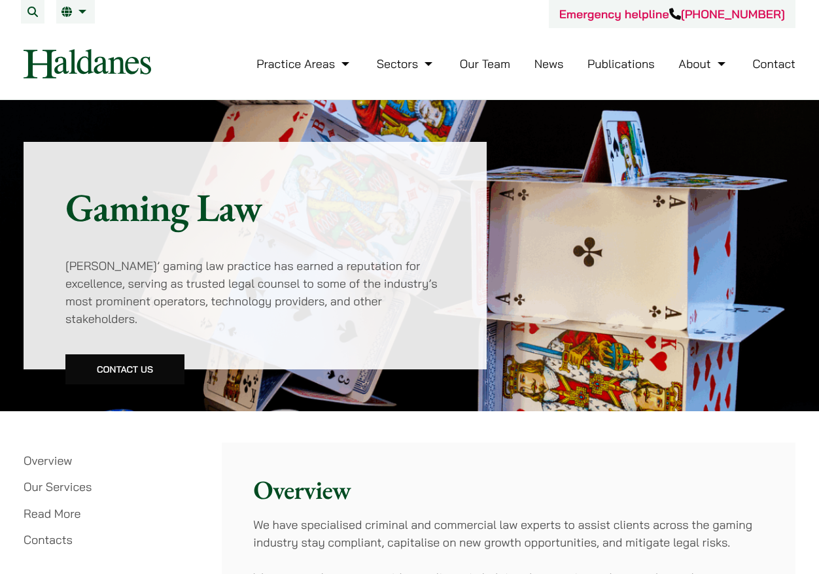
click at [90, 67] on img at bounding box center [88, 63] width 128 height 29
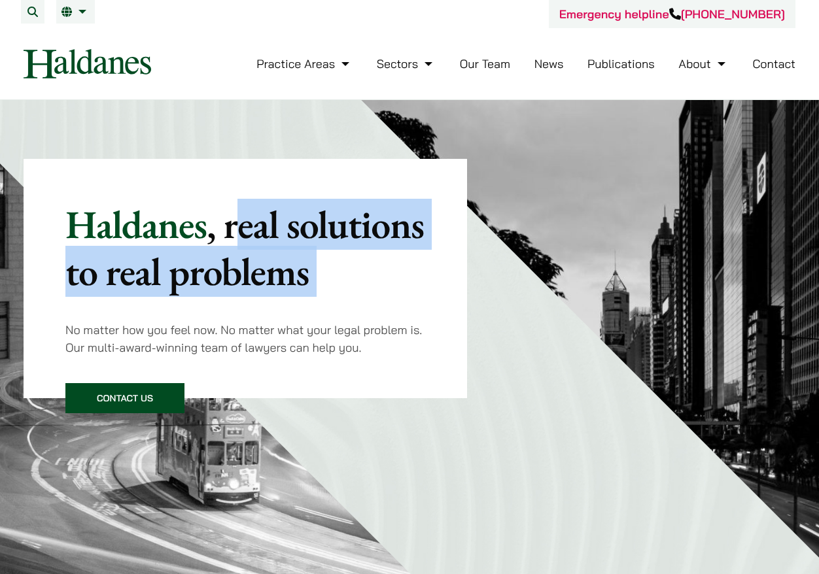
drag, startPoint x: 232, startPoint y: 226, endPoint x: 284, endPoint y: 307, distance: 97.4
click at [284, 307] on div "Haldanes , real solutions to real problems No matter how you feel now. No matte…" at bounding box center [245, 279] width 360 height 156
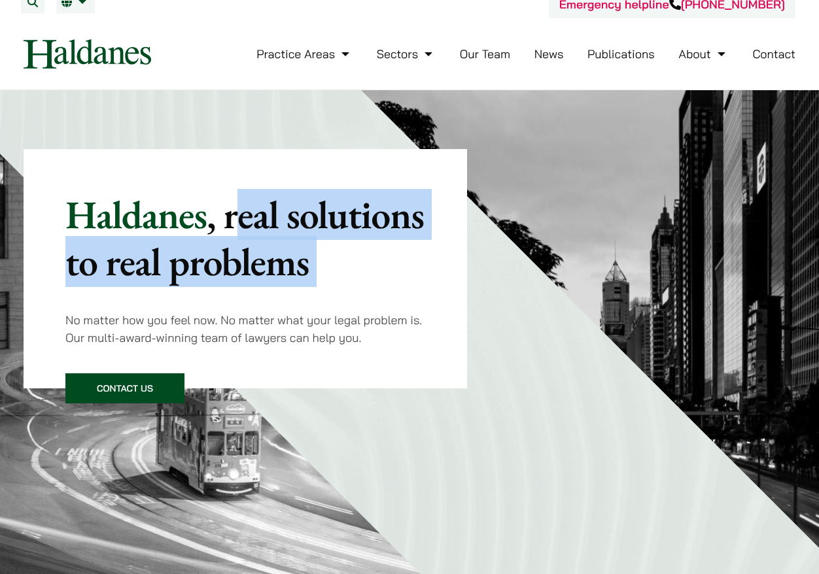
scroll to position [12, 0]
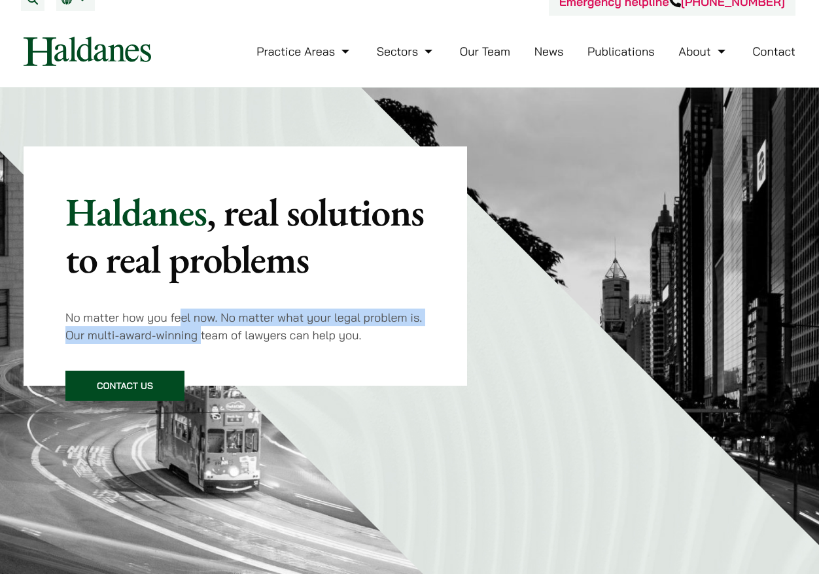
drag, startPoint x: 176, startPoint y: 321, endPoint x: 198, endPoint y: 335, distance: 25.6
click at [198, 335] on p "No matter how you feel now. No matter what your legal problem is. Our multi-awa…" at bounding box center [245, 326] width 360 height 35
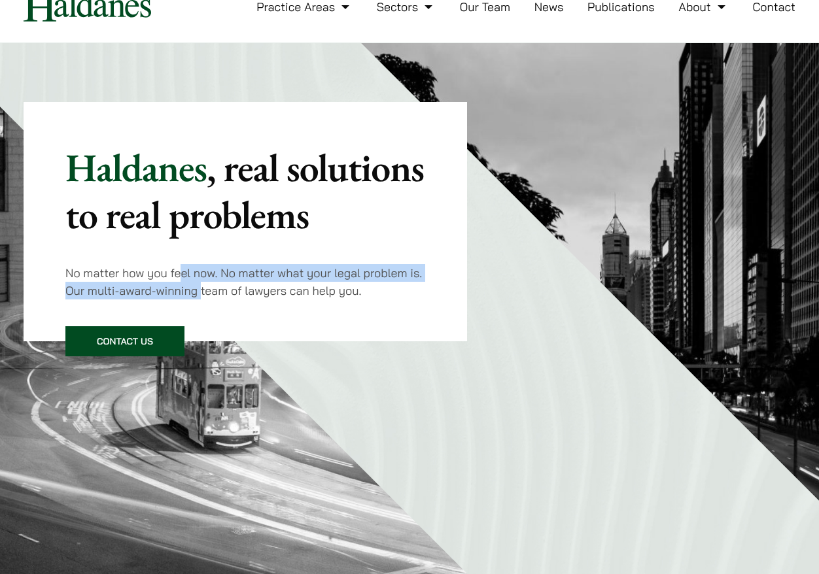
scroll to position [139, 0]
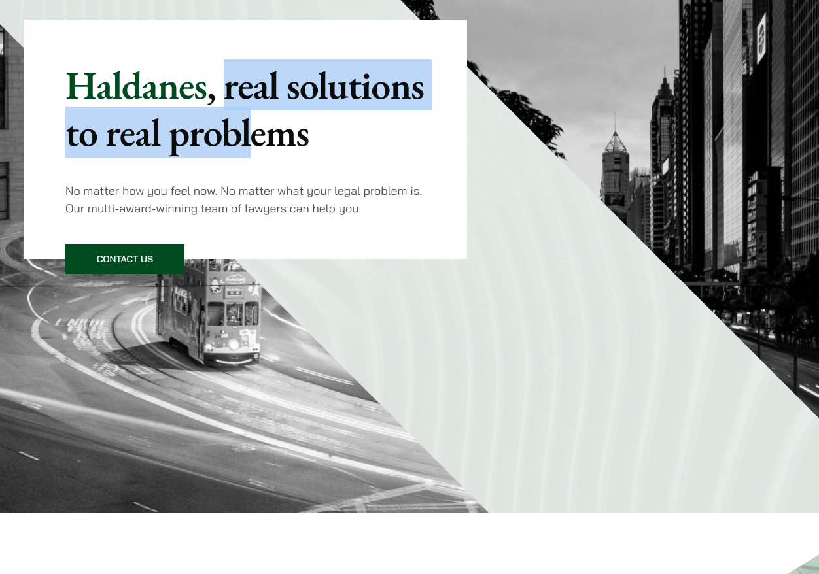
drag, startPoint x: 224, startPoint y: 89, endPoint x: 244, endPoint y: 127, distance: 42.7
click at [244, 126] on mark ", real solutions to real problems" at bounding box center [244, 109] width 358 height 98
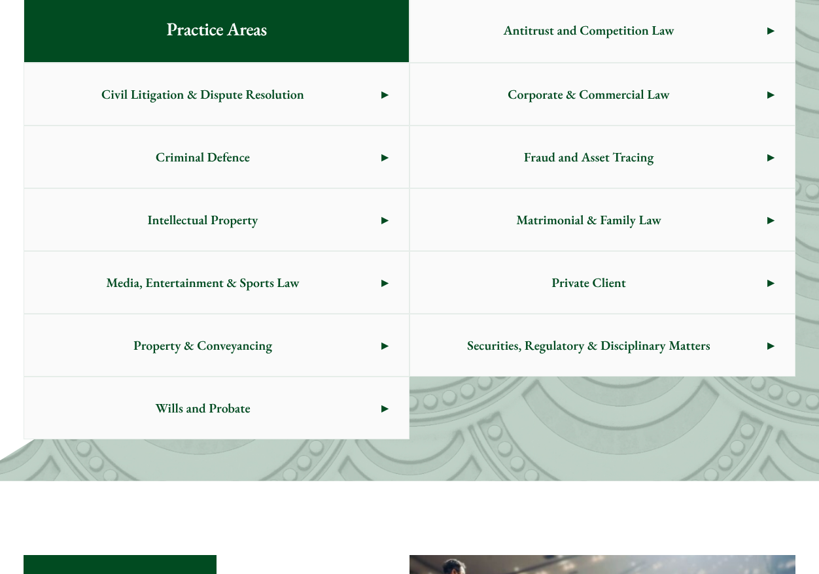
scroll to position [1092, 0]
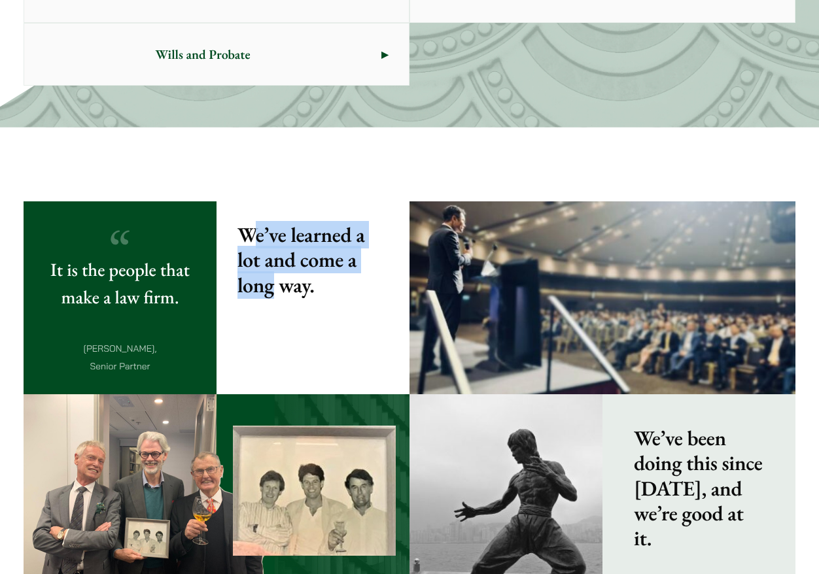
drag, startPoint x: 249, startPoint y: 233, endPoint x: 275, endPoint y: 290, distance: 63.2
click at [275, 290] on strong "We’ve learned a lot and come a long way." at bounding box center [300, 260] width 127 height 78
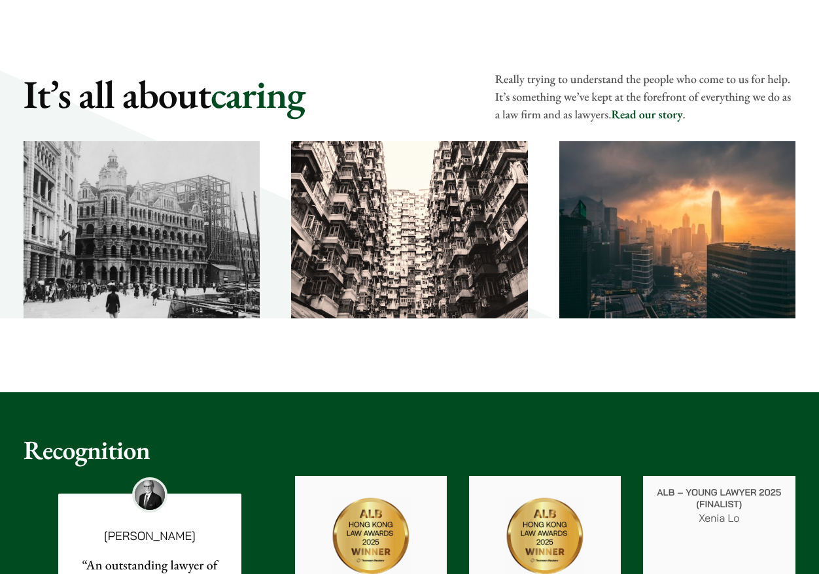
scroll to position [1873, 0]
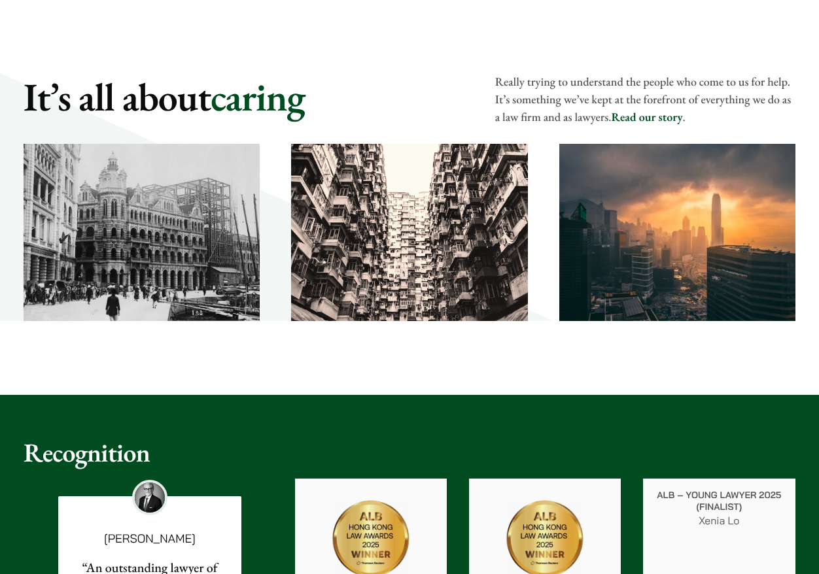
click at [654, 125] on link "Read our story" at bounding box center [646, 117] width 71 height 15
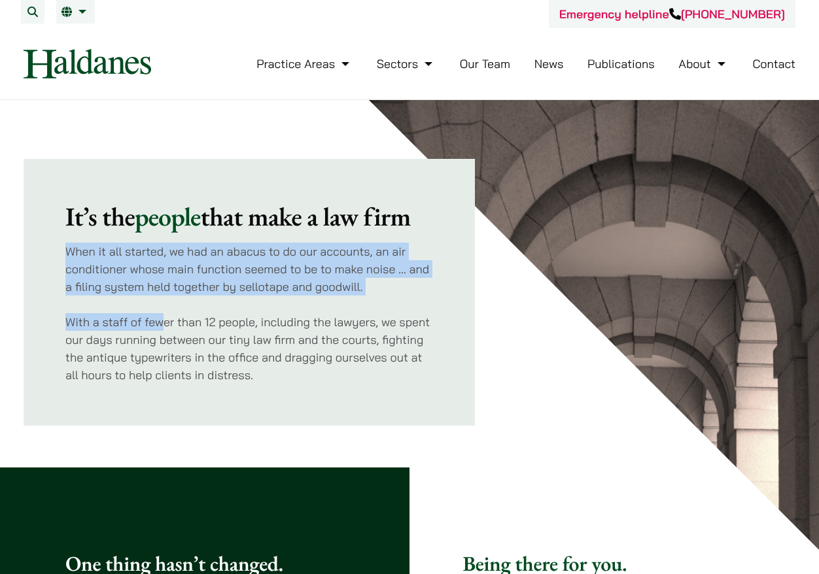
drag, startPoint x: 79, startPoint y: 242, endPoint x: 162, endPoint y: 326, distance: 118.4
click at [162, 326] on div "It’s the people that make a law firm When it all started, we had an abacus to d…" at bounding box center [249, 292] width 368 height 183
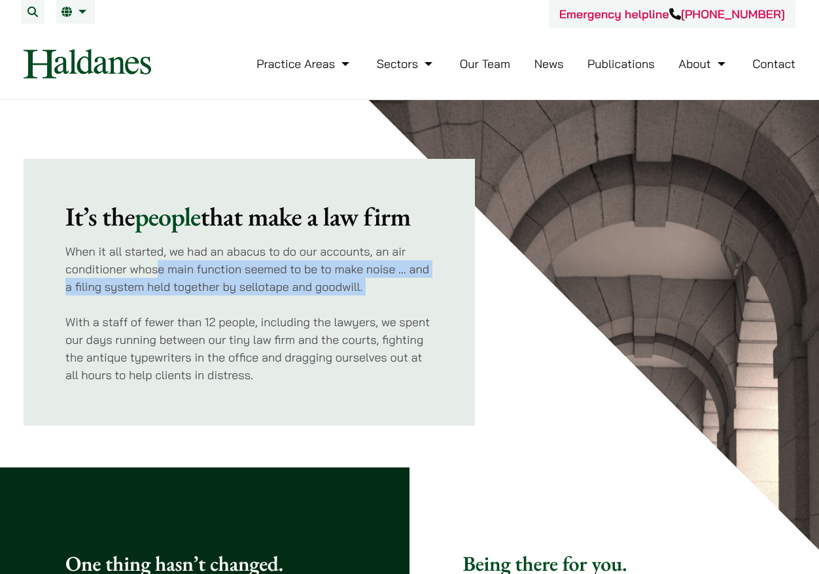
drag, startPoint x: 156, startPoint y: 272, endPoint x: 196, endPoint y: 302, distance: 49.4
click at [196, 302] on div "It’s the people that make a law firm When it all started, we had an abacus to d…" at bounding box center [249, 292] width 368 height 183
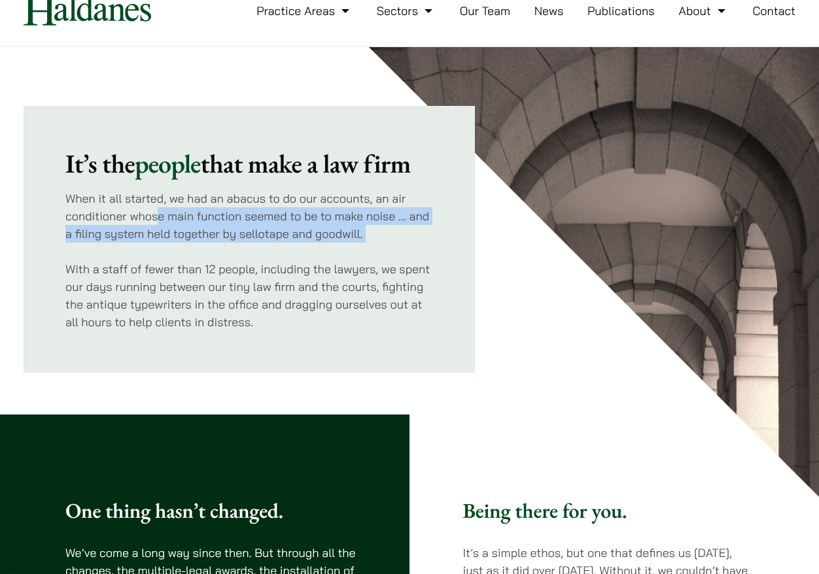
scroll to position [87, 0]
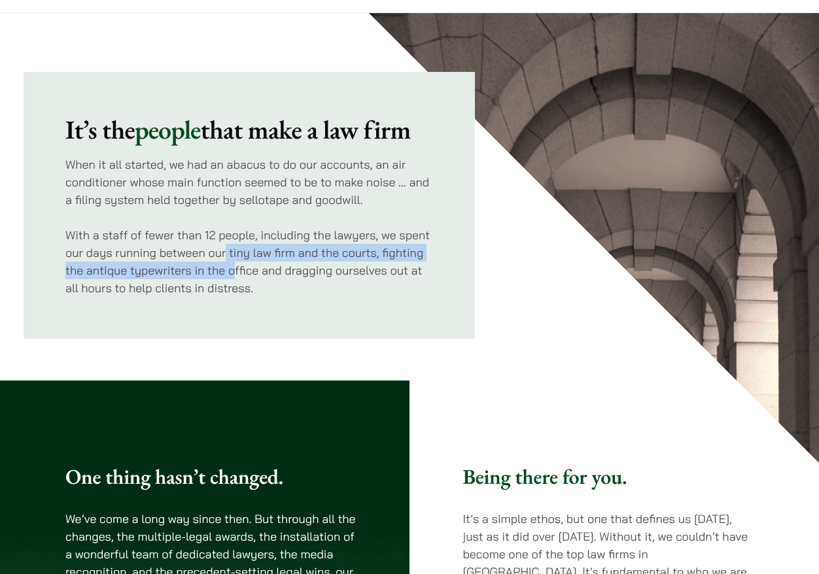
drag, startPoint x: 226, startPoint y: 251, endPoint x: 232, endPoint y: 266, distance: 16.2
click at [232, 266] on p "With a staff of fewer than 12 people, including the lawyers, we spent our days …" at bounding box center [249, 261] width 368 height 71
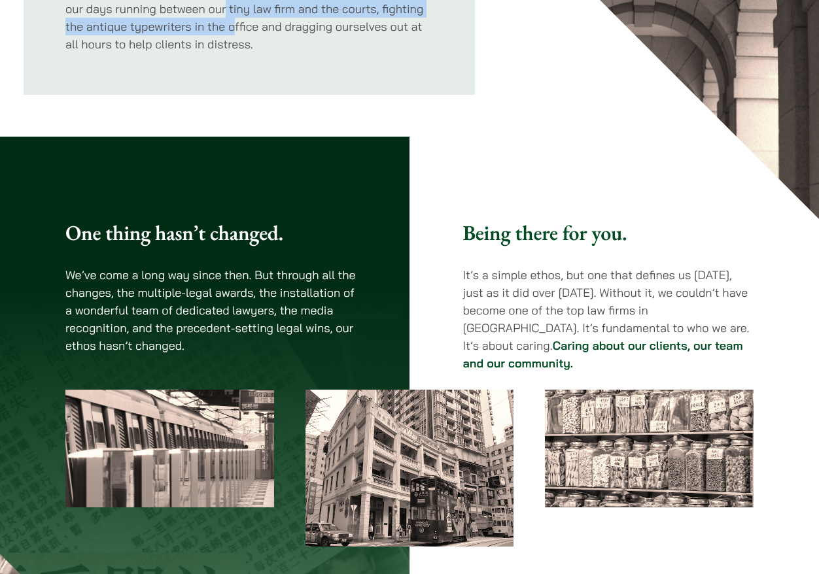
scroll to position [0, 0]
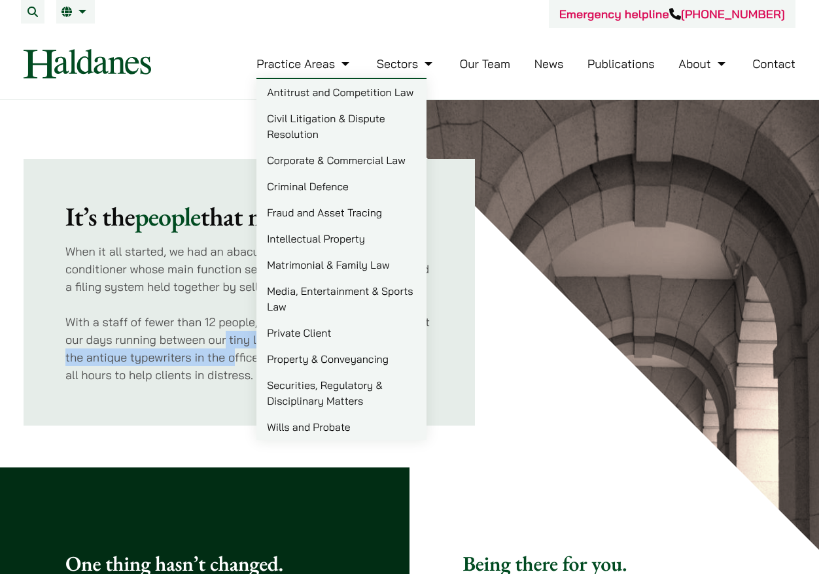
click at [77, 52] on img at bounding box center [88, 63] width 128 height 29
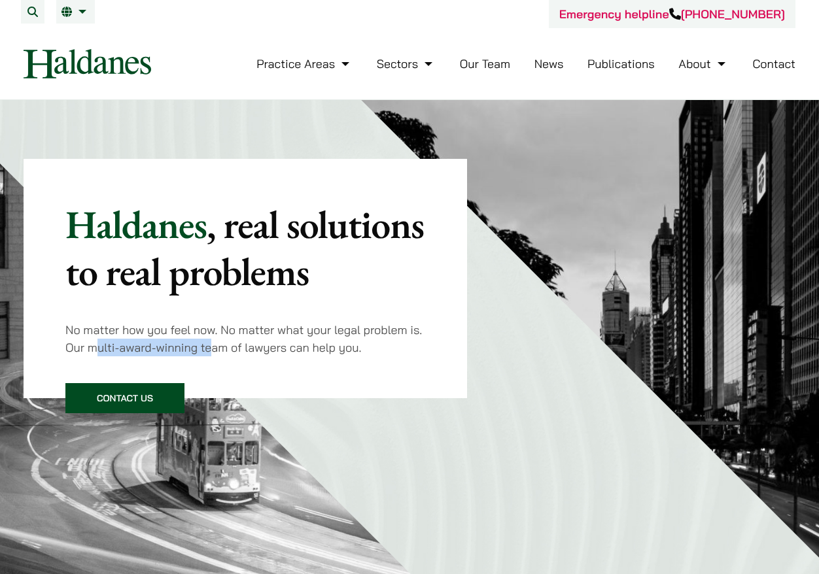
drag, startPoint x: 92, startPoint y: 349, endPoint x: 212, endPoint y: 349, distance: 120.3
click at [212, 349] on p "No matter how you feel now. No matter what your legal problem is. Our multi-awa…" at bounding box center [245, 338] width 360 height 35
click at [90, 352] on p "No matter how you feel now. No matter what your legal problem is. Our multi-awa…" at bounding box center [245, 338] width 360 height 35
drag, startPoint x: 86, startPoint y: 349, endPoint x: 222, endPoint y: 352, distance: 136.1
click at [222, 352] on p "No matter how you feel now. No matter what your legal problem is. Our multi-awa…" at bounding box center [245, 338] width 360 height 35
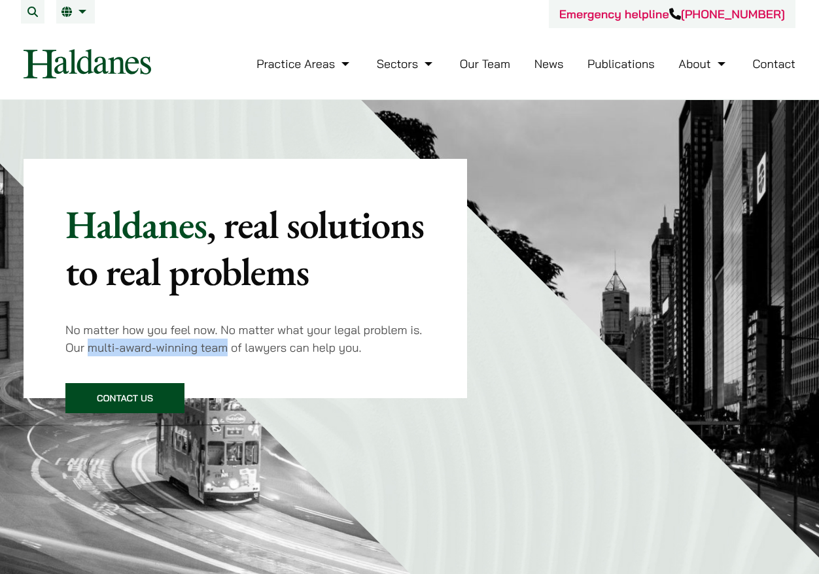
copy p "multi-award-winning team"
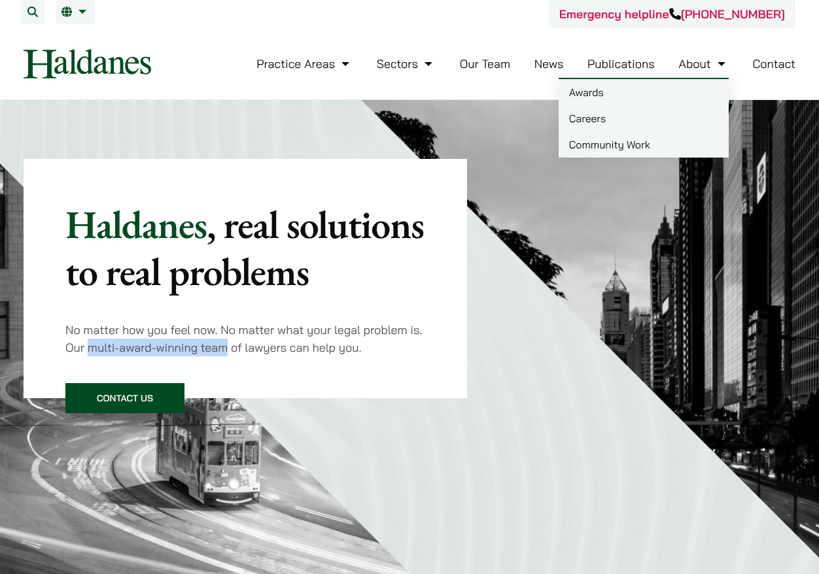
click at [594, 124] on link "Careers" at bounding box center [644, 118] width 170 height 26
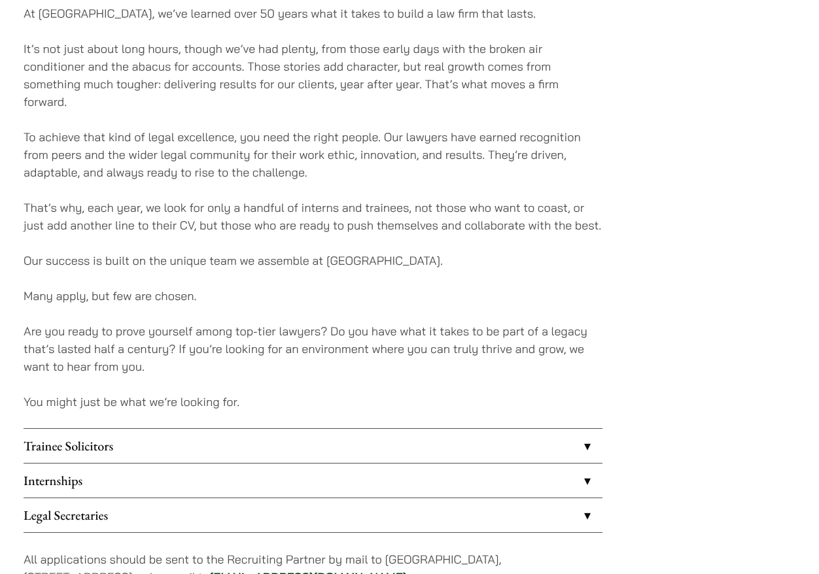
scroll to position [804, 0]
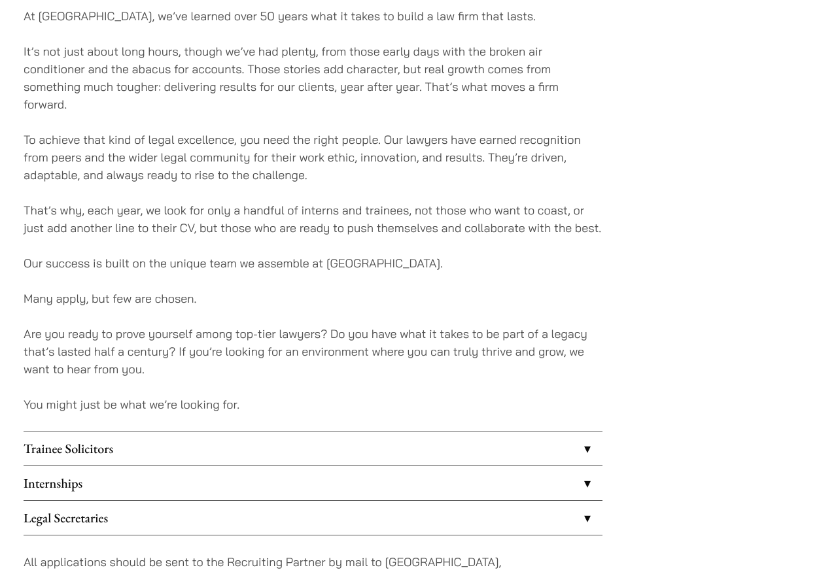
click at [355, 447] on link "Trainee Solicitors" at bounding box center [313, 449] width 579 height 34
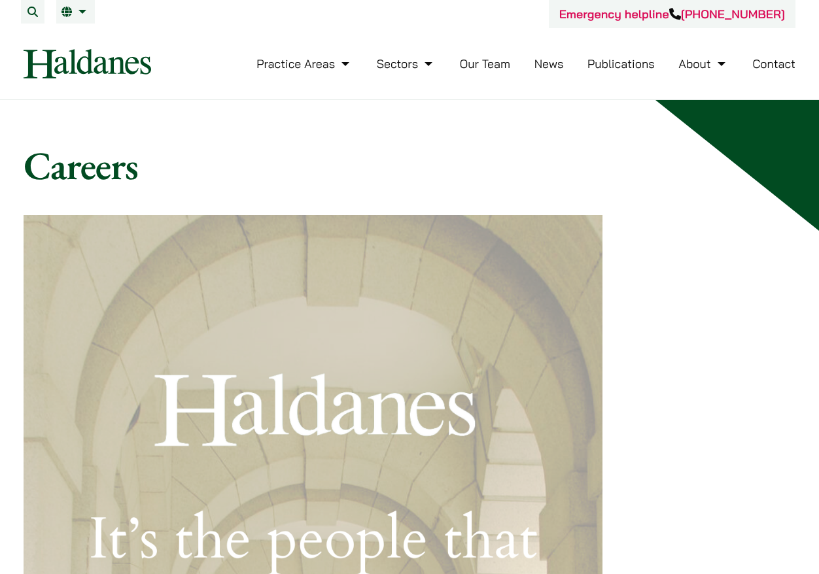
drag, startPoint x: 162, startPoint y: 71, endPoint x: 16, endPoint y: 72, distance: 145.2
click at [16, 72] on div "Practice Areas Antitrust and Competition Law Civil Litigation & Dispute Resolut…" at bounding box center [409, 63] width 794 height 29
click at [158, 69] on div "Practice Areas Antitrust and Competition Law Civil Litigation & Dispute Resolut…" at bounding box center [409, 63] width 794 height 29
drag, startPoint x: 154, startPoint y: 67, endPoint x: 424, endPoint y: 1, distance: 277.6
click at [0, 63] on div "Emergency helpline +852 9763 5524 Practice Areas Antitrust and Competition Law …" at bounding box center [409, 49] width 819 height 99
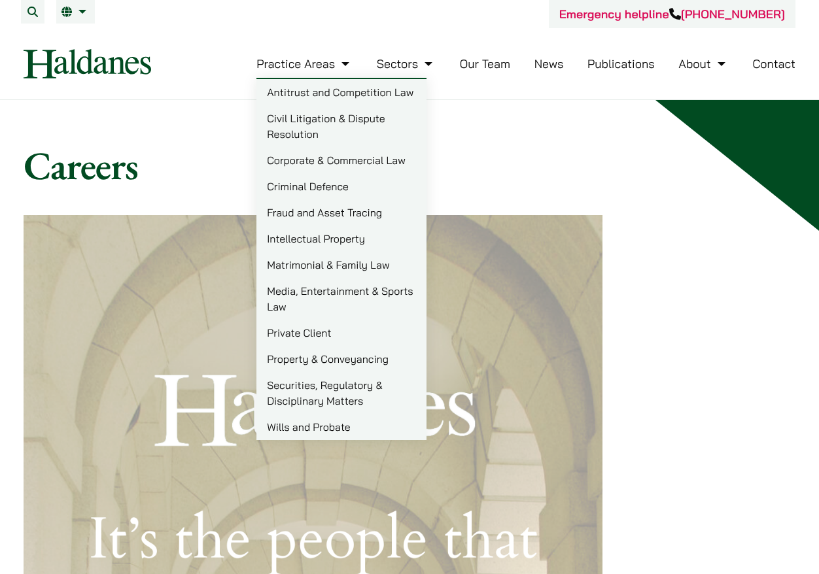
click at [151, 58] on div "Practice Areas Antitrust and Competition Law Civil Litigation & Dispute Resolut…" at bounding box center [409, 63] width 794 height 29
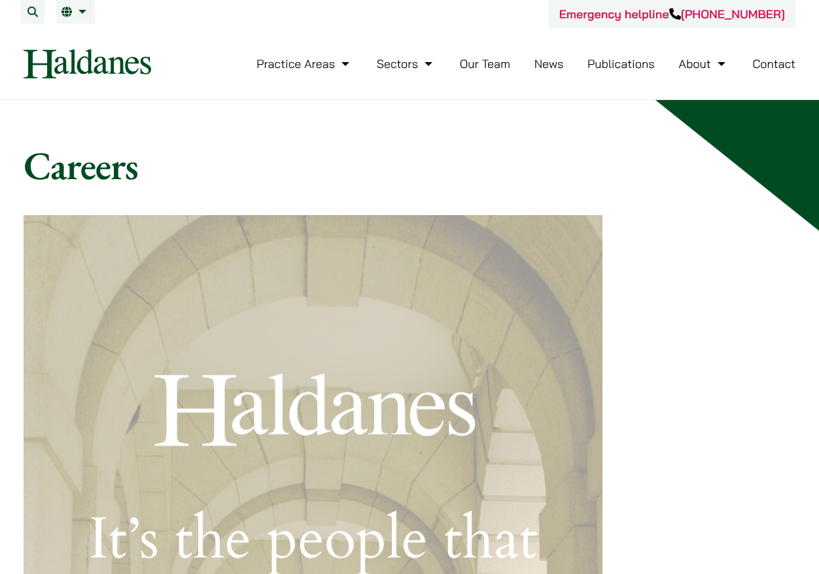
drag, startPoint x: 154, startPoint y: 65, endPoint x: 13, endPoint y: 67, distance: 141.3
click at [13, 67] on div "Practice Areas Antitrust and Competition Law Civil Litigation & Dispute Resolut…" at bounding box center [409, 63] width 794 height 29
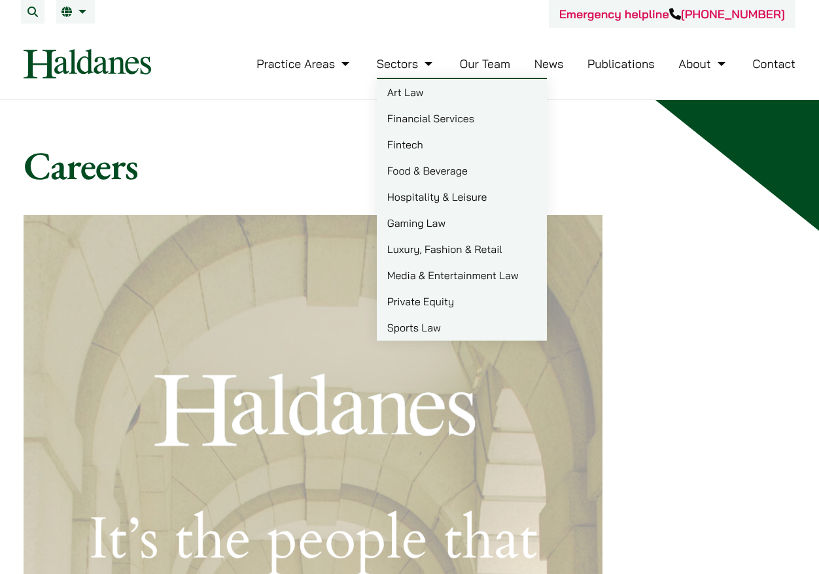
click at [444, 241] on link "Luxury, Fashion & Retail" at bounding box center [462, 249] width 170 height 26
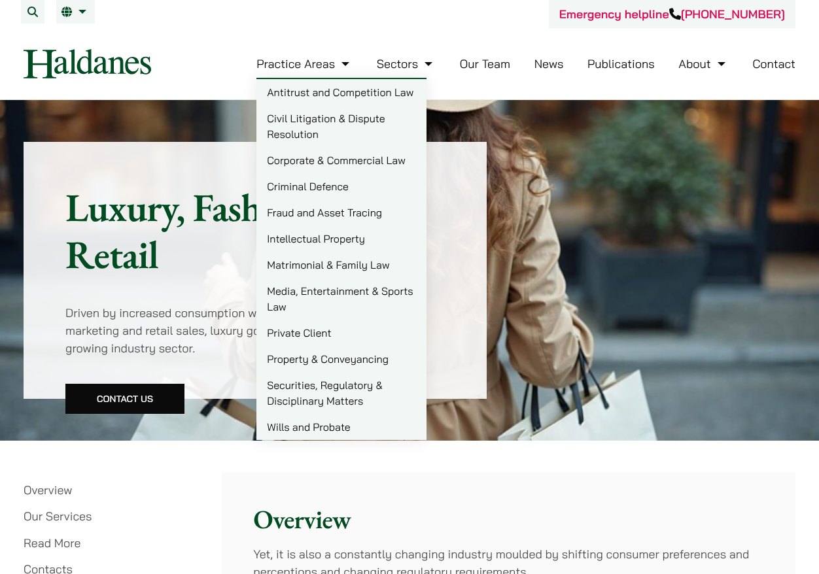
click at [336, 59] on link "Practice Areas" at bounding box center [304, 63] width 96 height 15
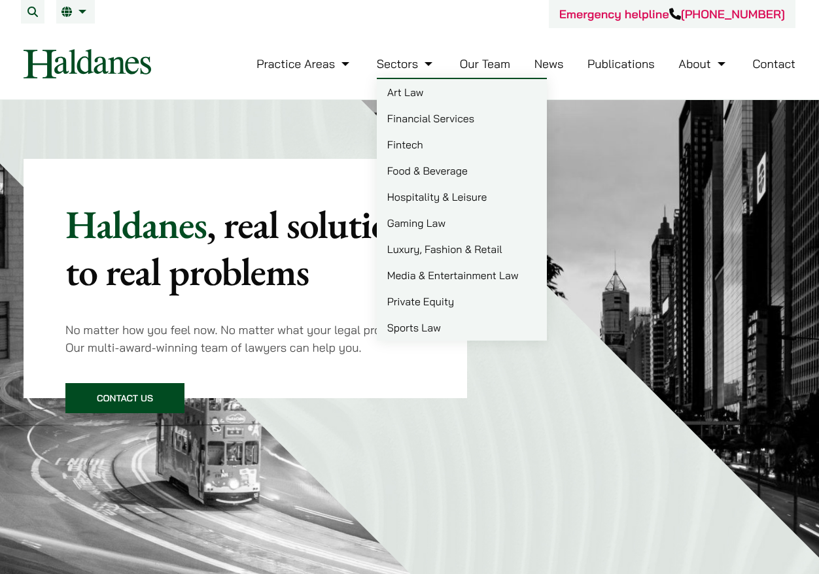
click at [402, 94] on link "Art Law" at bounding box center [462, 92] width 170 height 26
